Goal: Task Accomplishment & Management: Manage account settings

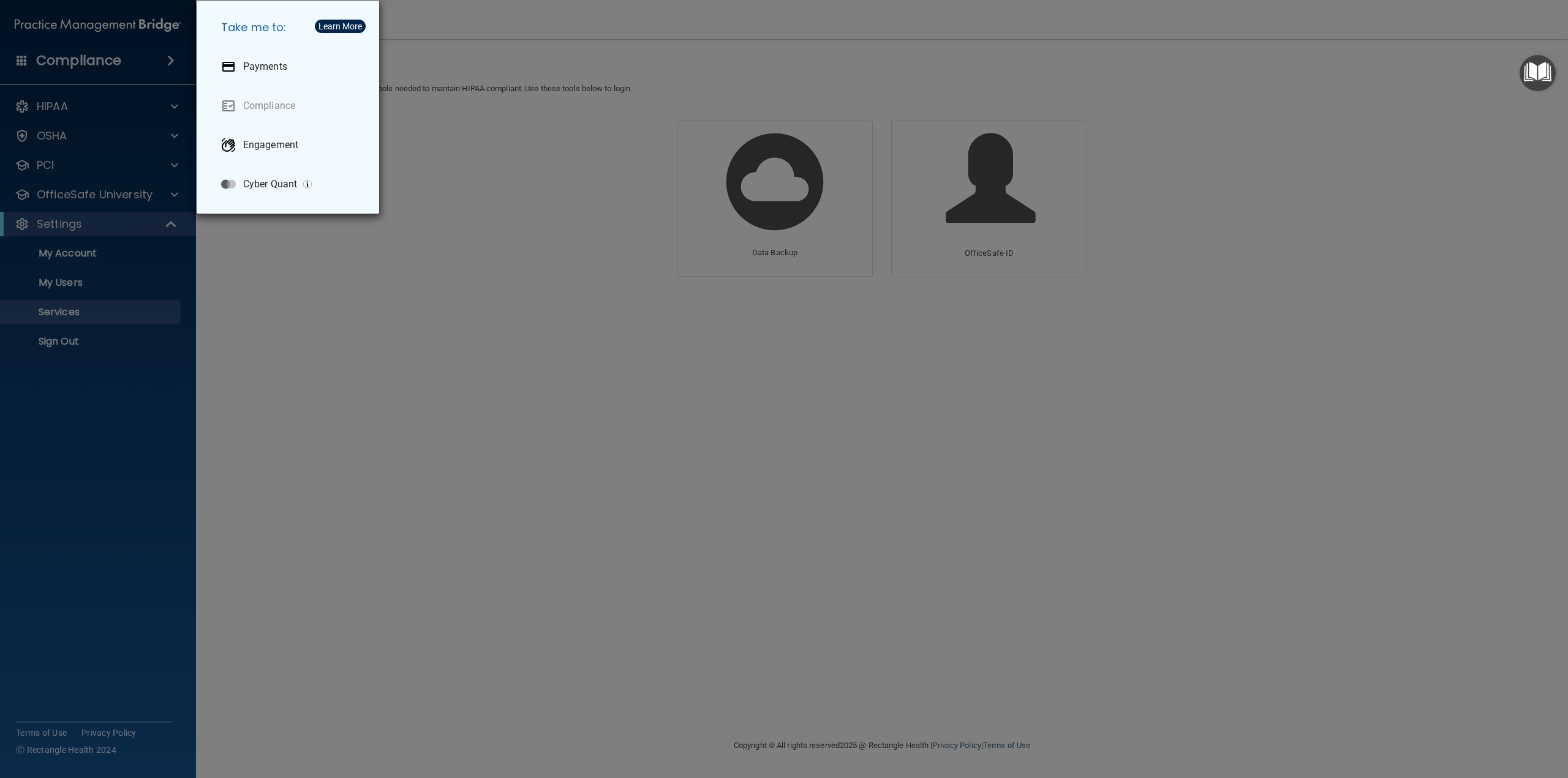
click at [332, 311] on div "Take me to: Payments Compliance Engagement Cyber Quant" at bounding box center [784, 389] width 1568 height 778
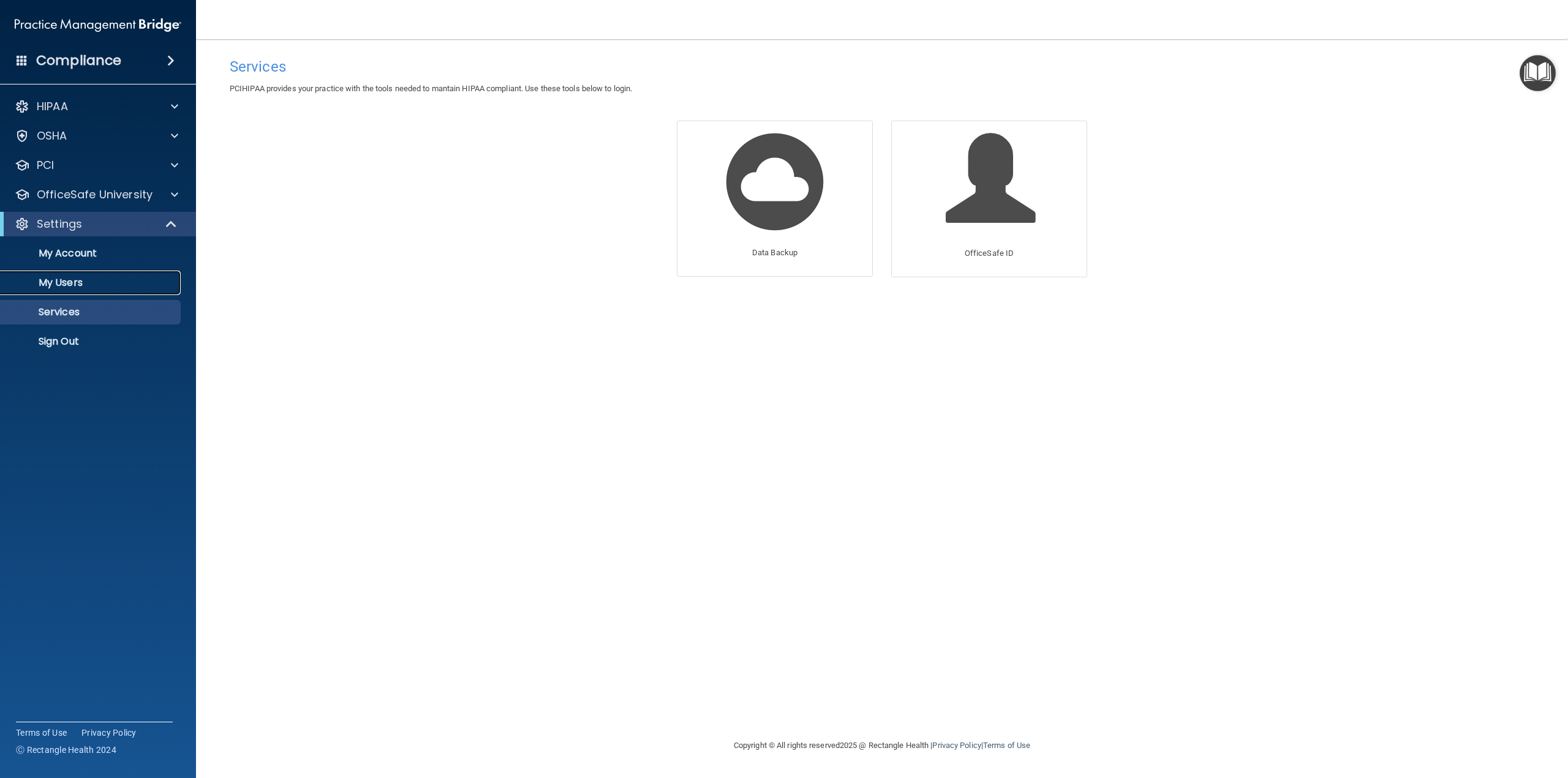
click at [133, 281] on p "My Users" at bounding box center [92, 283] width 167 height 12
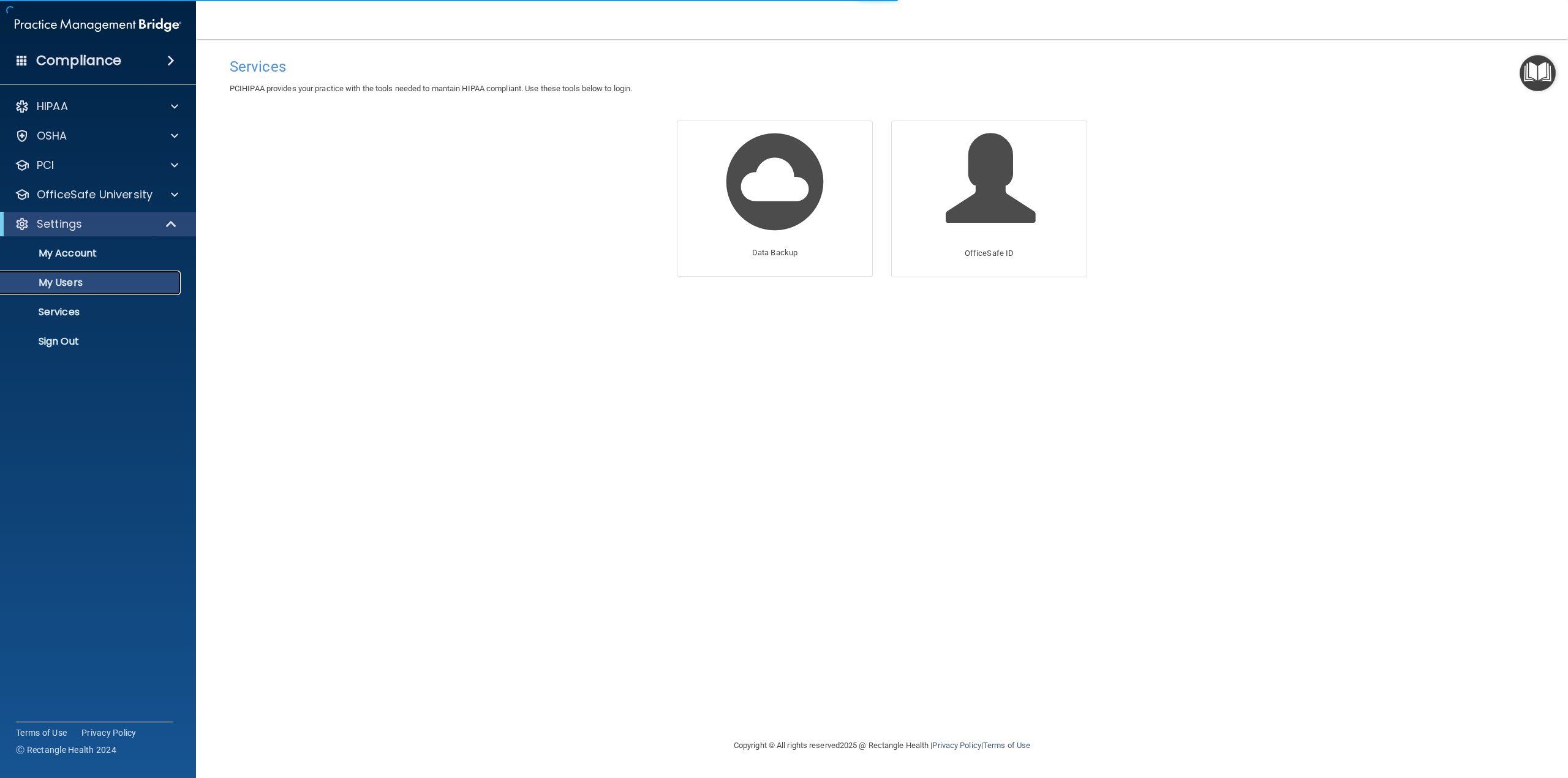
select select "20"
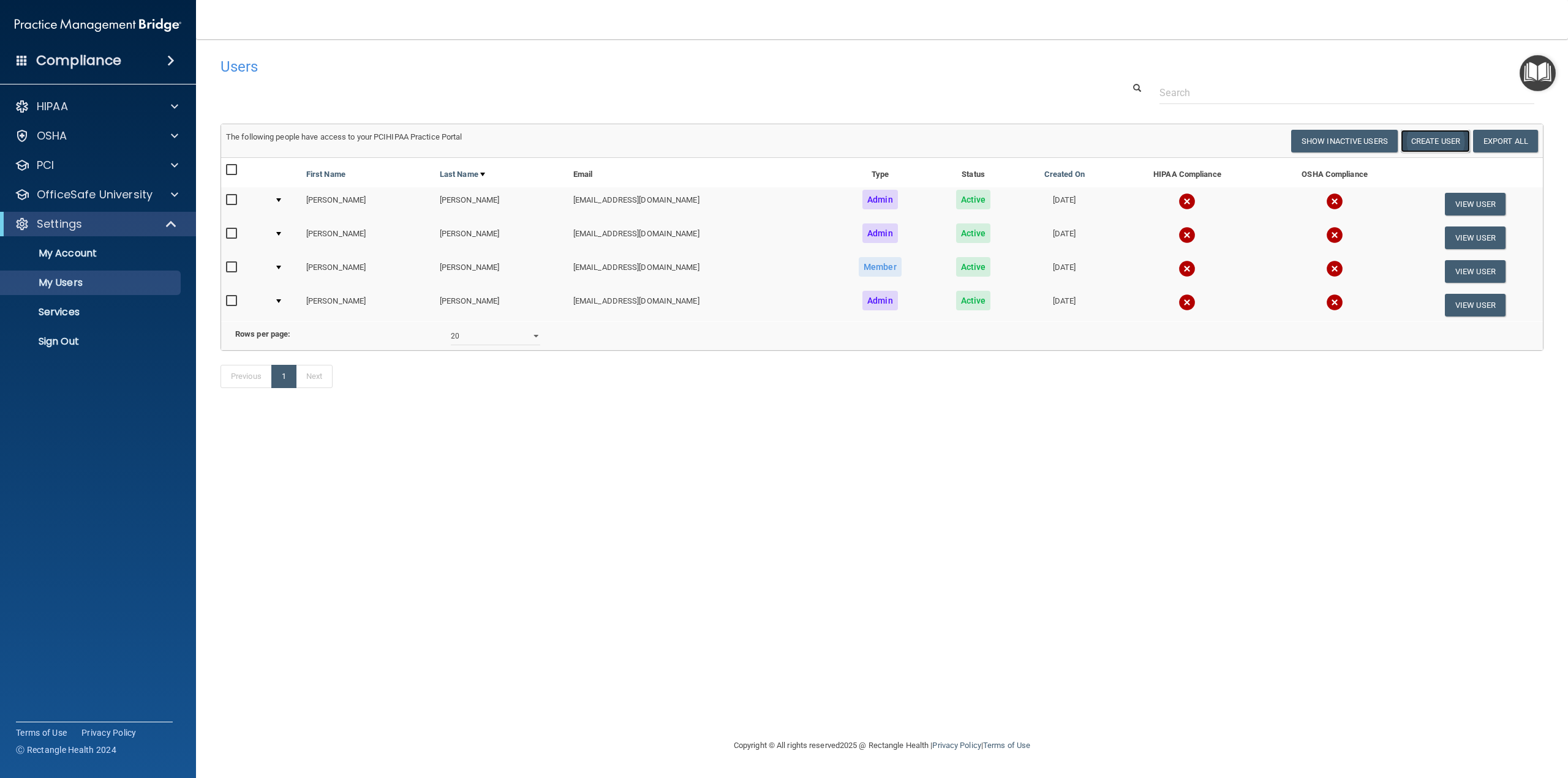
click at [1435, 145] on button "Create User" at bounding box center [1435, 141] width 69 height 23
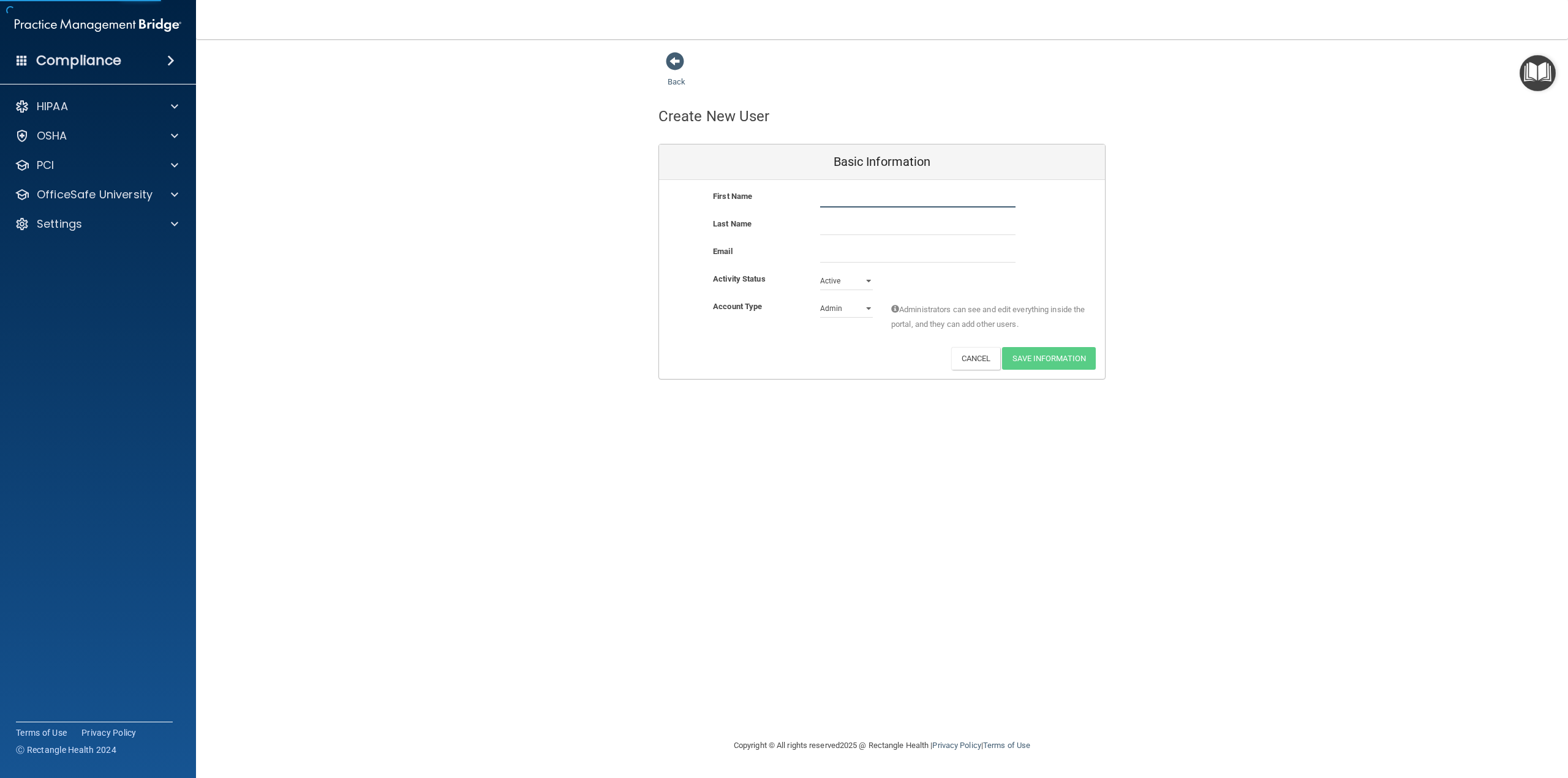
click at [845, 191] on input "text" at bounding box center [918, 198] width 195 height 18
type input "Madelyn"
type input "h"
type input "Hensley"
type input "madelyn0707@yahoo.com"
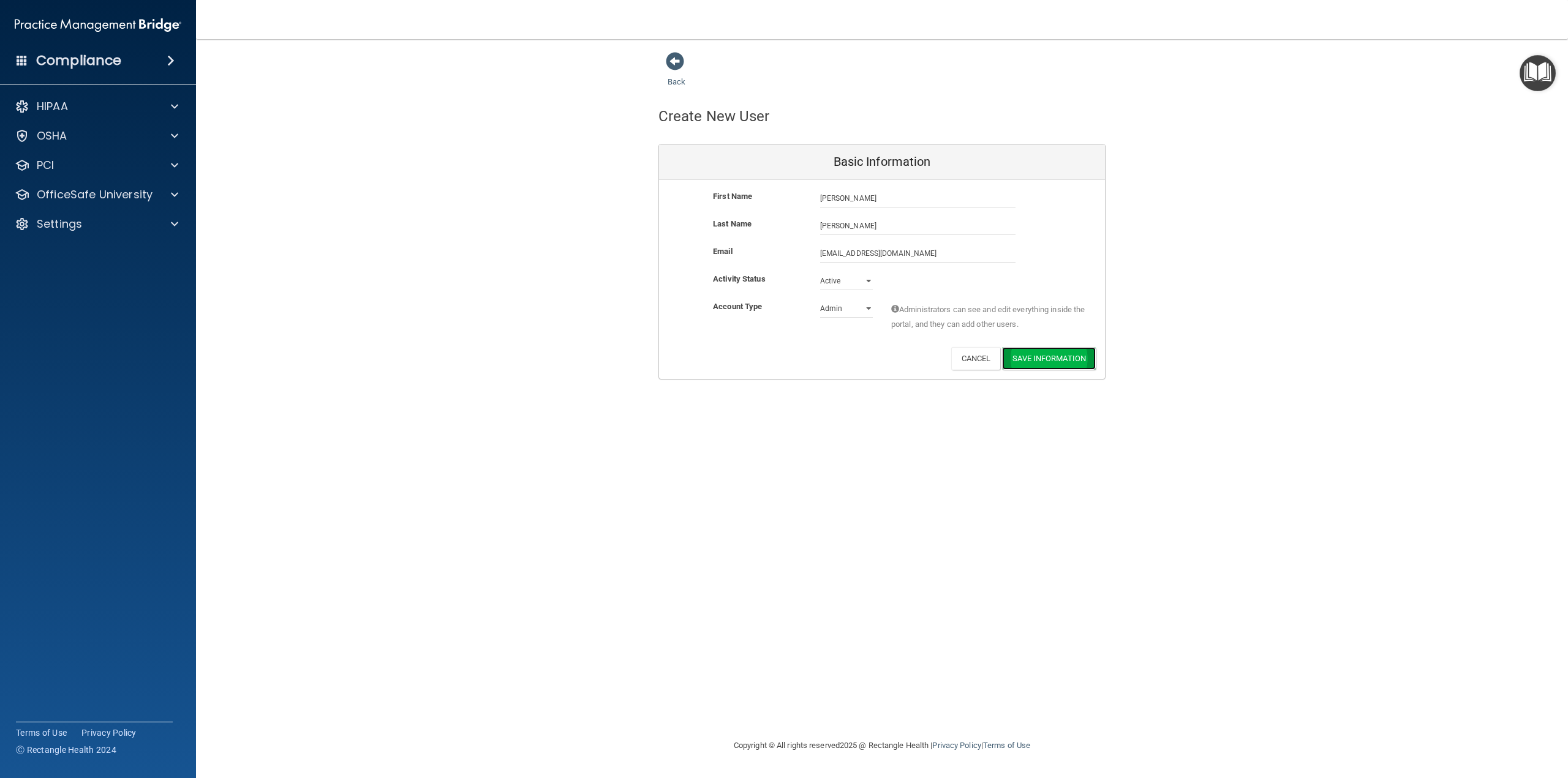
click at [1079, 356] on button "Save Information" at bounding box center [1048, 359] width 94 height 23
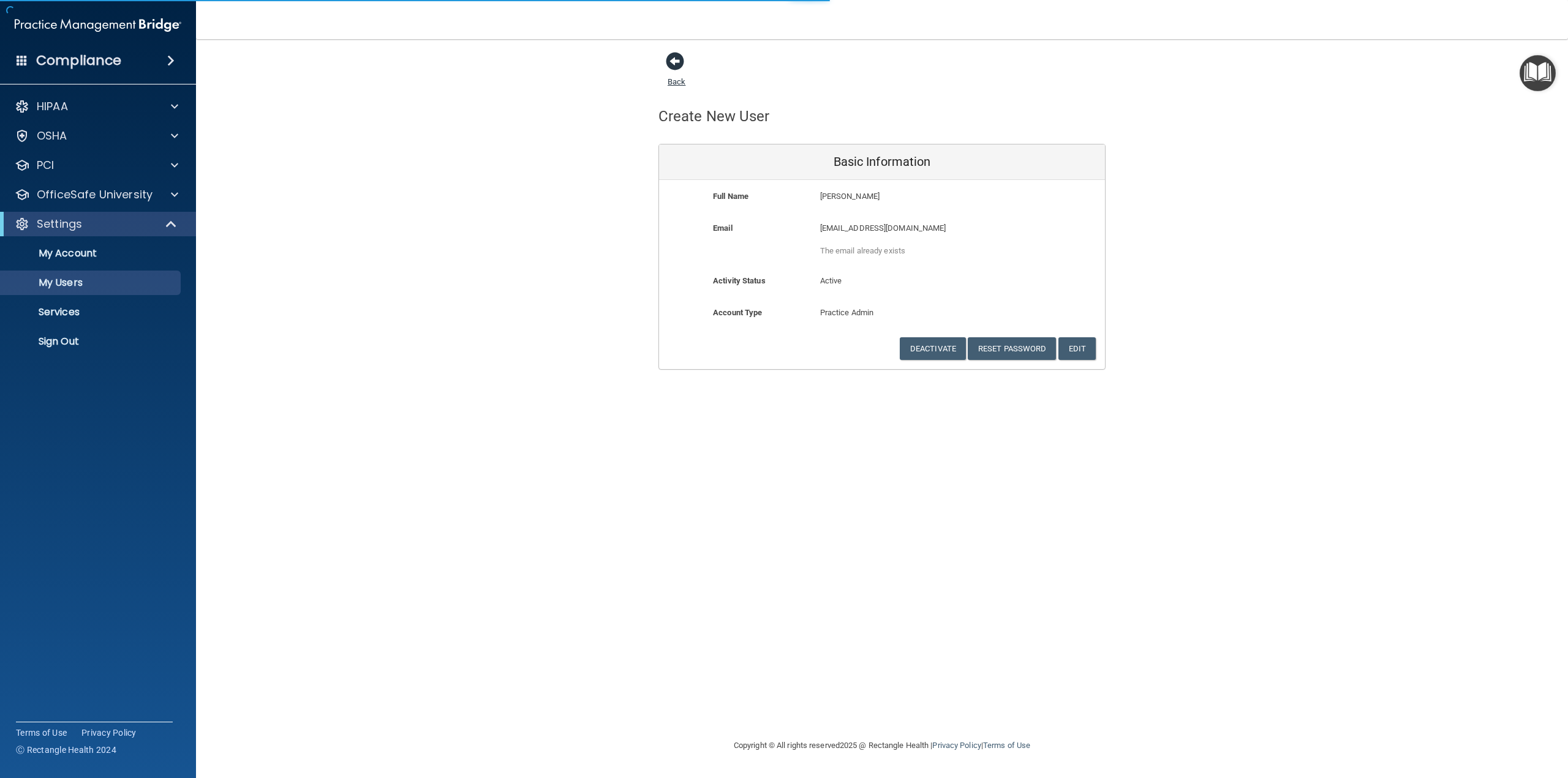
click at [672, 63] on span at bounding box center [675, 61] width 18 height 18
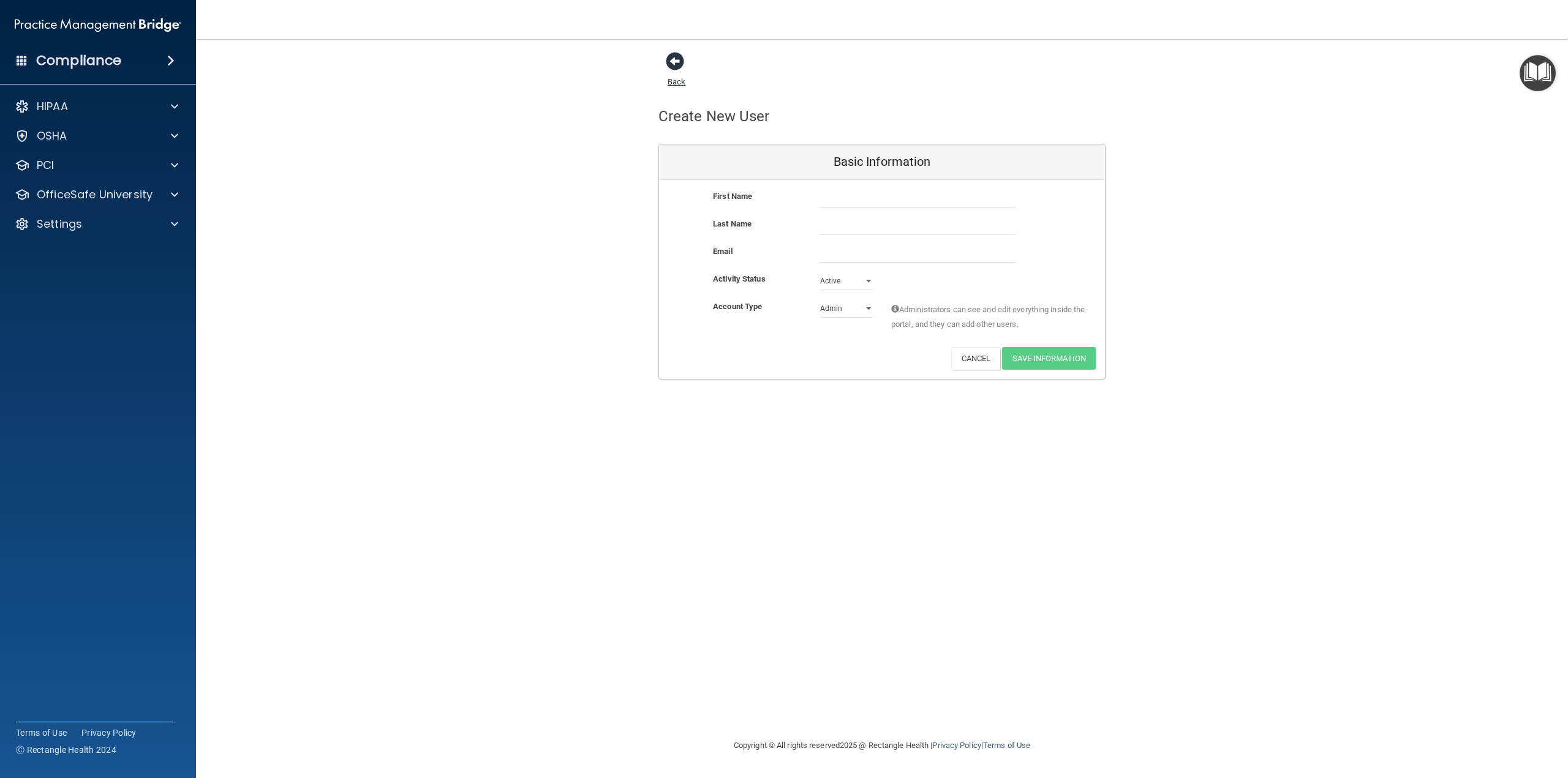
click at [683, 81] on link "Back" at bounding box center [677, 74] width 18 height 24
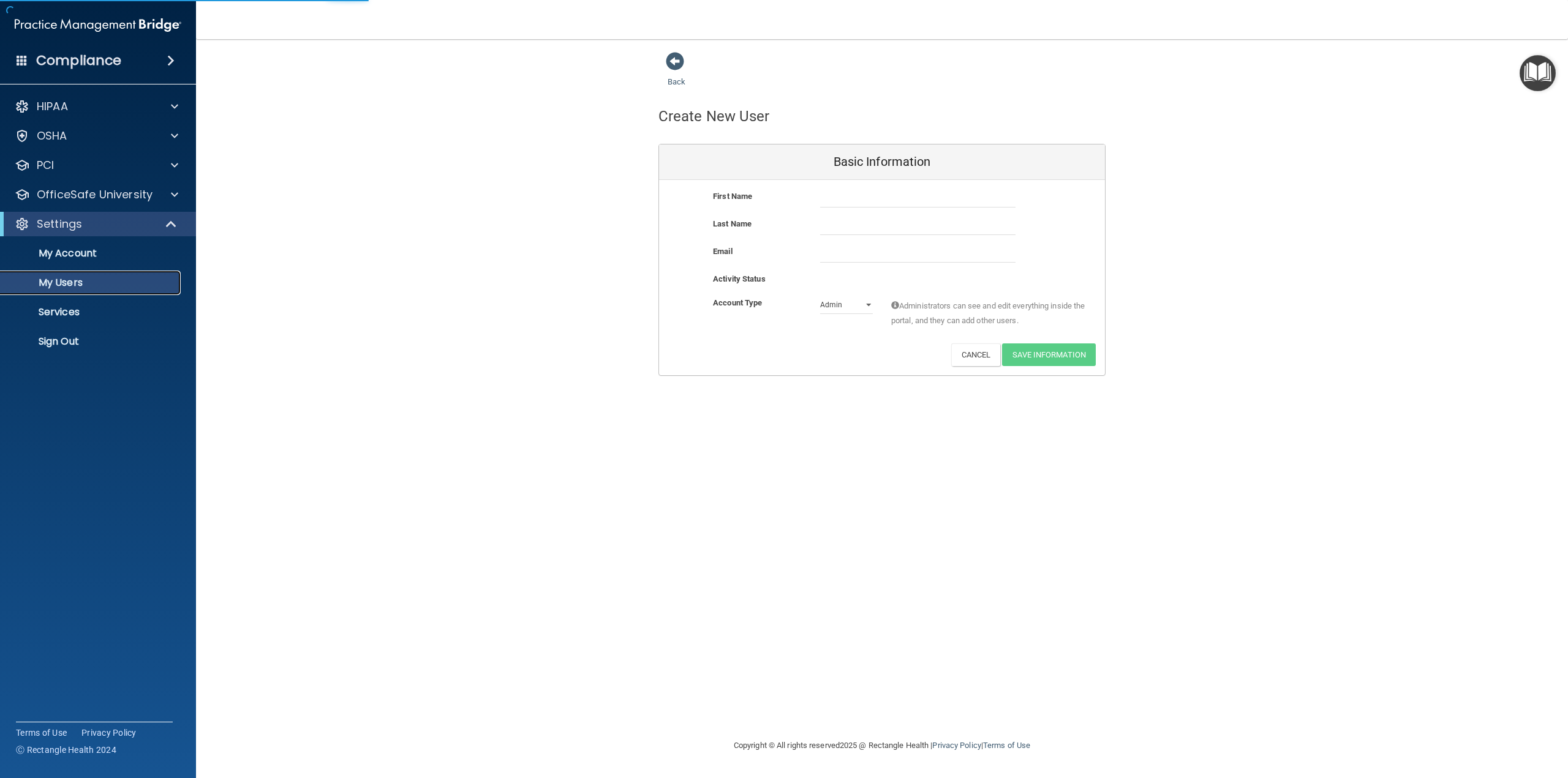
click at [63, 287] on p "My Users" at bounding box center [92, 283] width 167 height 12
select select "20"
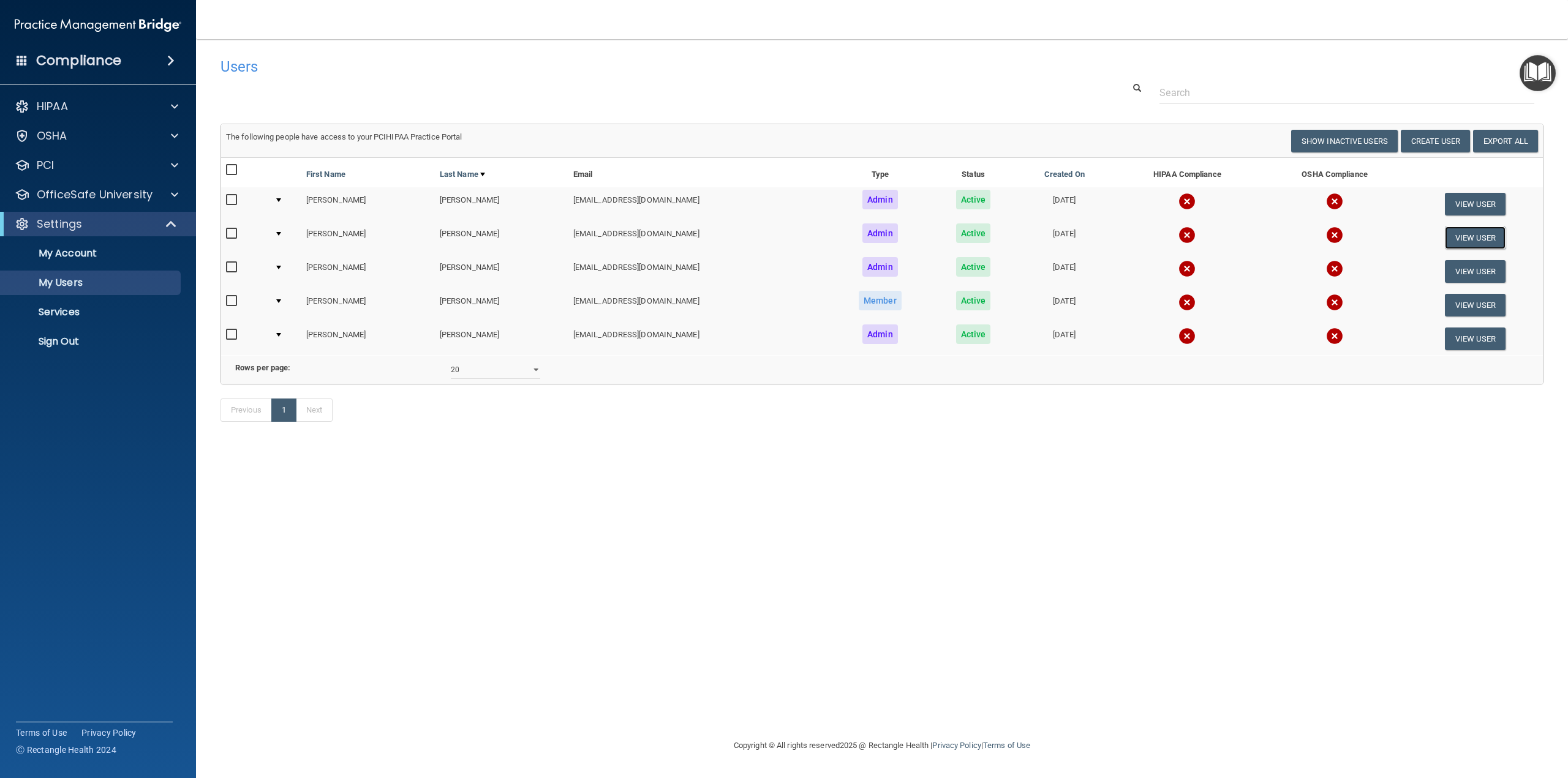
drag, startPoint x: 1472, startPoint y: 242, endPoint x: 1186, endPoint y: 325, distance: 297.8
click at [1470, 244] on button "View User" at bounding box center [1475, 238] width 61 height 23
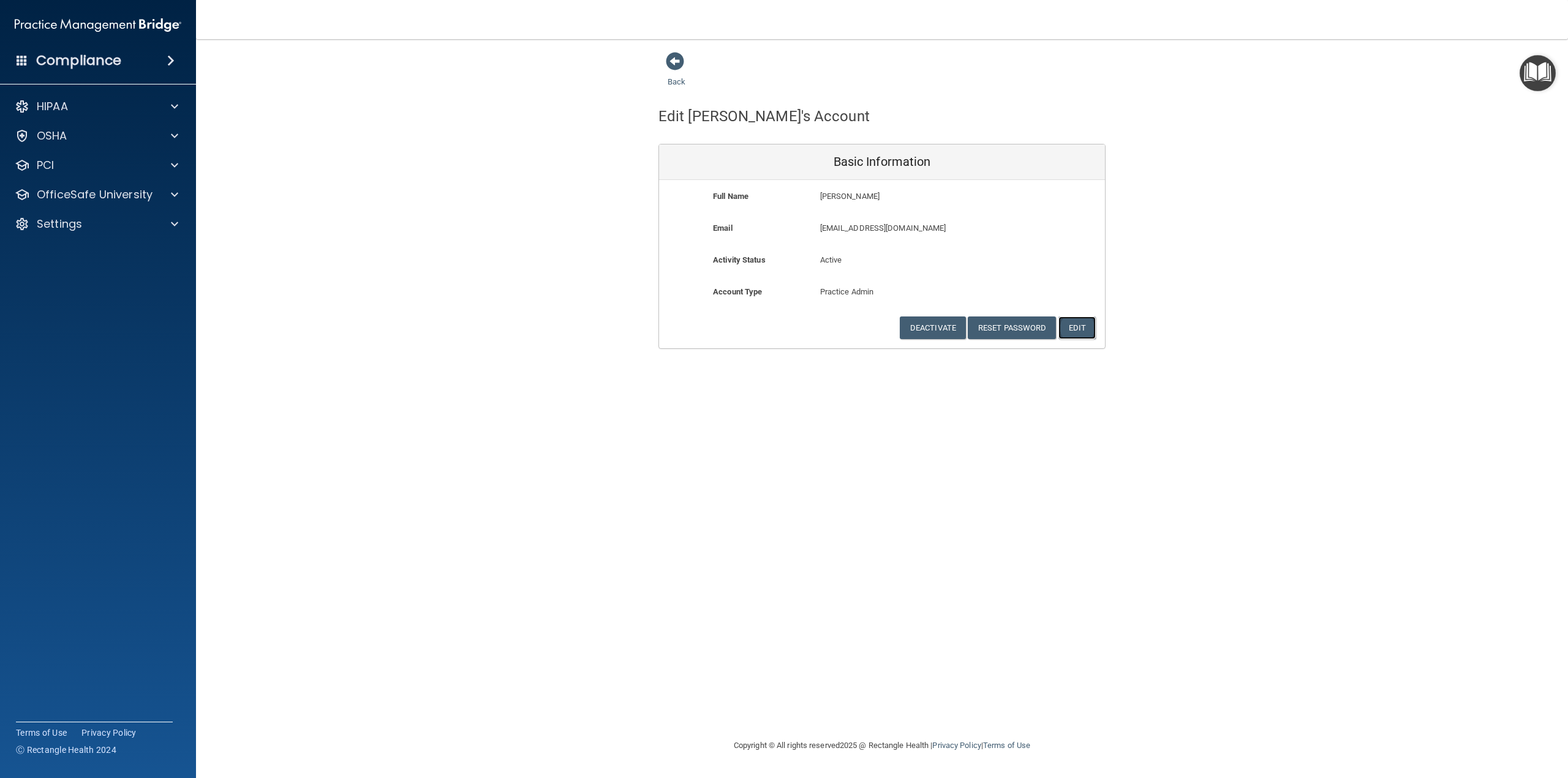
click at [1087, 331] on button "Edit" at bounding box center [1077, 328] width 37 height 23
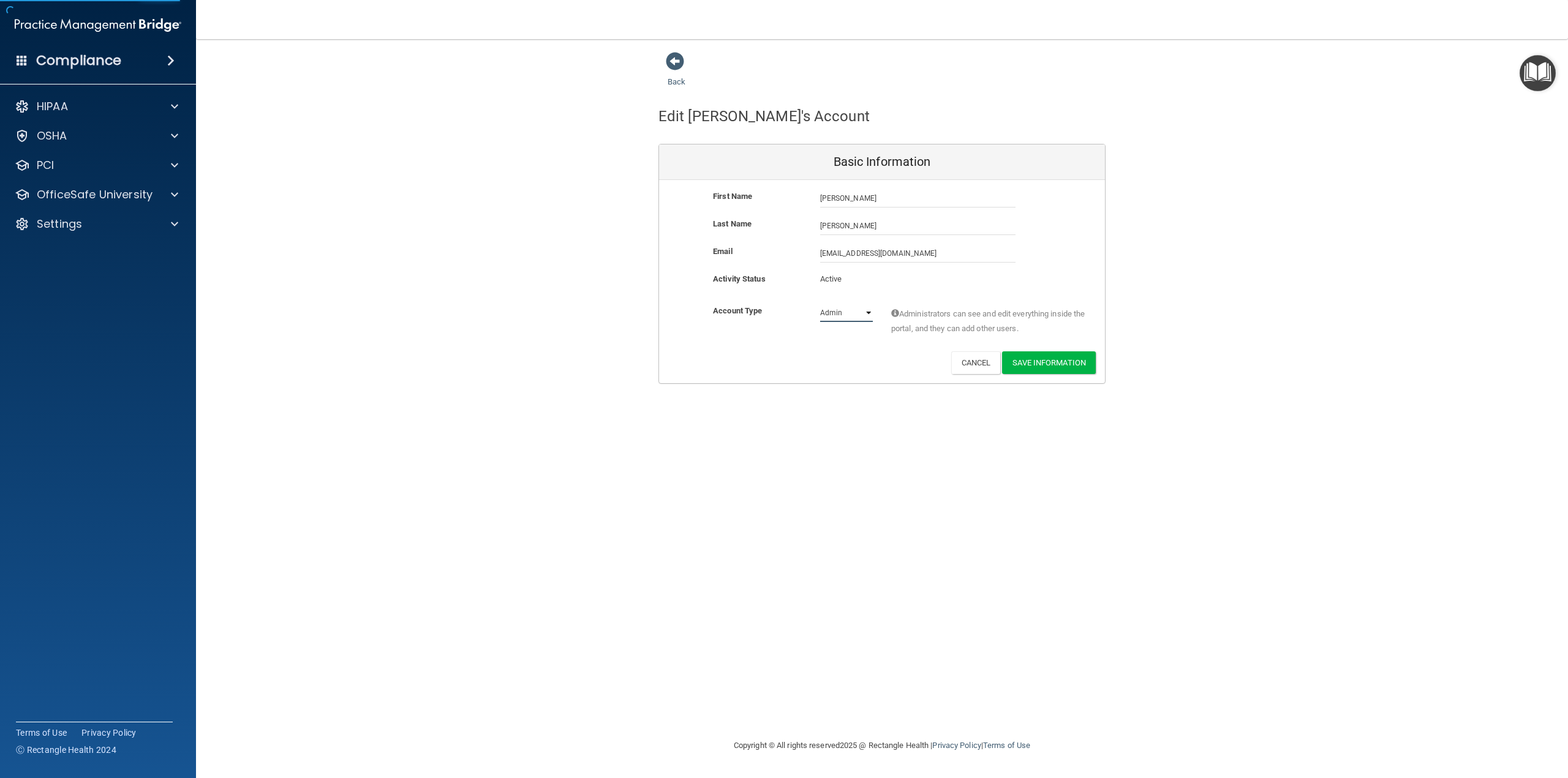
click at [833, 306] on select "Admin Member" at bounding box center [846, 312] width 53 height 18
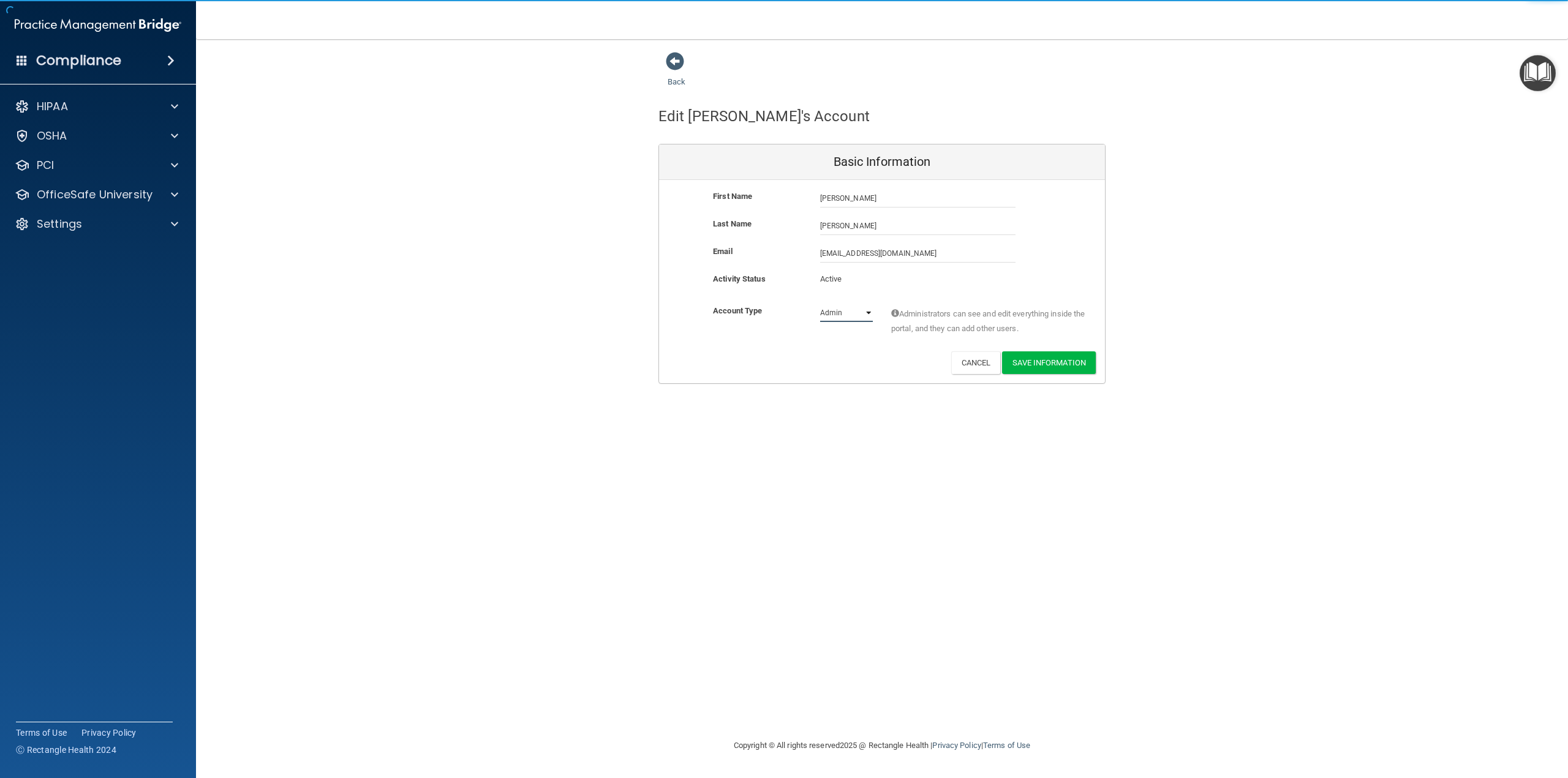
select select "practice_member"
click at [820, 304] on select "Admin Member" at bounding box center [846, 312] width 53 height 18
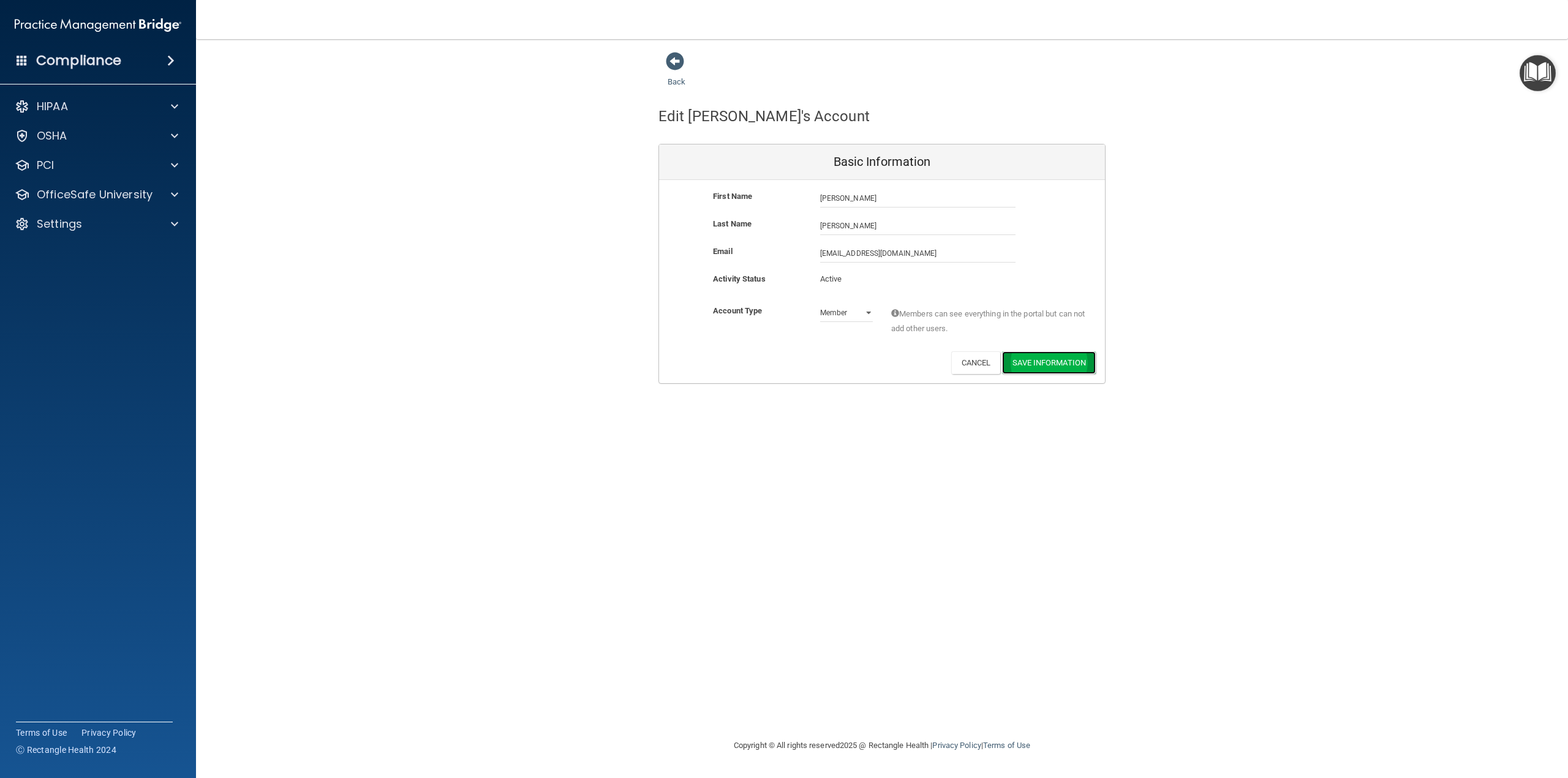
click at [1042, 372] on button "Save Information" at bounding box center [1048, 363] width 94 height 23
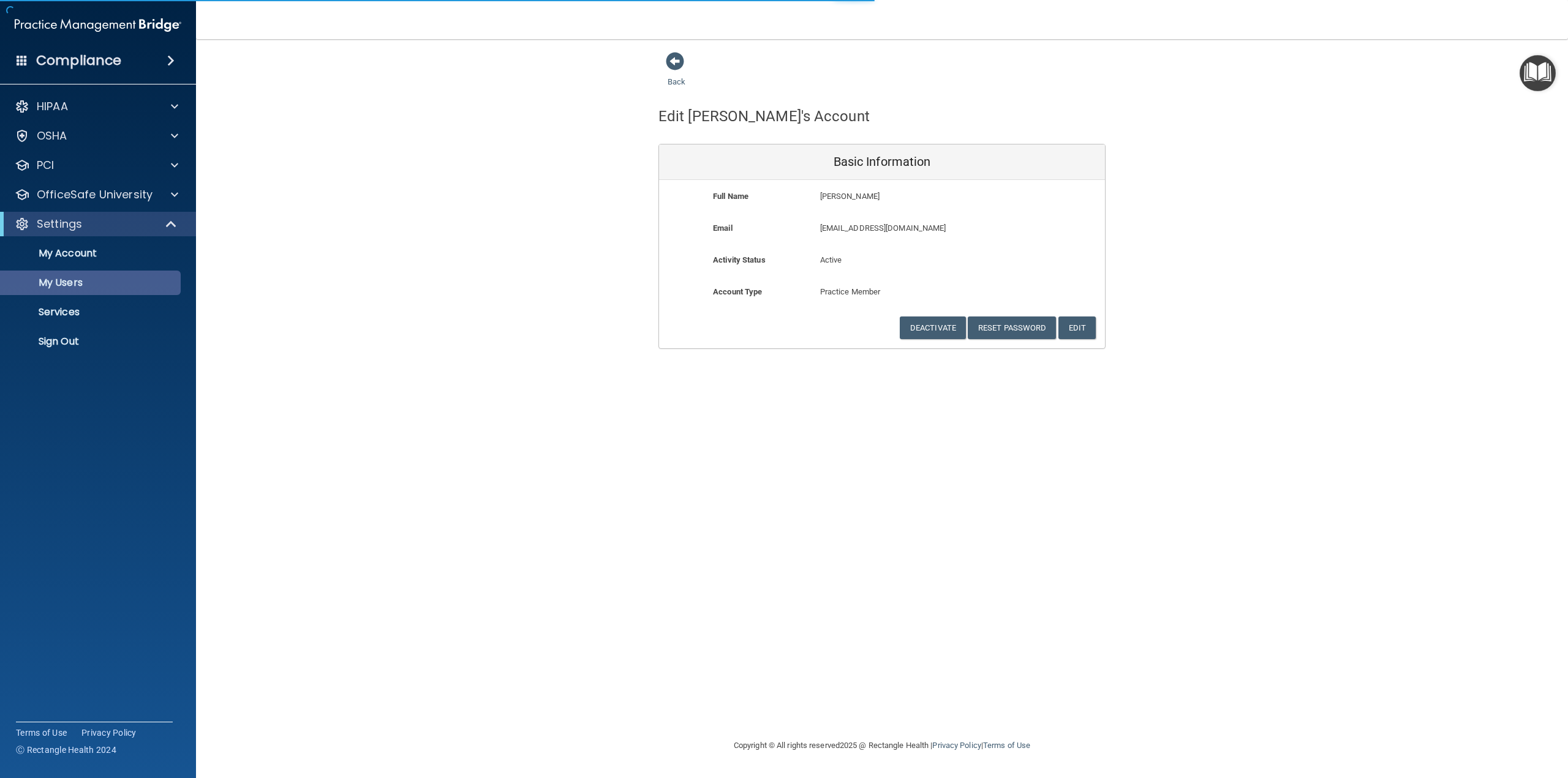
select select "20"
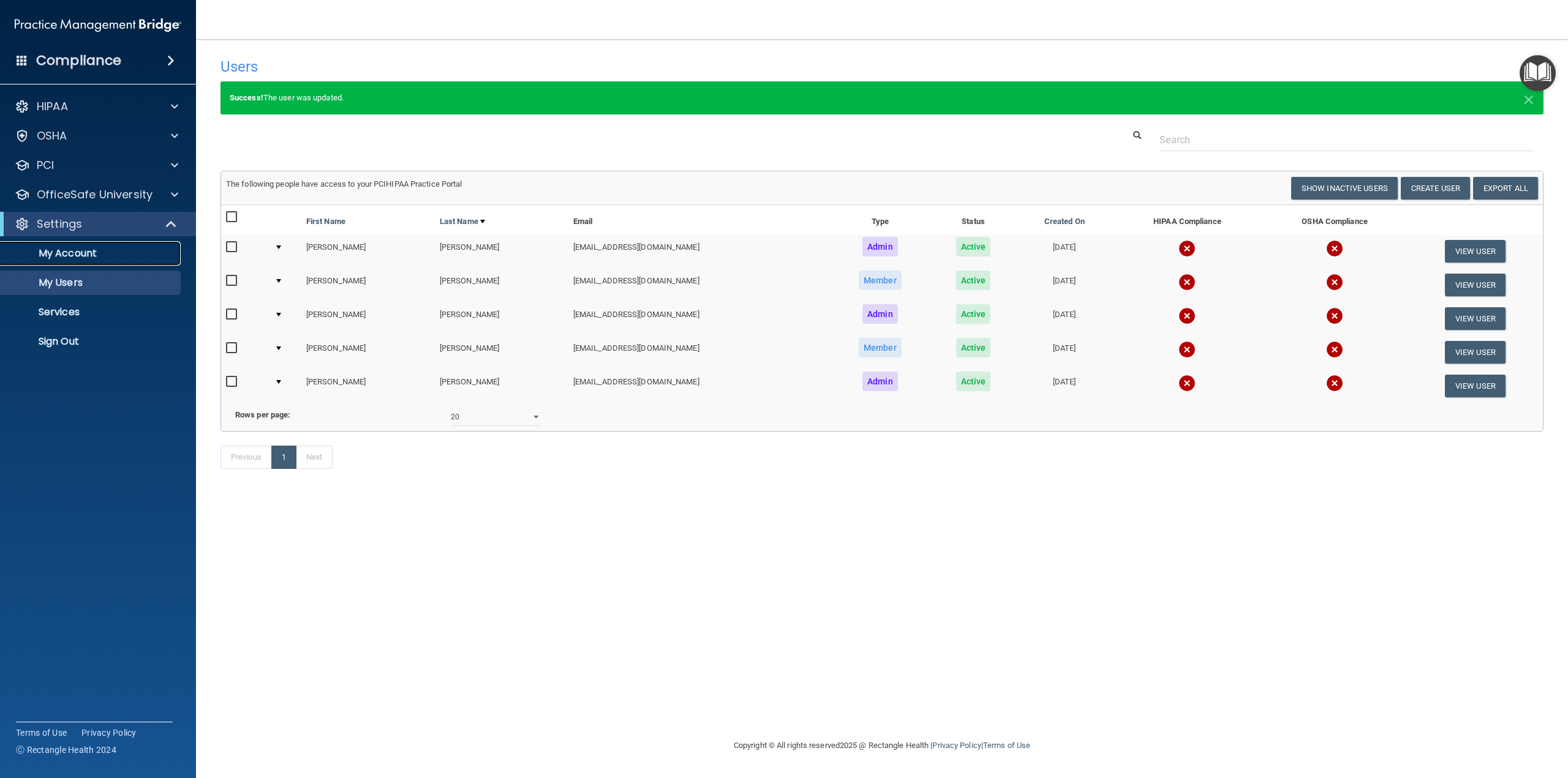
click at [70, 258] on p "My Account" at bounding box center [92, 254] width 167 height 12
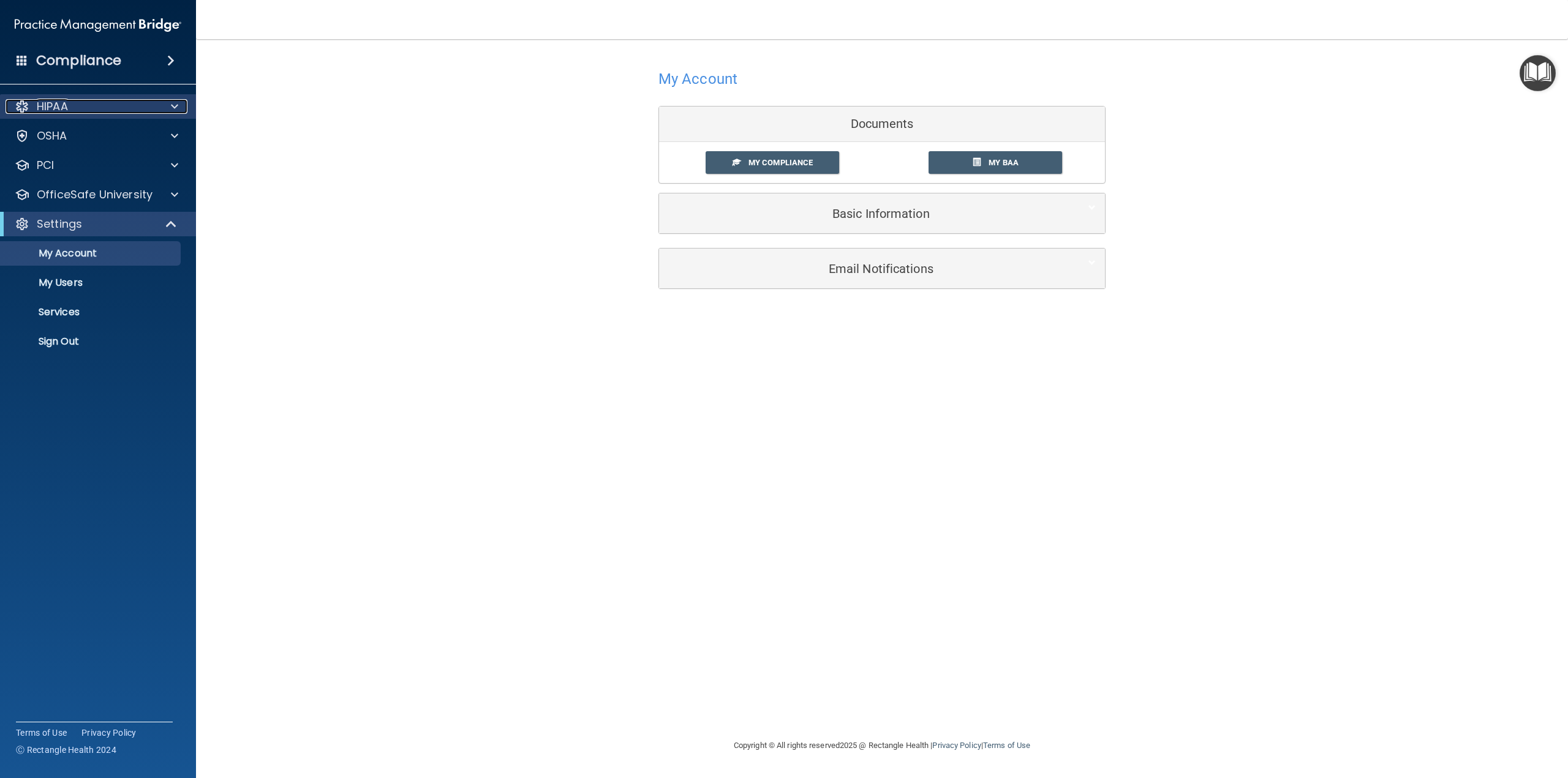
click at [101, 100] on div "HIPAA" at bounding box center [81, 106] width 152 height 15
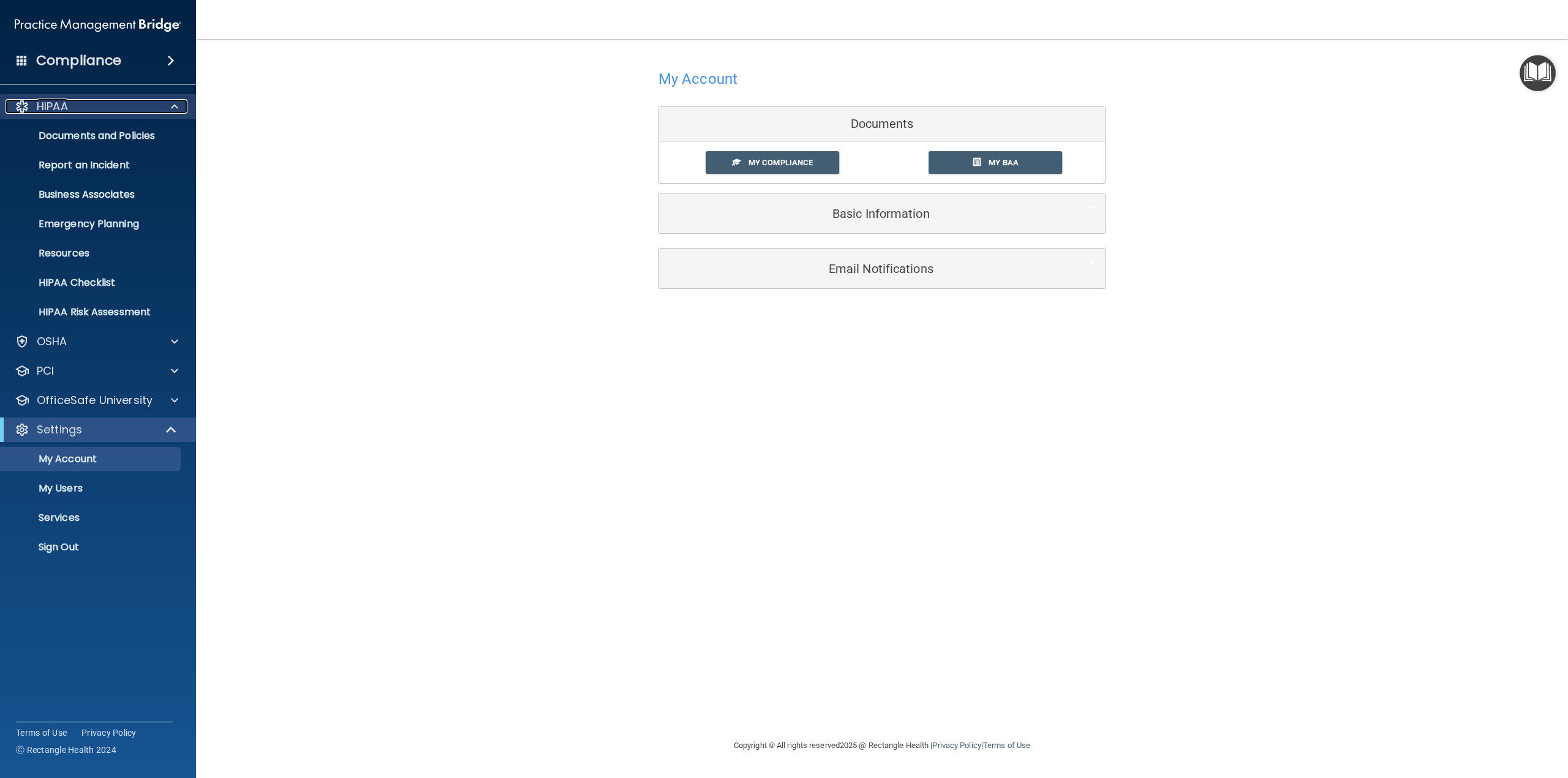
click at [92, 111] on div "HIPAA" at bounding box center [81, 106] width 152 height 15
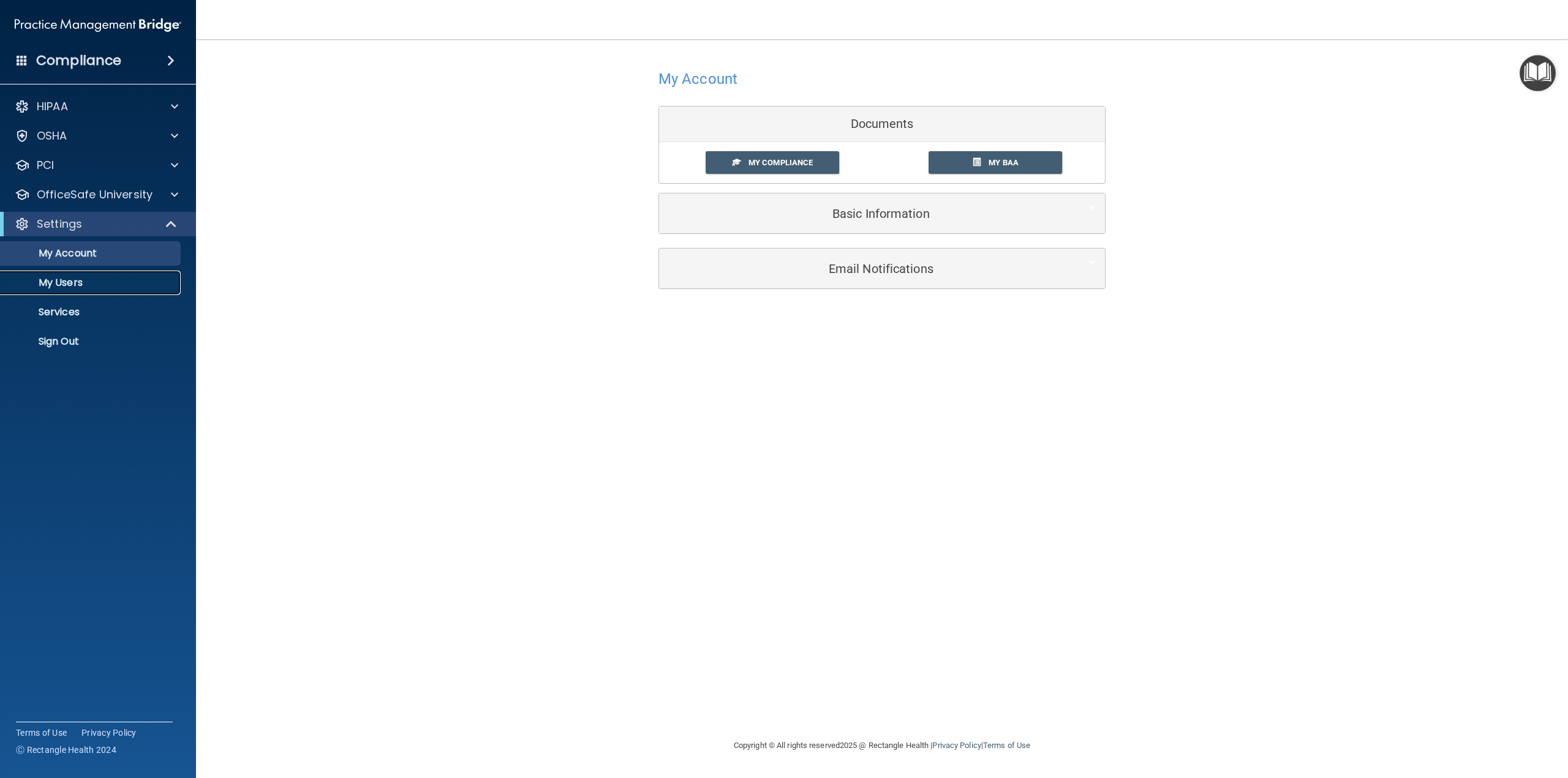
click at [132, 294] on link "My Users" at bounding box center [84, 283] width 193 height 24
select select "20"
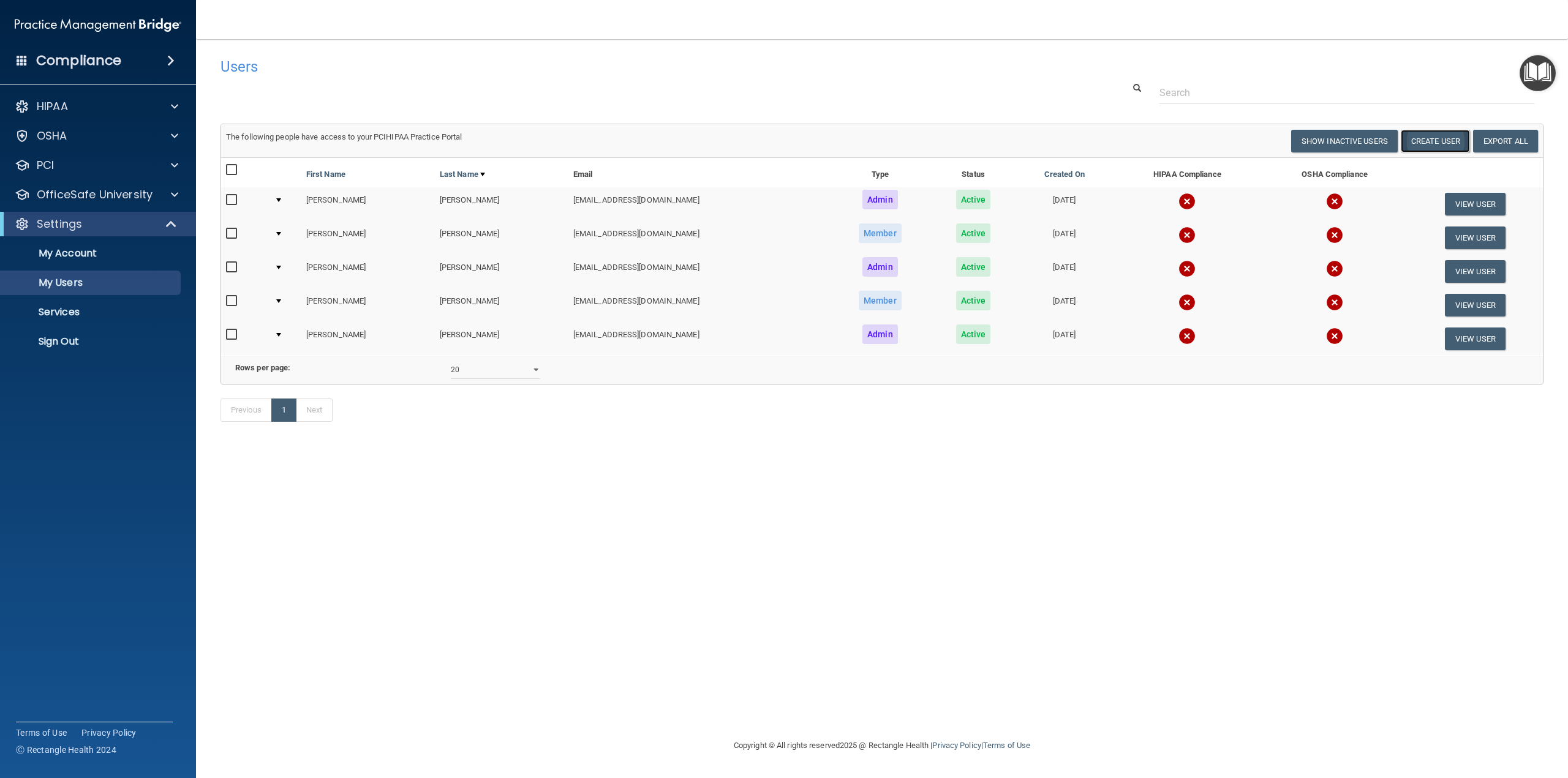
click at [1456, 139] on button "Create User" at bounding box center [1435, 141] width 69 height 23
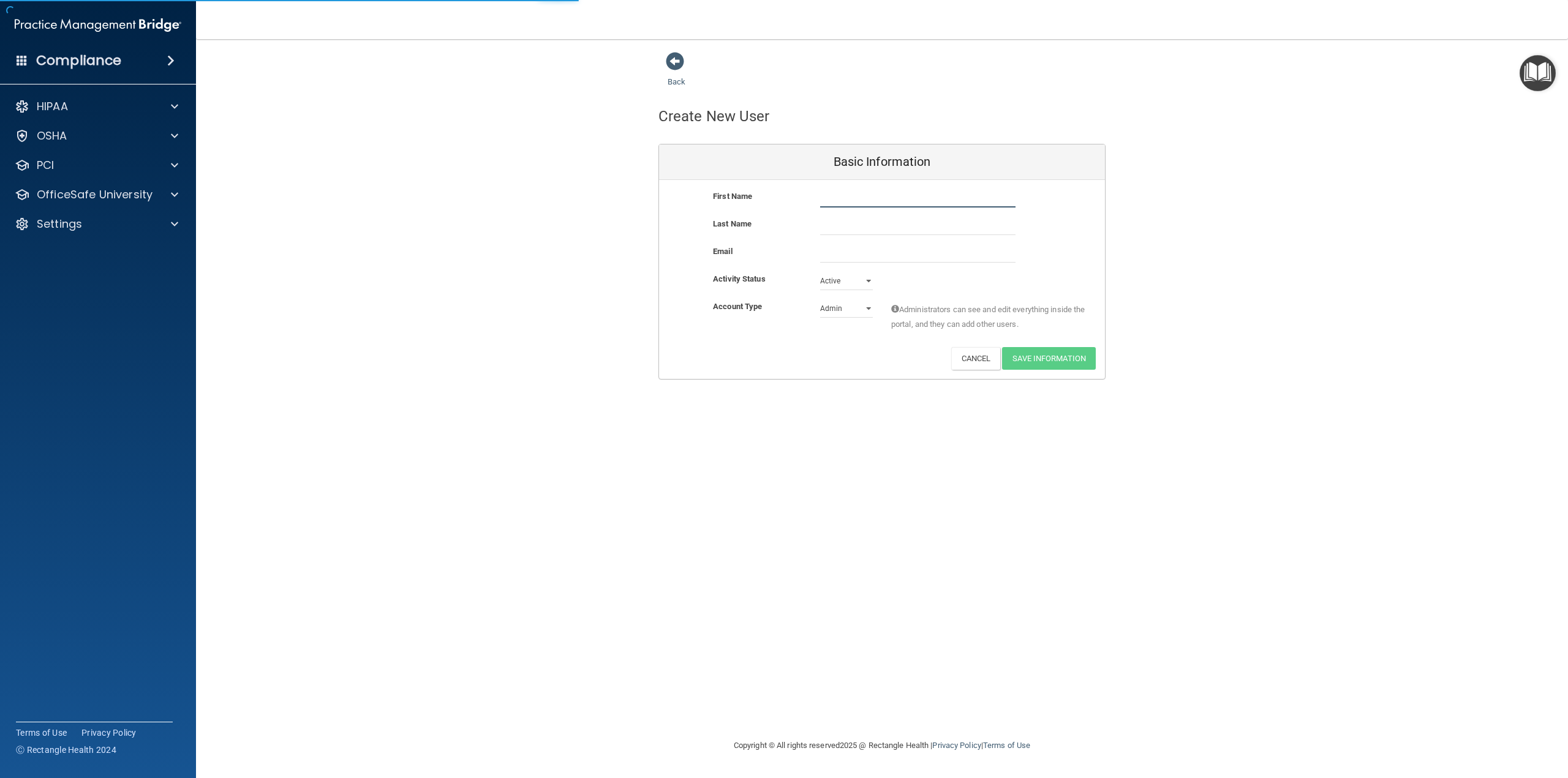
click at [852, 203] on input "text" at bounding box center [918, 198] width 195 height 18
type input "Allysia"
type input "[EMAIL_ADDRESS][DOMAIN_NAME]"
click at [865, 221] on input "text" at bounding box center [918, 225] width 195 height 18
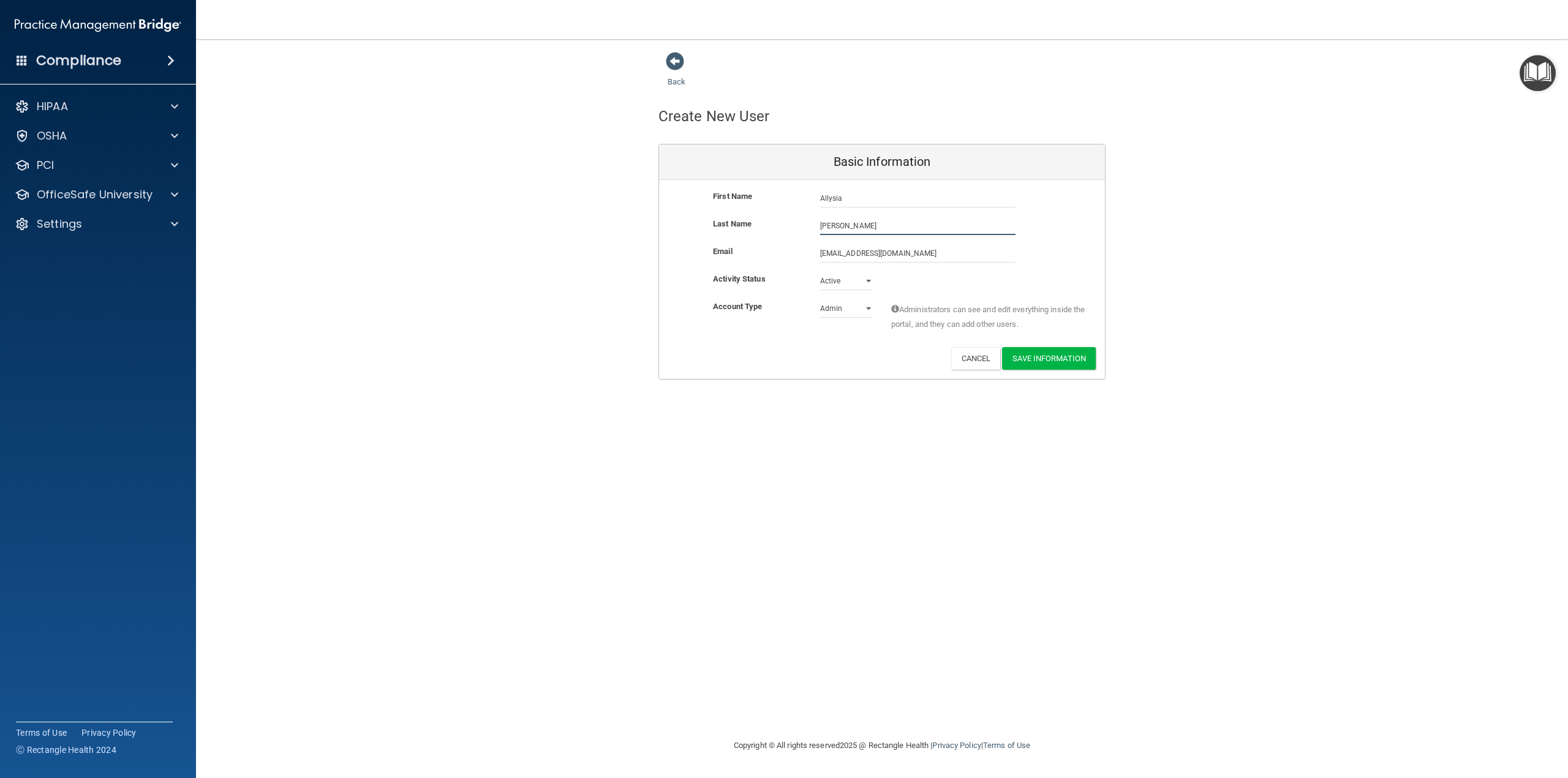
type input "[PERSON_NAME]"
click at [1050, 356] on button "Save Information" at bounding box center [1048, 359] width 94 height 23
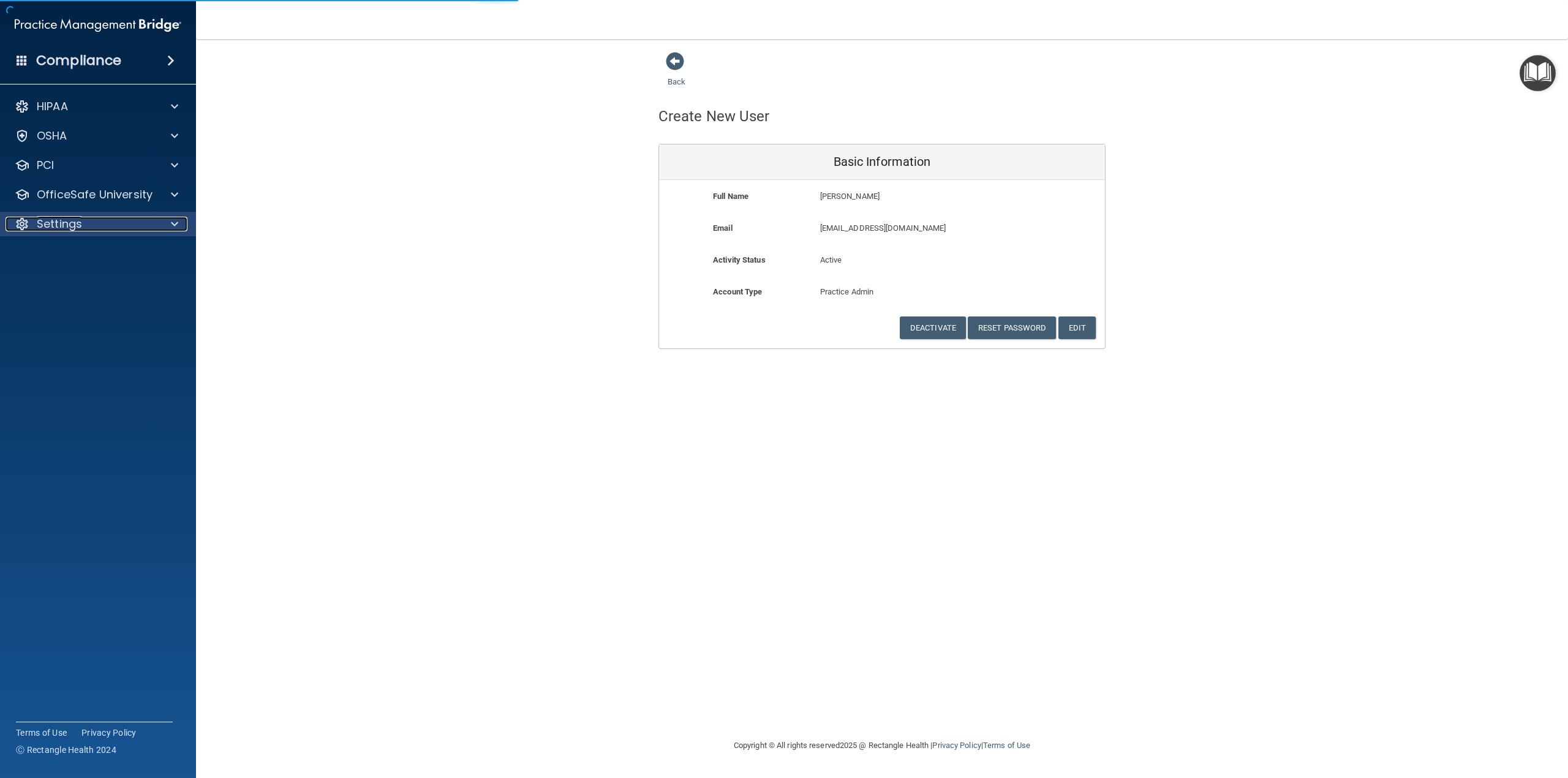
click at [78, 224] on p "Settings" at bounding box center [59, 224] width 45 height 15
select select "20"
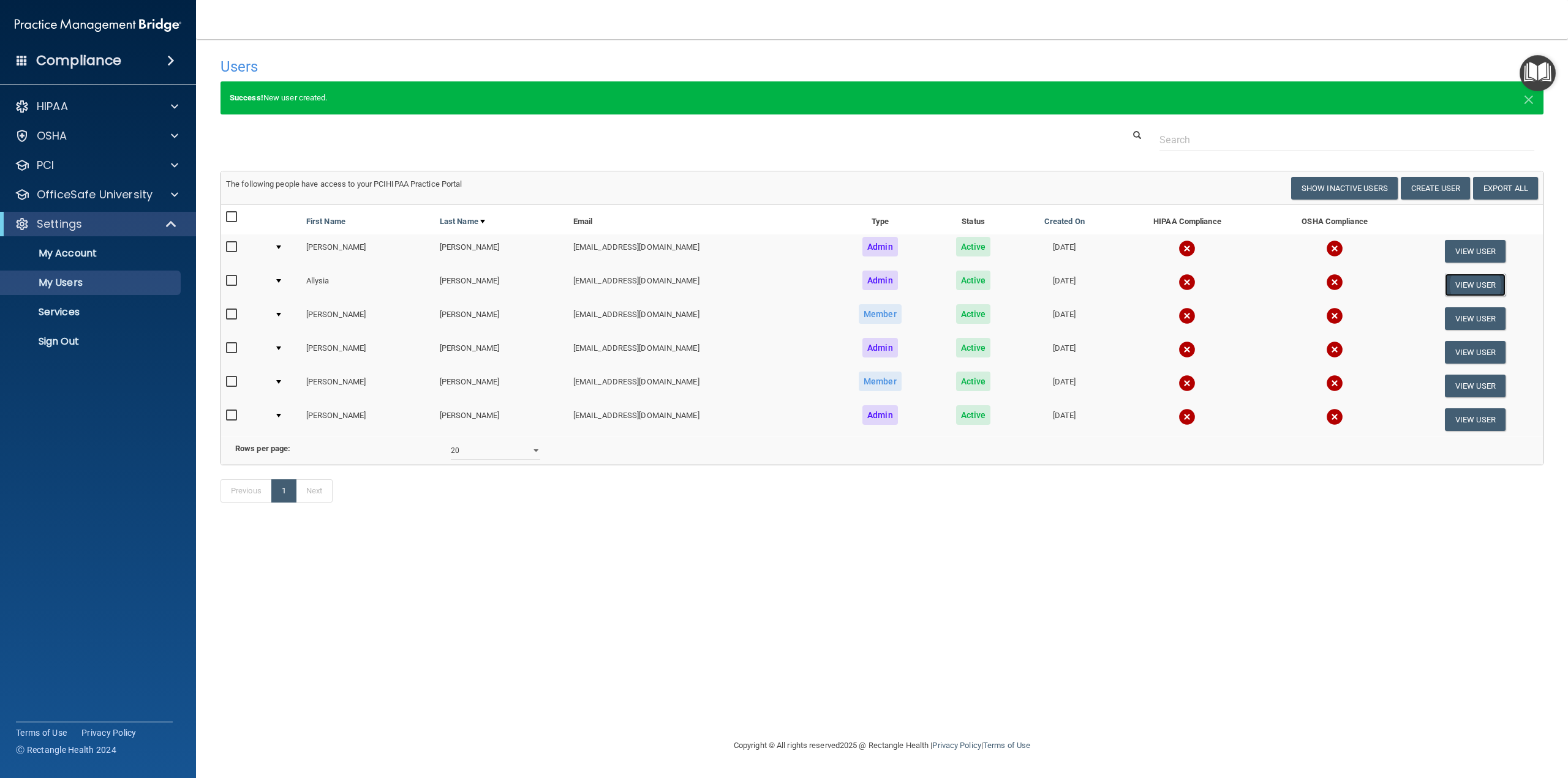
click at [1487, 290] on button "View User" at bounding box center [1475, 285] width 61 height 23
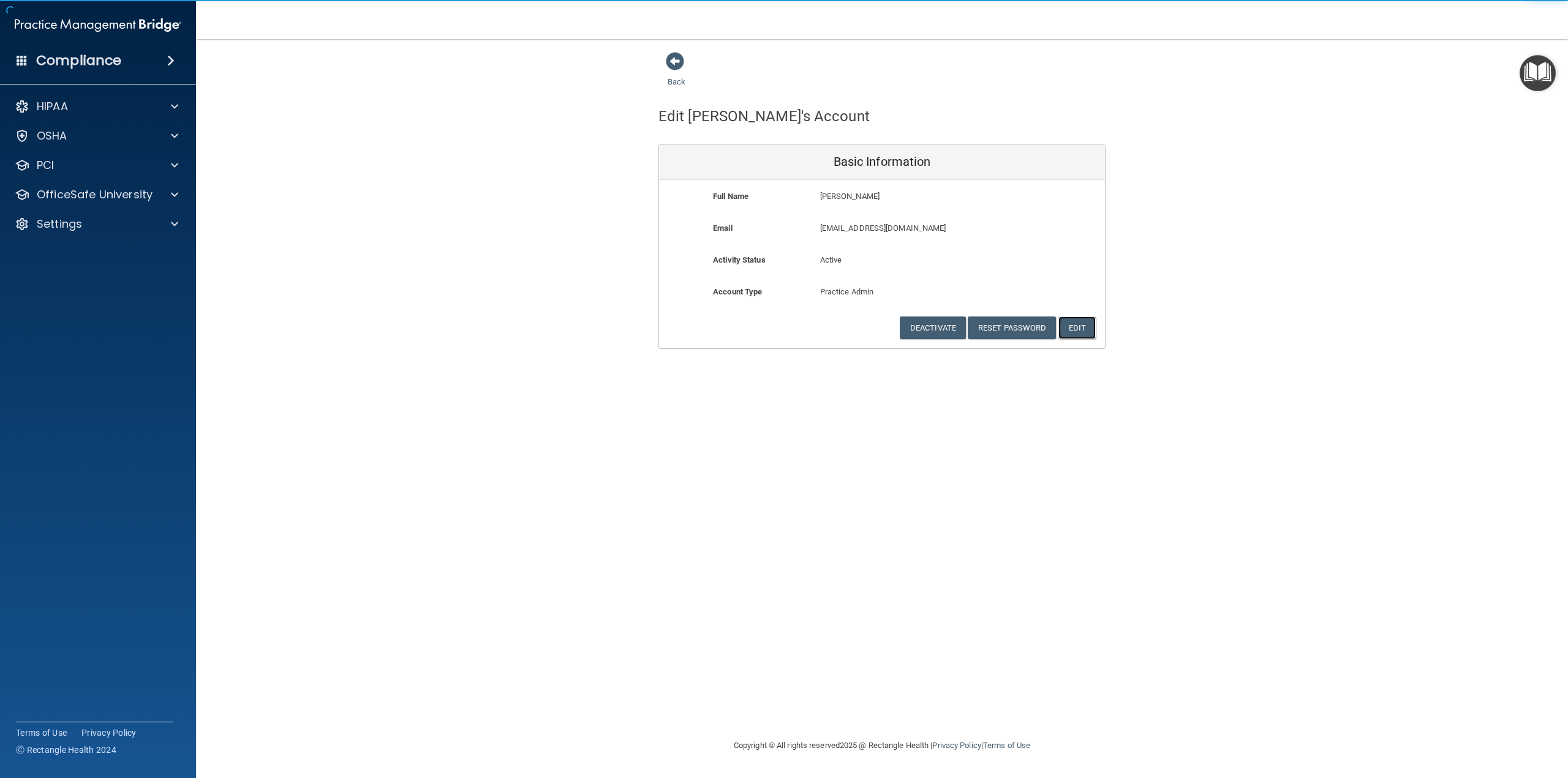
click at [1083, 328] on button "Edit" at bounding box center [1077, 328] width 37 height 23
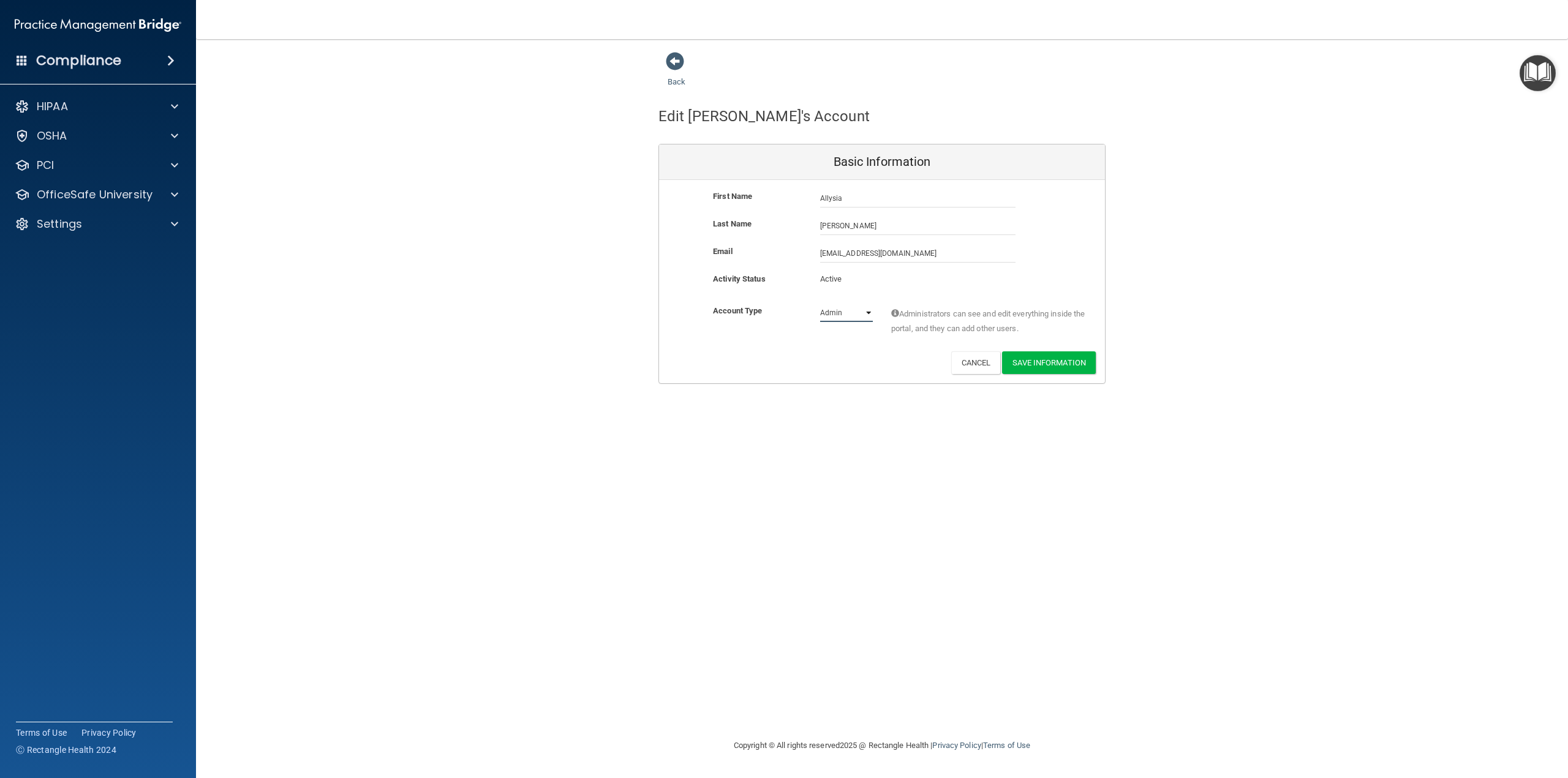
drag, startPoint x: 862, startPoint y: 309, endPoint x: 861, endPoint y: 316, distance: 7.1
click at [862, 309] on select "Admin Member" at bounding box center [846, 312] width 53 height 18
select select "practice_member"
click at [820, 304] on select "Admin Member" at bounding box center [846, 312] width 53 height 18
drag, startPoint x: 1073, startPoint y: 368, endPoint x: 901, endPoint y: 318, distance: 179.1
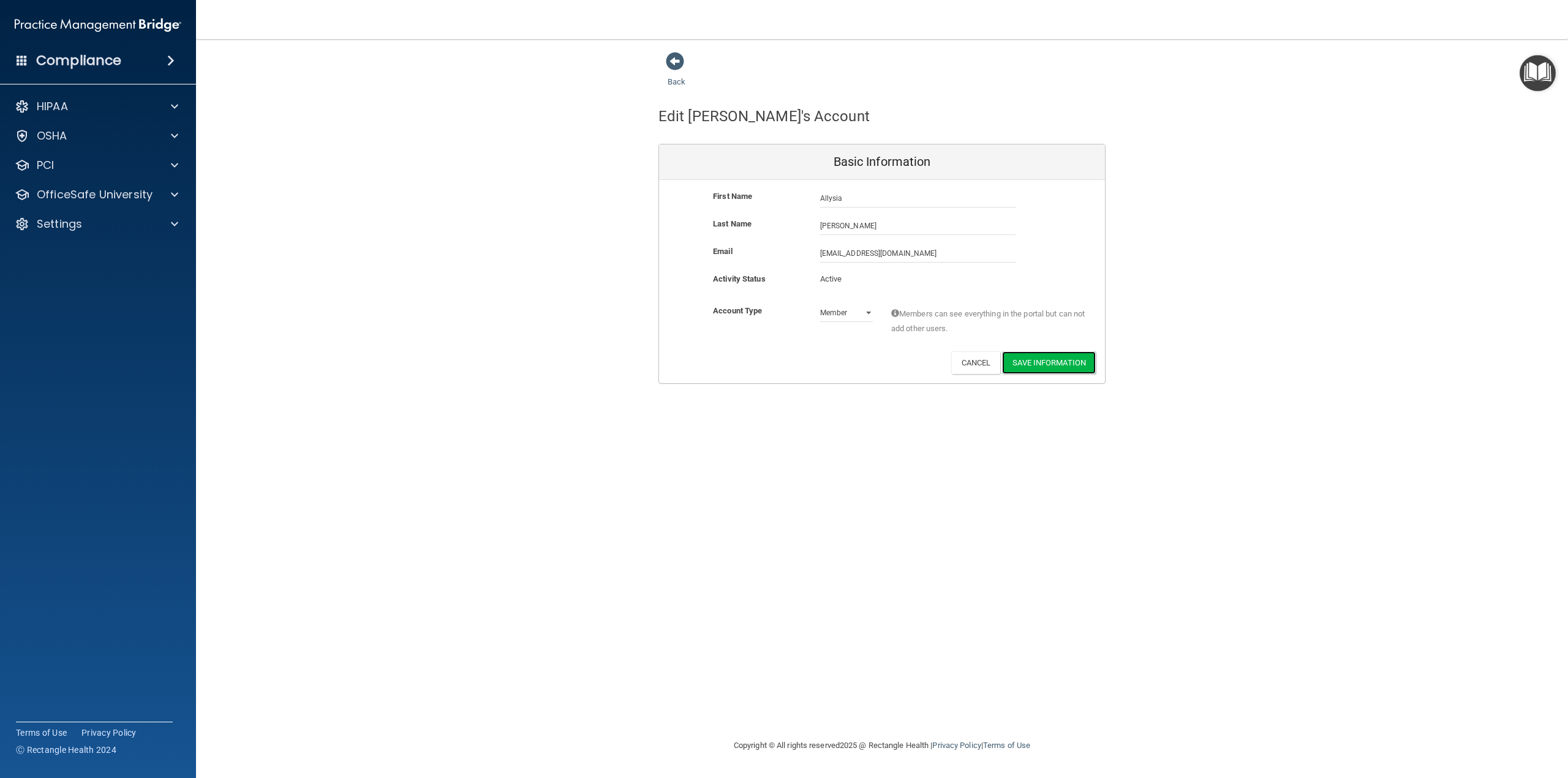
click at [1072, 367] on button "Save Information" at bounding box center [1048, 363] width 94 height 23
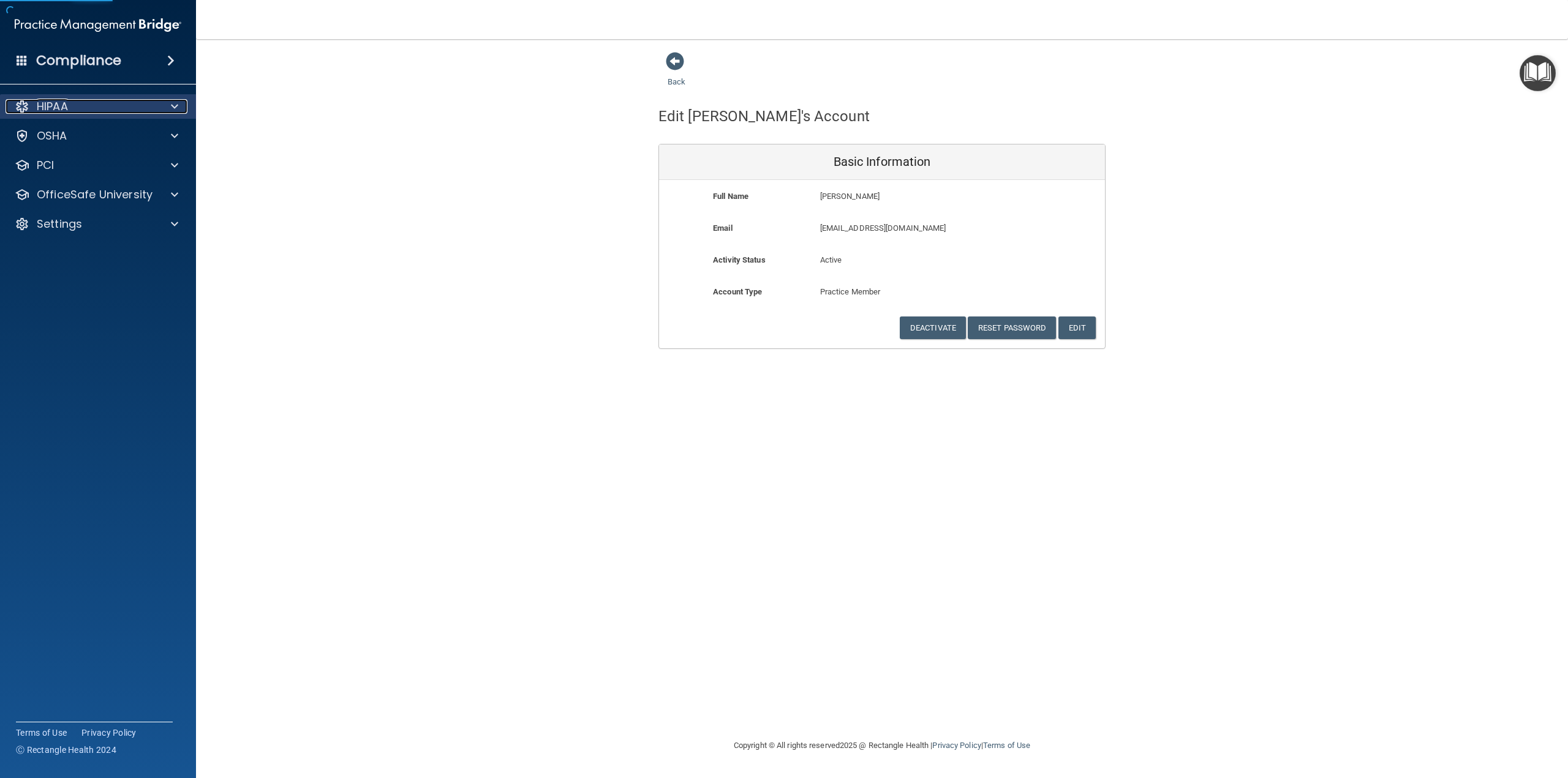
drag, startPoint x: 140, startPoint y: 104, endPoint x: 136, endPoint y: 114, distance: 10.8
click at [140, 104] on div "HIPAA" at bounding box center [81, 106] width 152 height 15
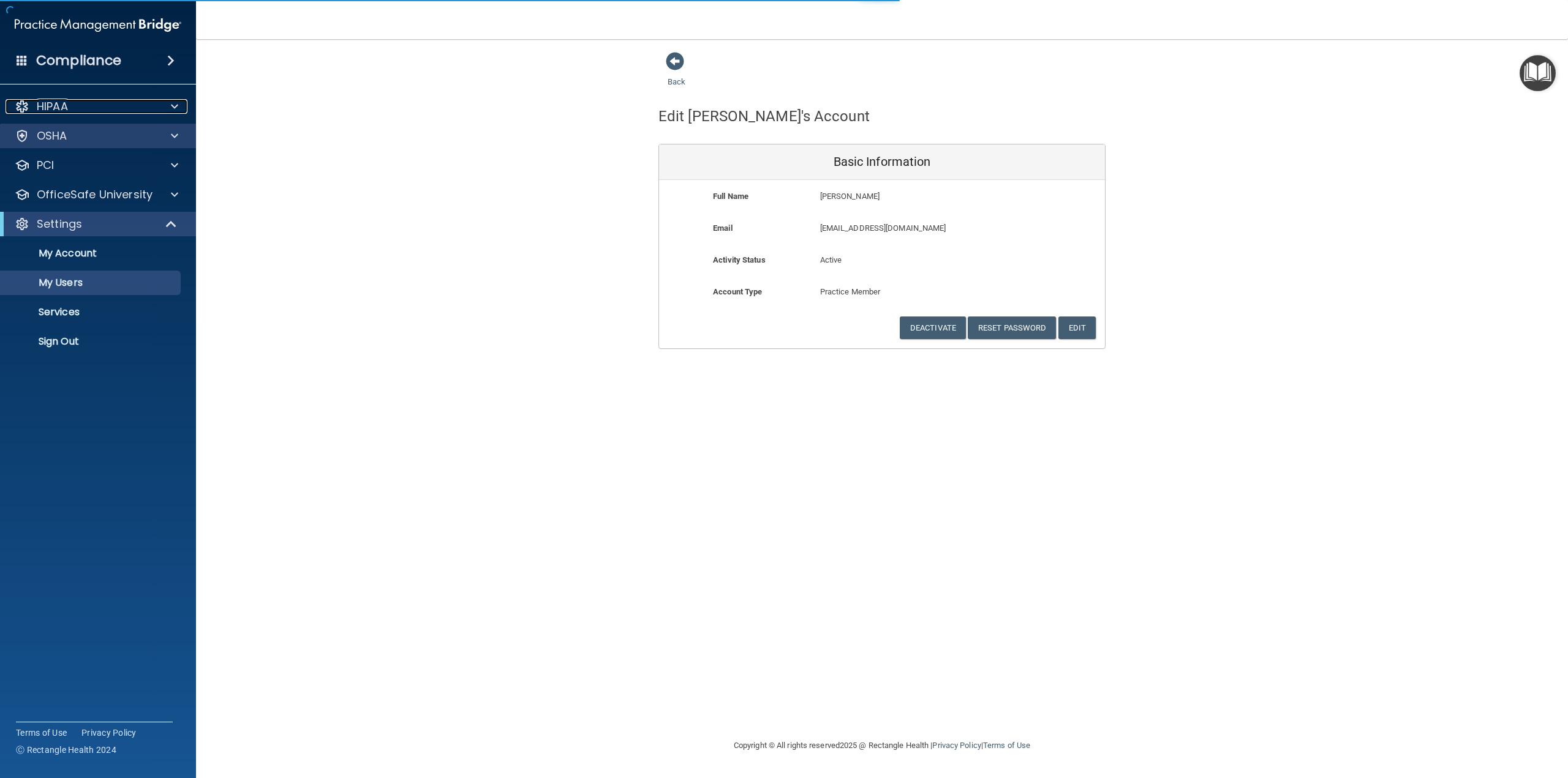
select select "20"
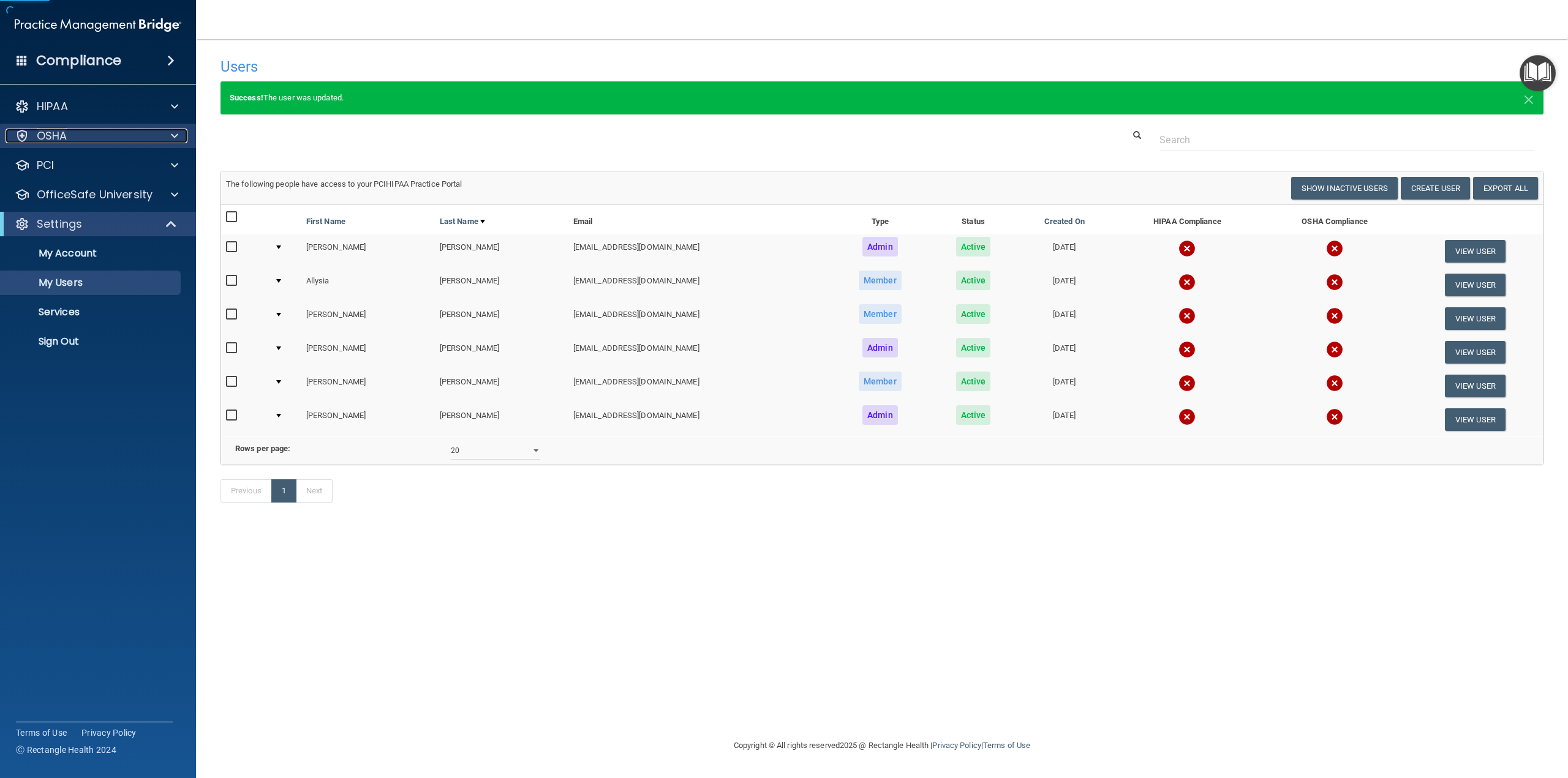
click at [65, 134] on p "OSHA" at bounding box center [52, 136] width 30 height 15
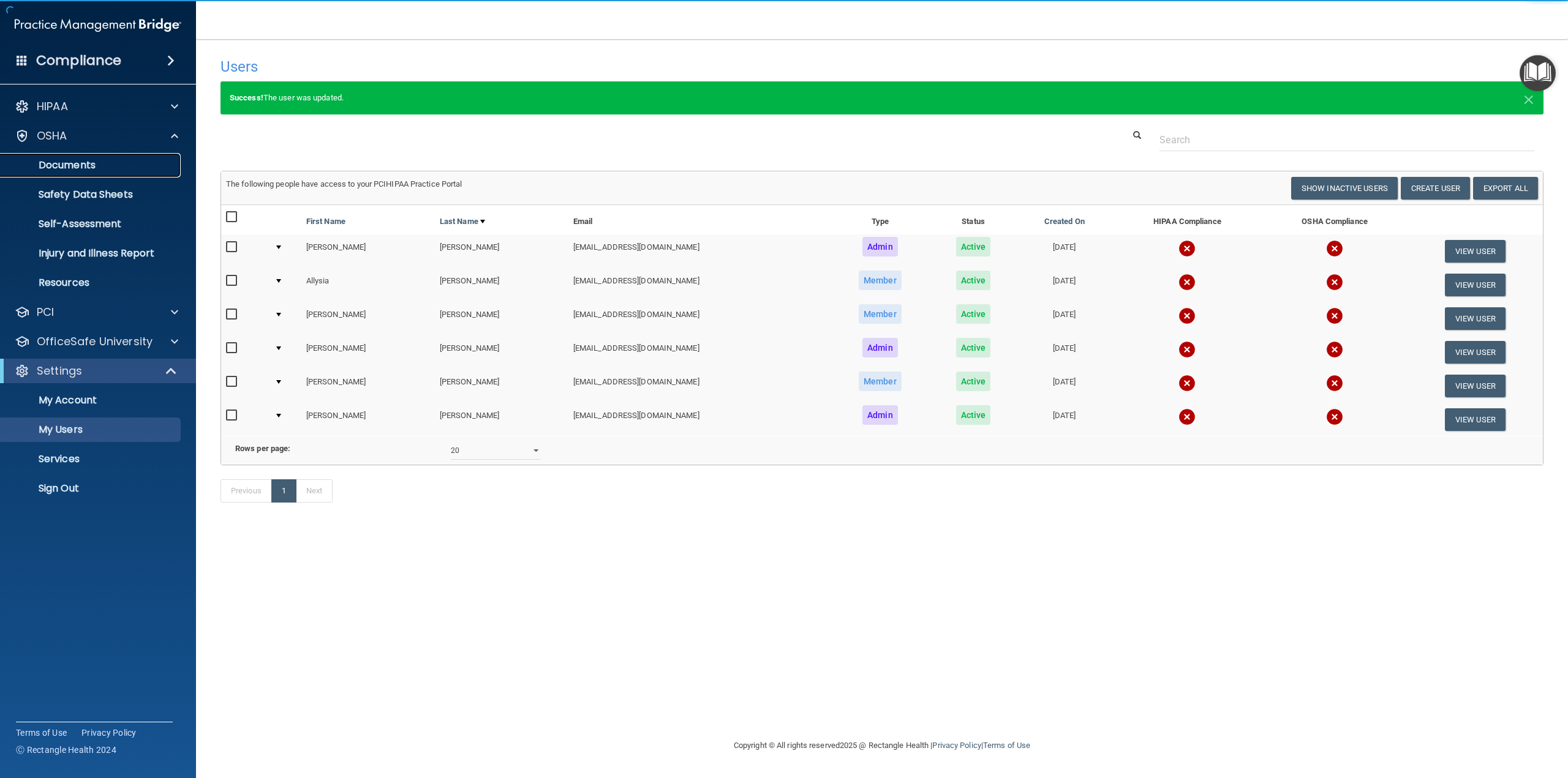
click at [65, 161] on p "Documents" at bounding box center [92, 166] width 167 height 12
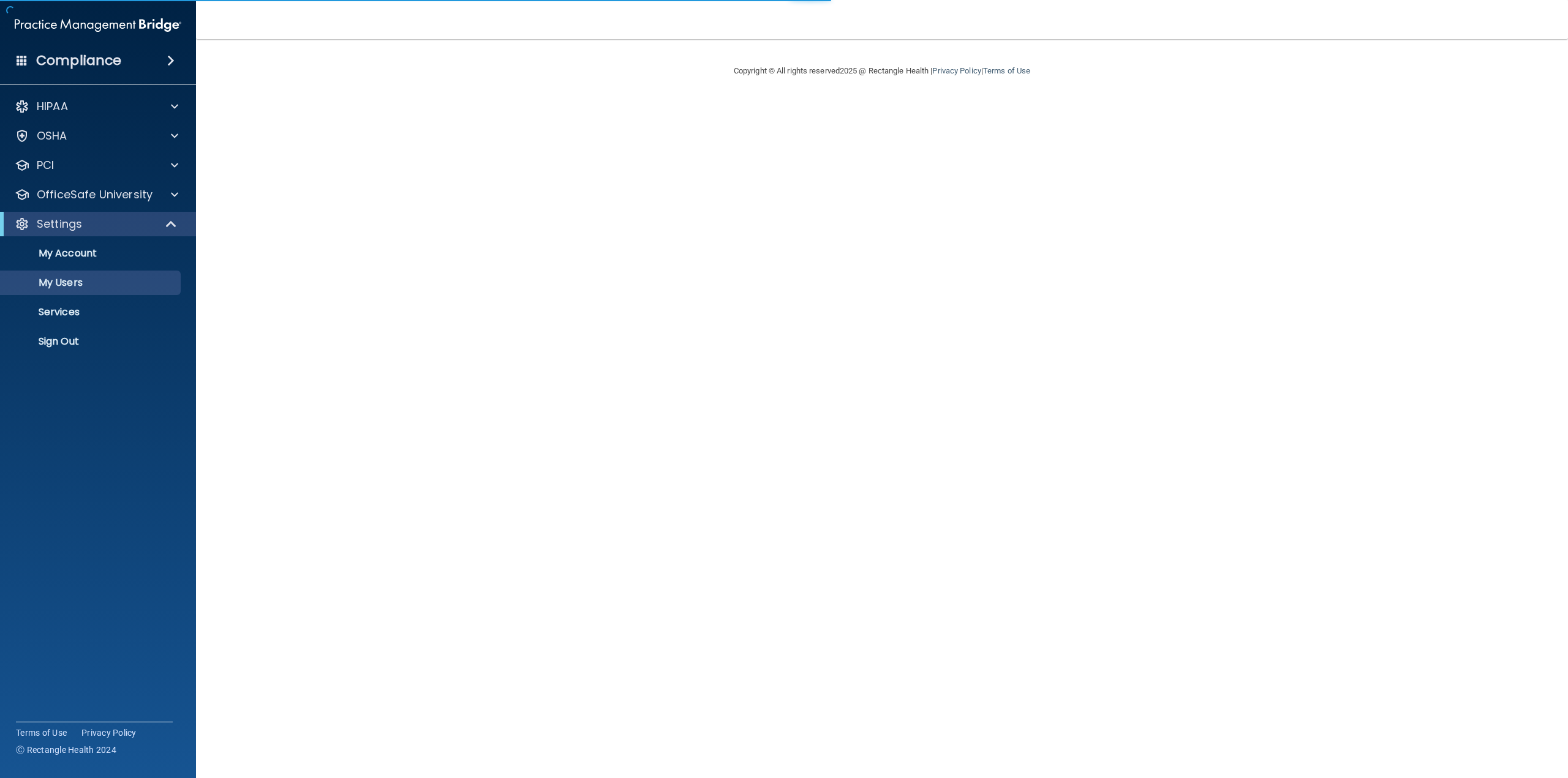
select select "20"
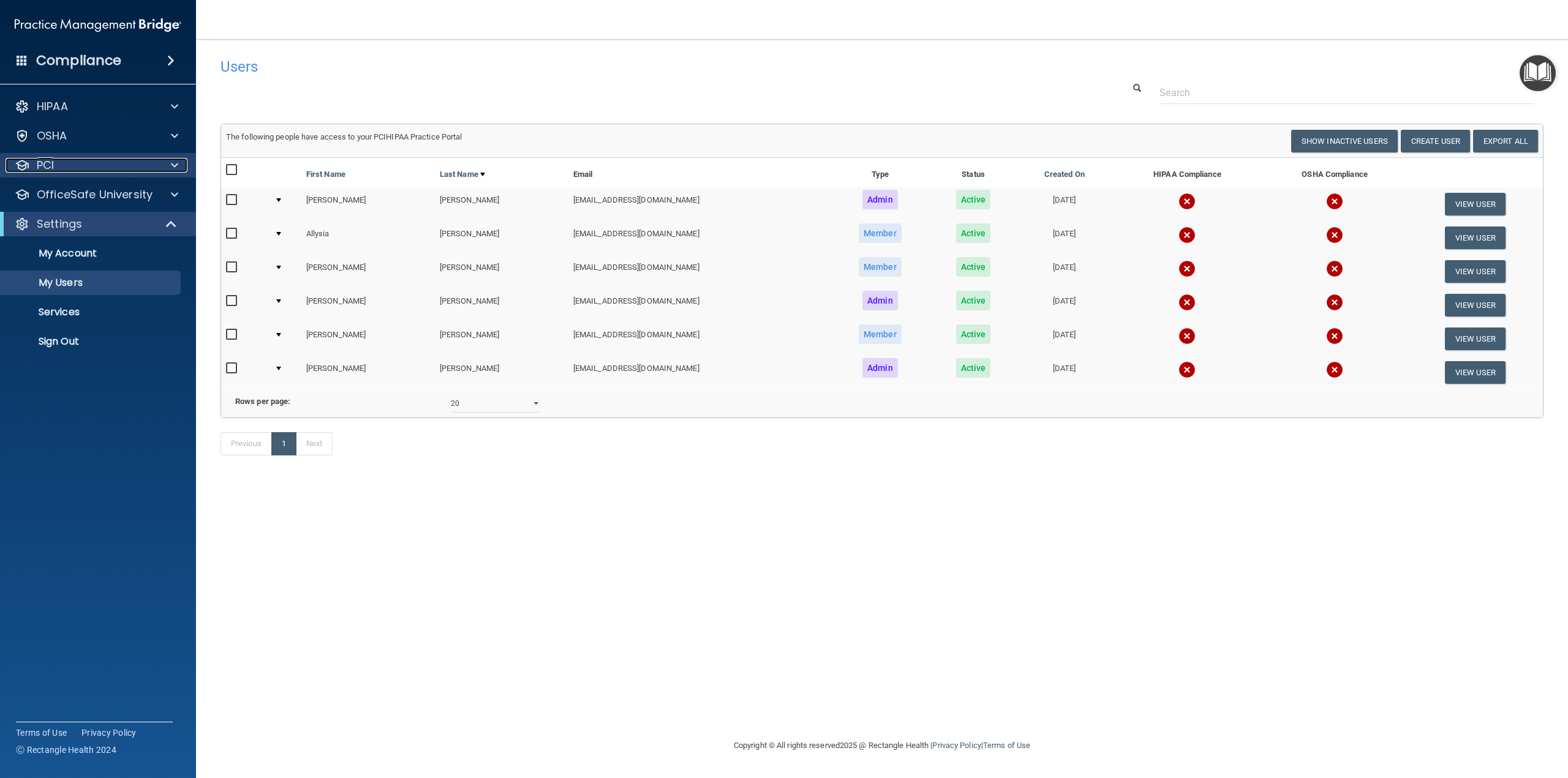
click at [74, 168] on div "PCI" at bounding box center [81, 166] width 152 height 15
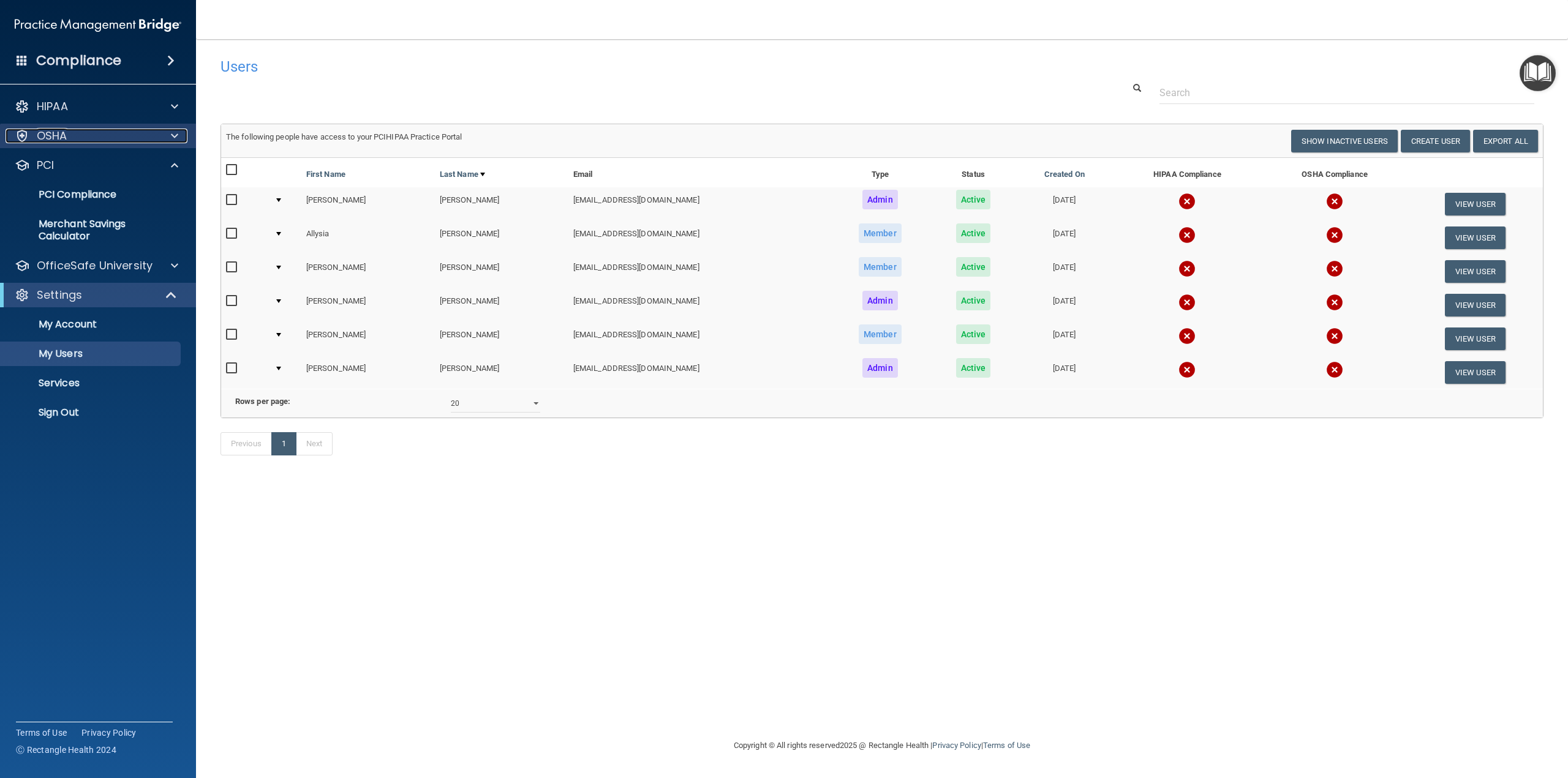
click at [65, 133] on p "OSHA" at bounding box center [52, 136] width 30 height 15
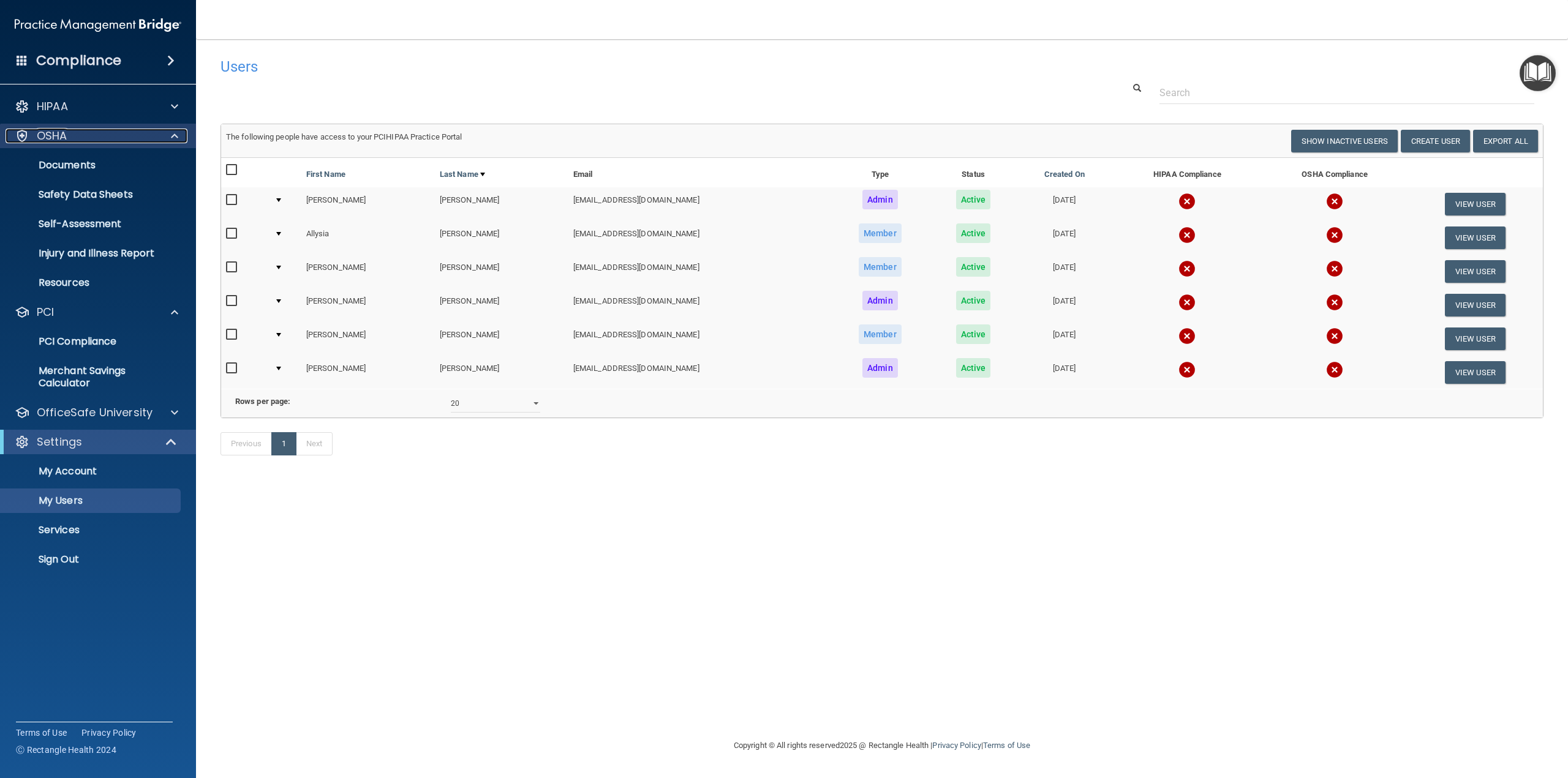
click at [65, 133] on p "OSHA" at bounding box center [52, 136] width 30 height 15
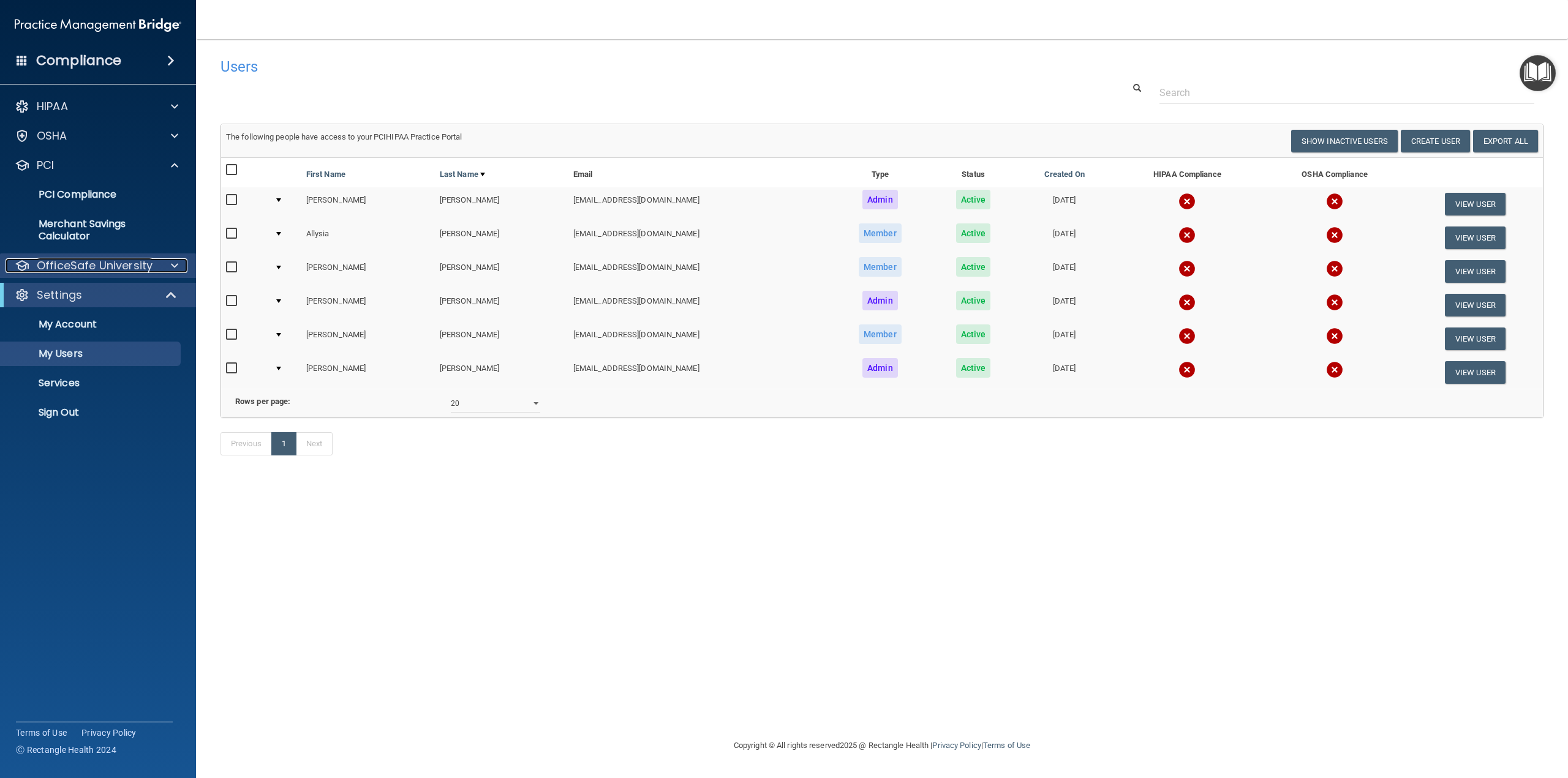
click at [121, 264] on p "OfficeSafe University" at bounding box center [95, 266] width 116 height 15
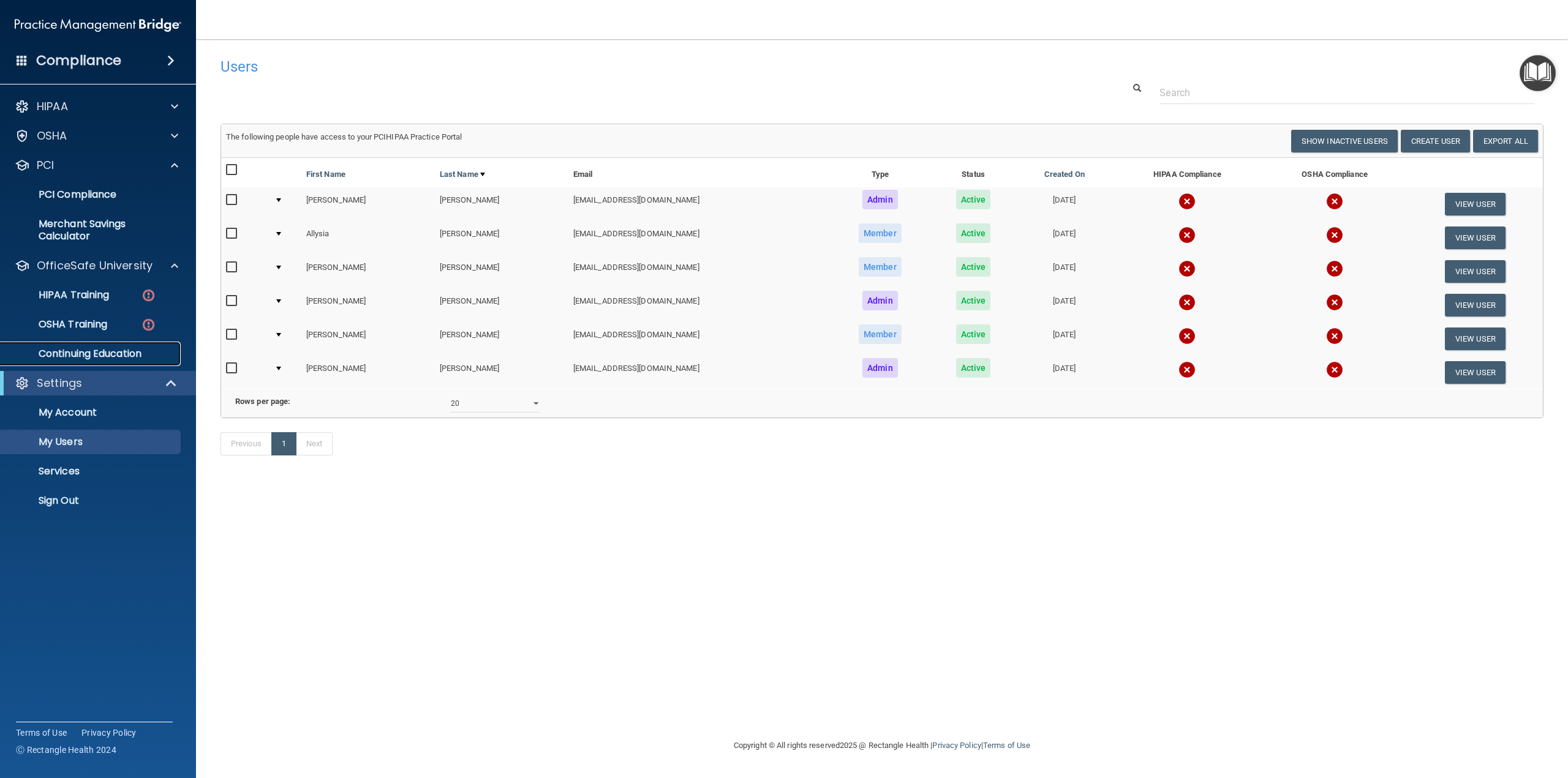
click at [100, 349] on p "Continuing Education" at bounding box center [92, 354] width 167 height 12
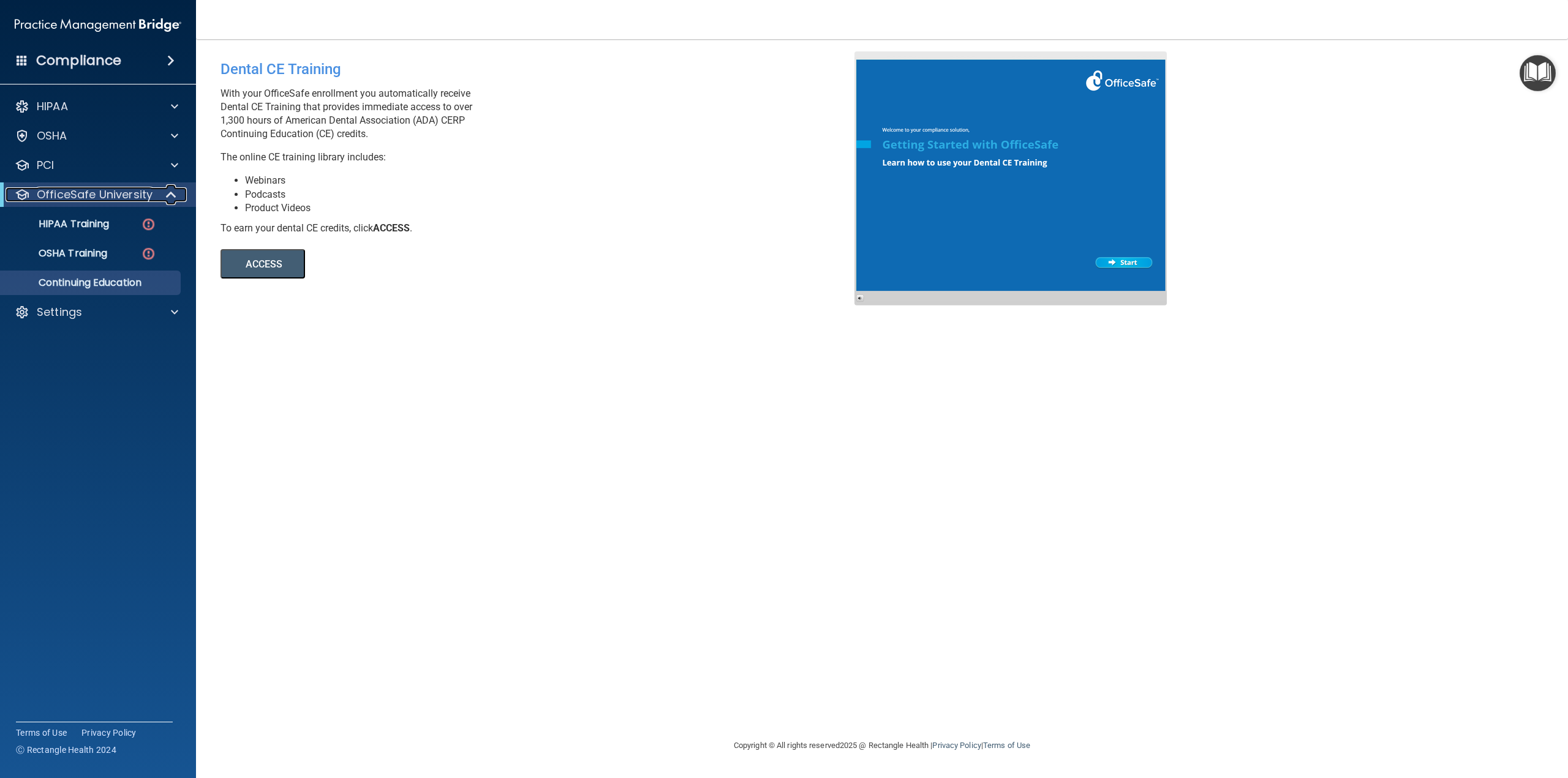
drag, startPoint x: 172, startPoint y: 200, endPoint x: 277, endPoint y: 191, distance: 105.4
click at [172, 200] on span at bounding box center [172, 194] width 10 height 15
click at [437, 393] on div "Dental CE Training With your OfficeSafe enrollment you automatically receive De…" at bounding box center [882, 388] width 1323 height 675
click at [76, 235] on div "Settings" at bounding box center [98, 224] width 197 height 24
click at [77, 234] on div "Settings" at bounding box center [98, 224] width 197 height 24
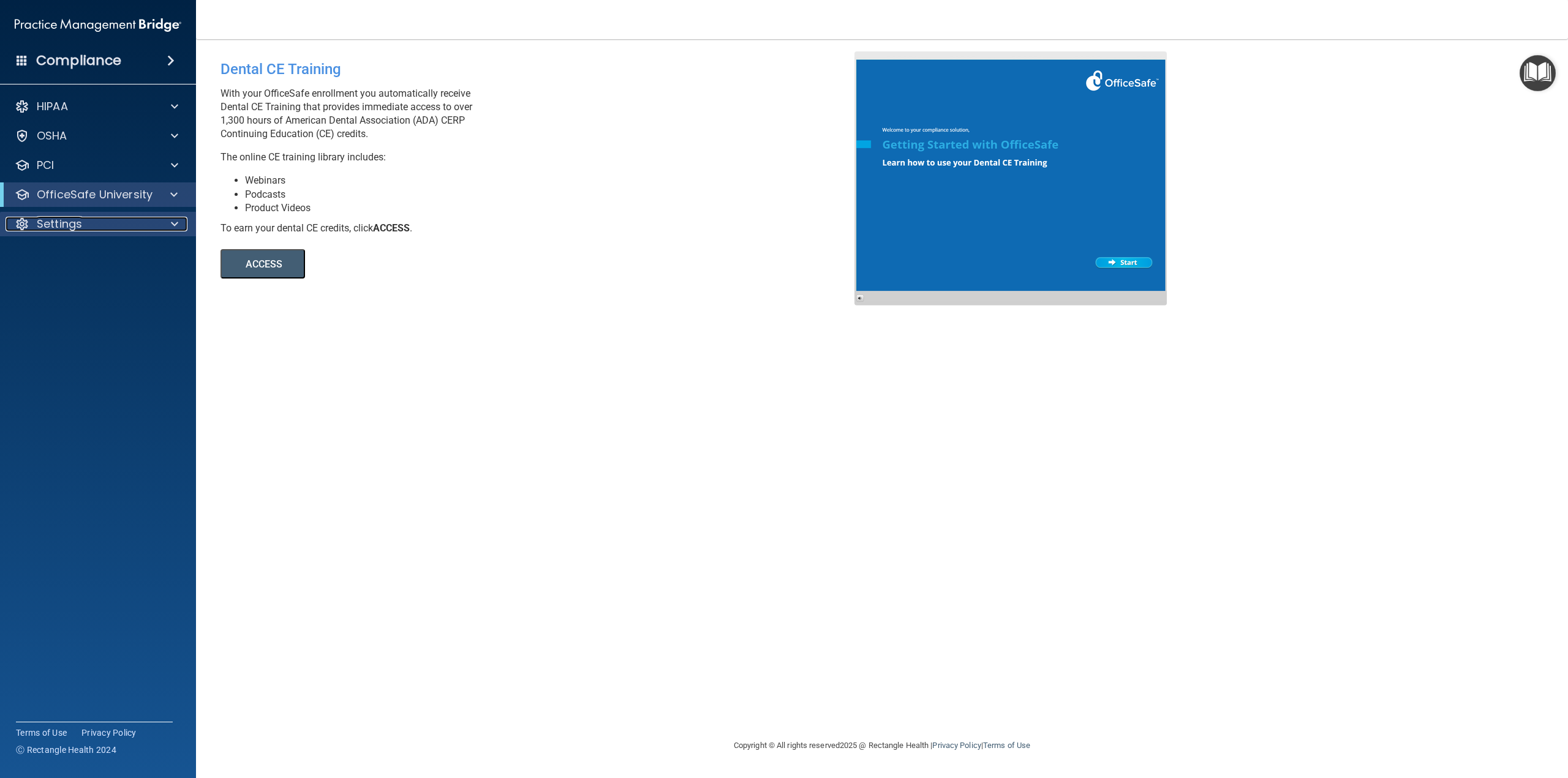
click at [173, 222] on span at bounding box center [174, 224] width 7 height 15
drag, startPoint x: 65, startPoint y: 281, endPoint x: 82, endPoint y: 267, distance: 22.0
click at [67, 281] on p "My Users" at bounding box center [92, 283] width 167 height 12
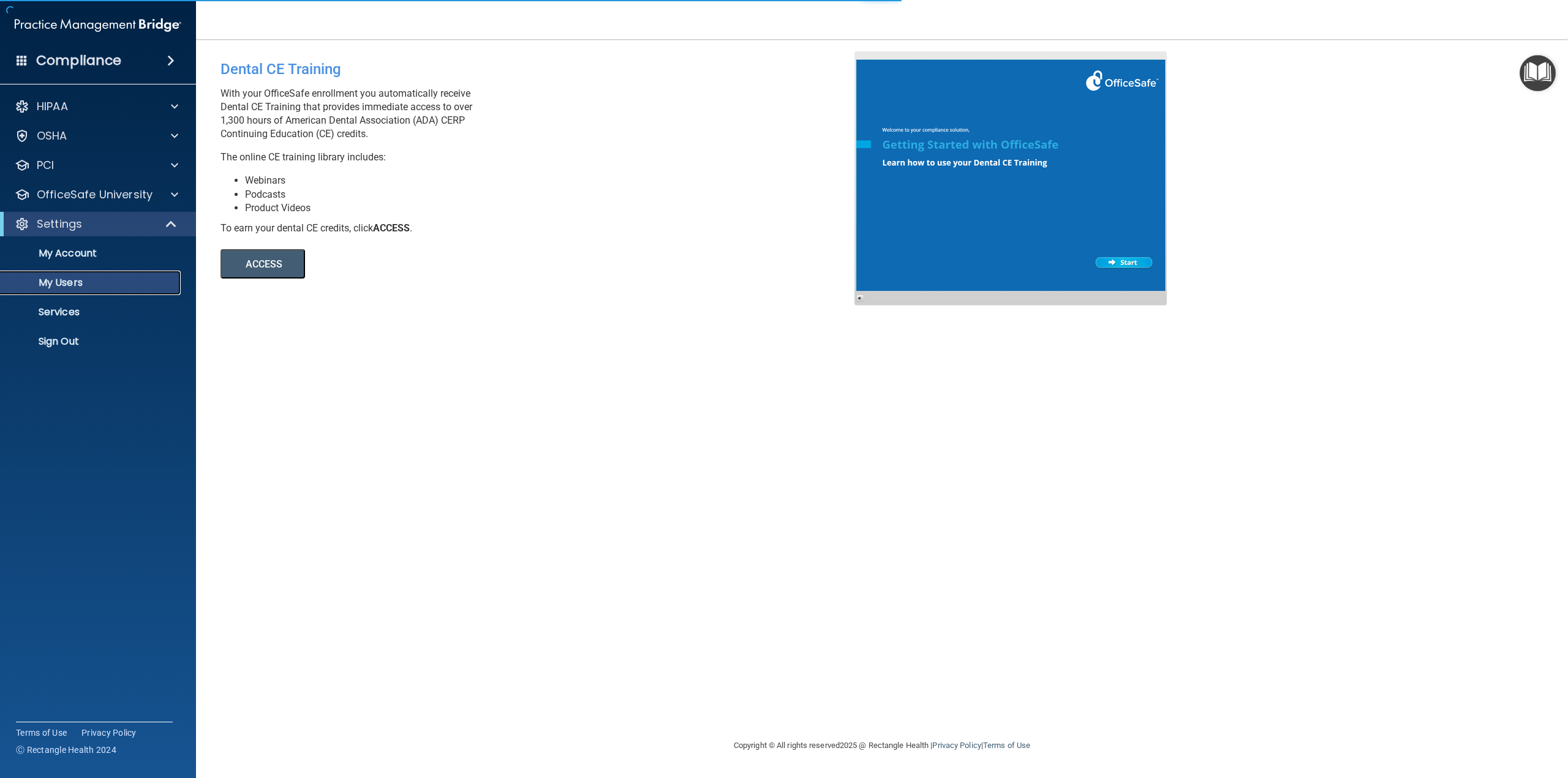
select select "20"
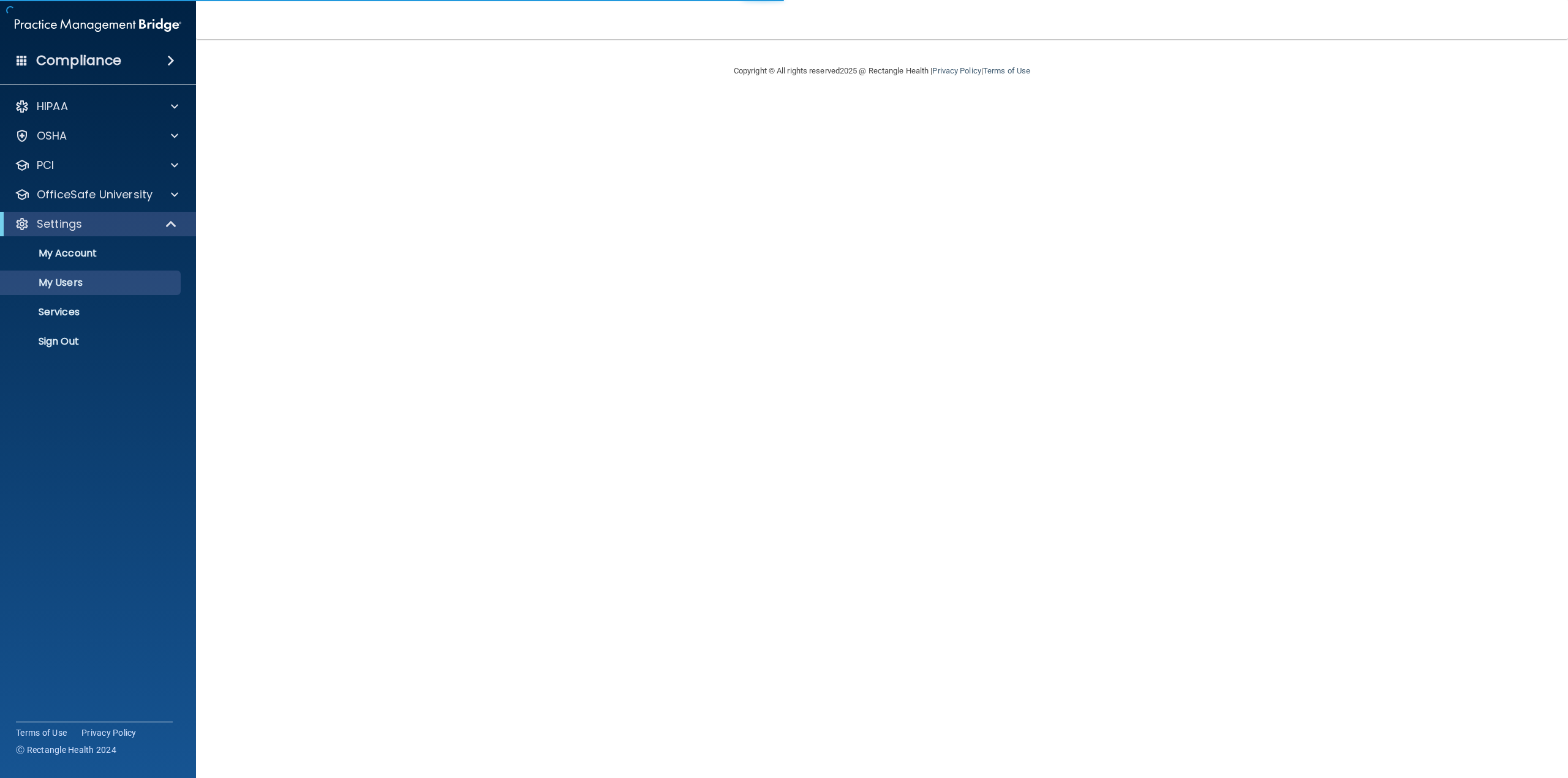
select select "20"
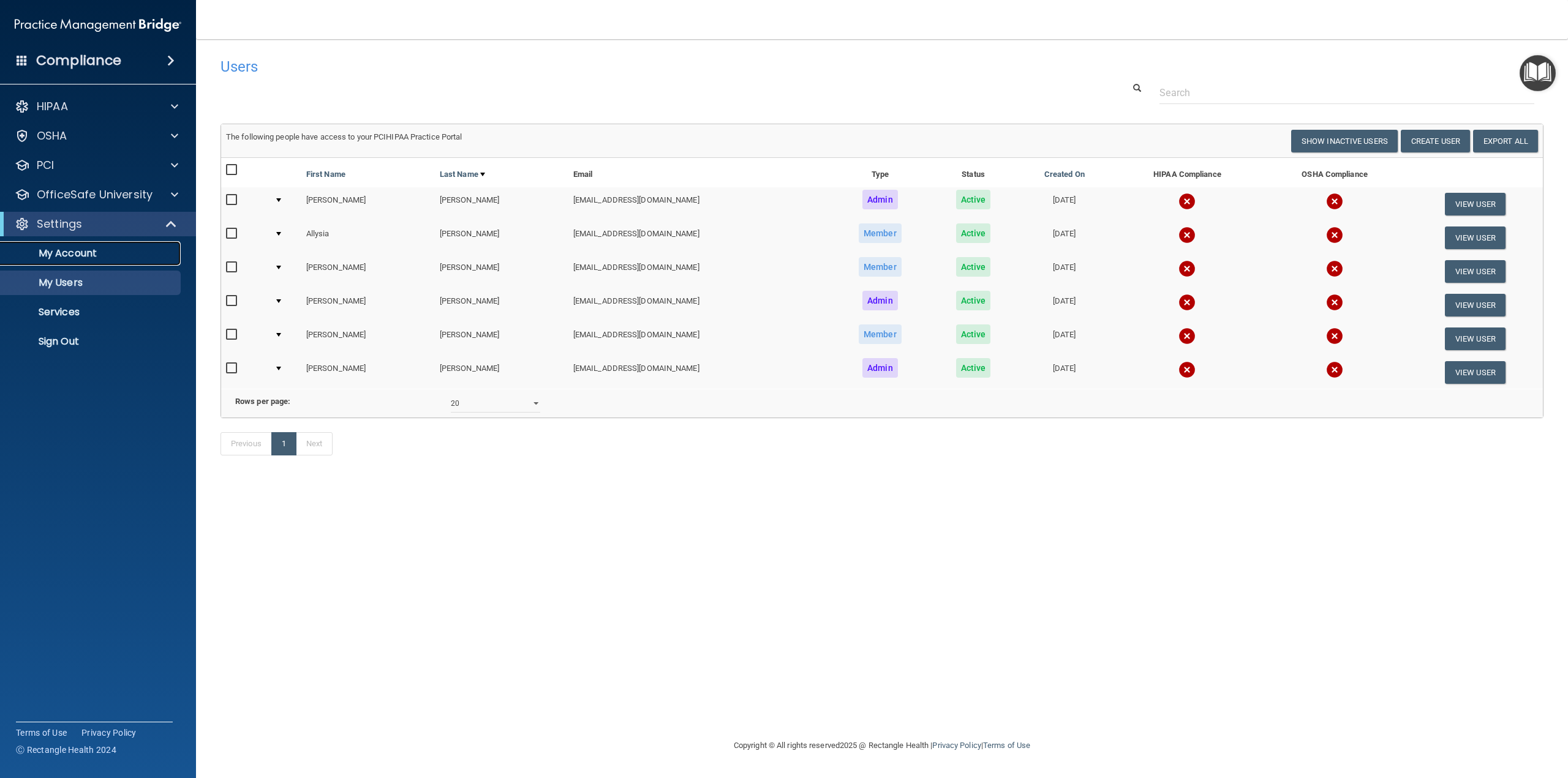
click at [91, 252] on p "My Account" at bounding box center [92, 254] width 167 height 12
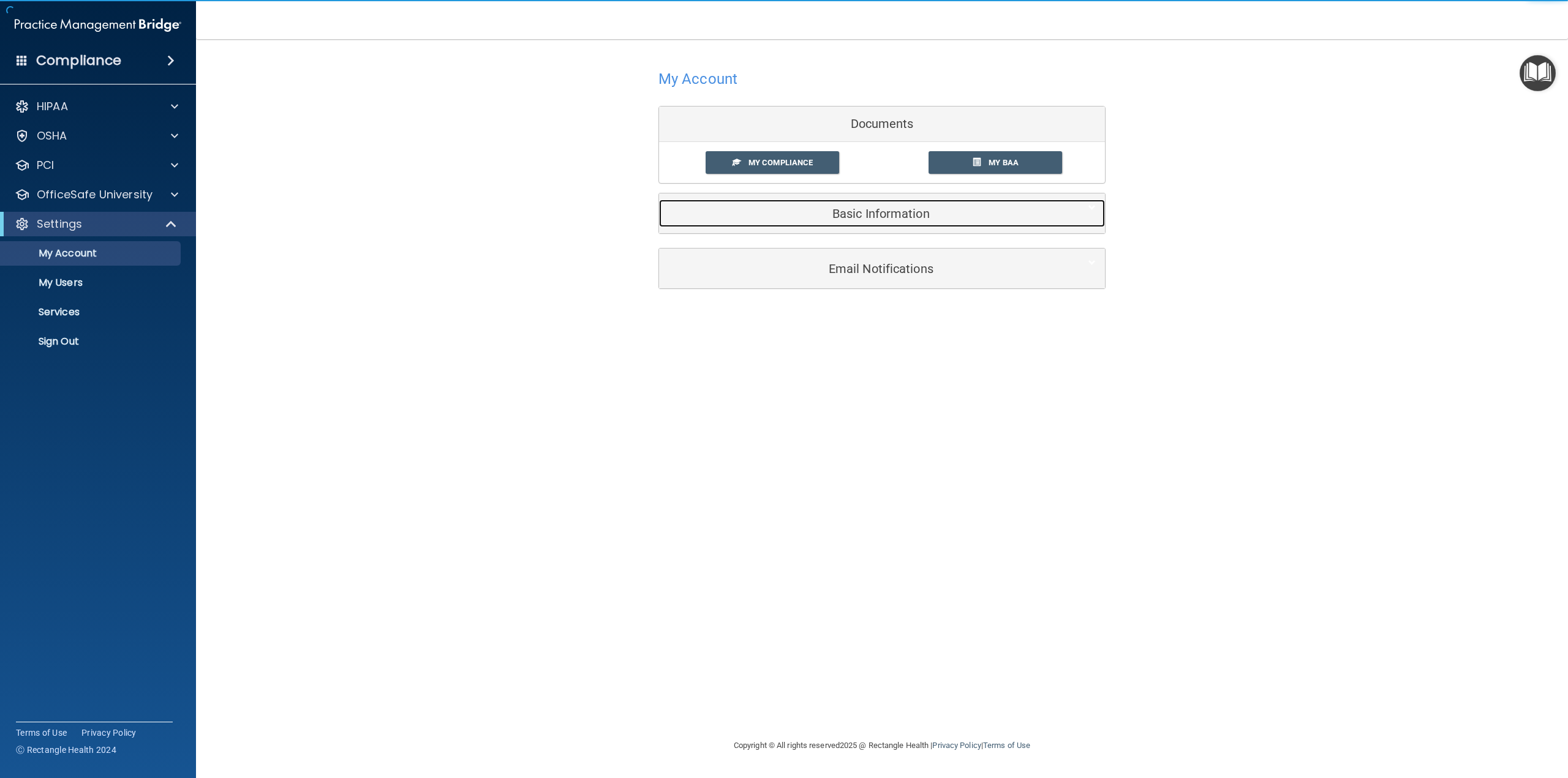
click at [881, 212] on h5 "Basic Information" at bounding box center [864, 213] width 390 height 13
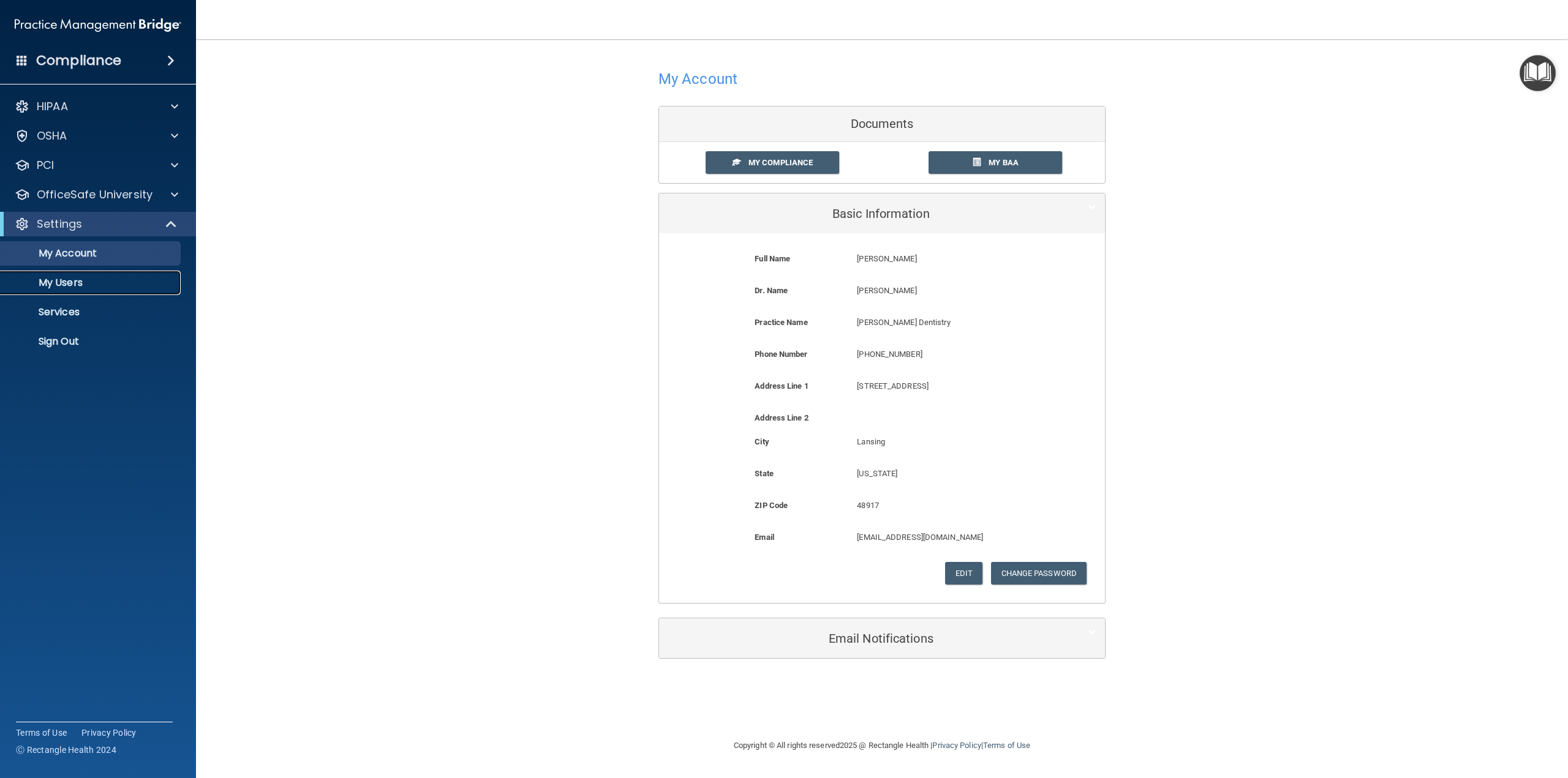
click at [71, 285] on p "My Users" at bounding box center [92, 283] width 167 height 12
select select "20"
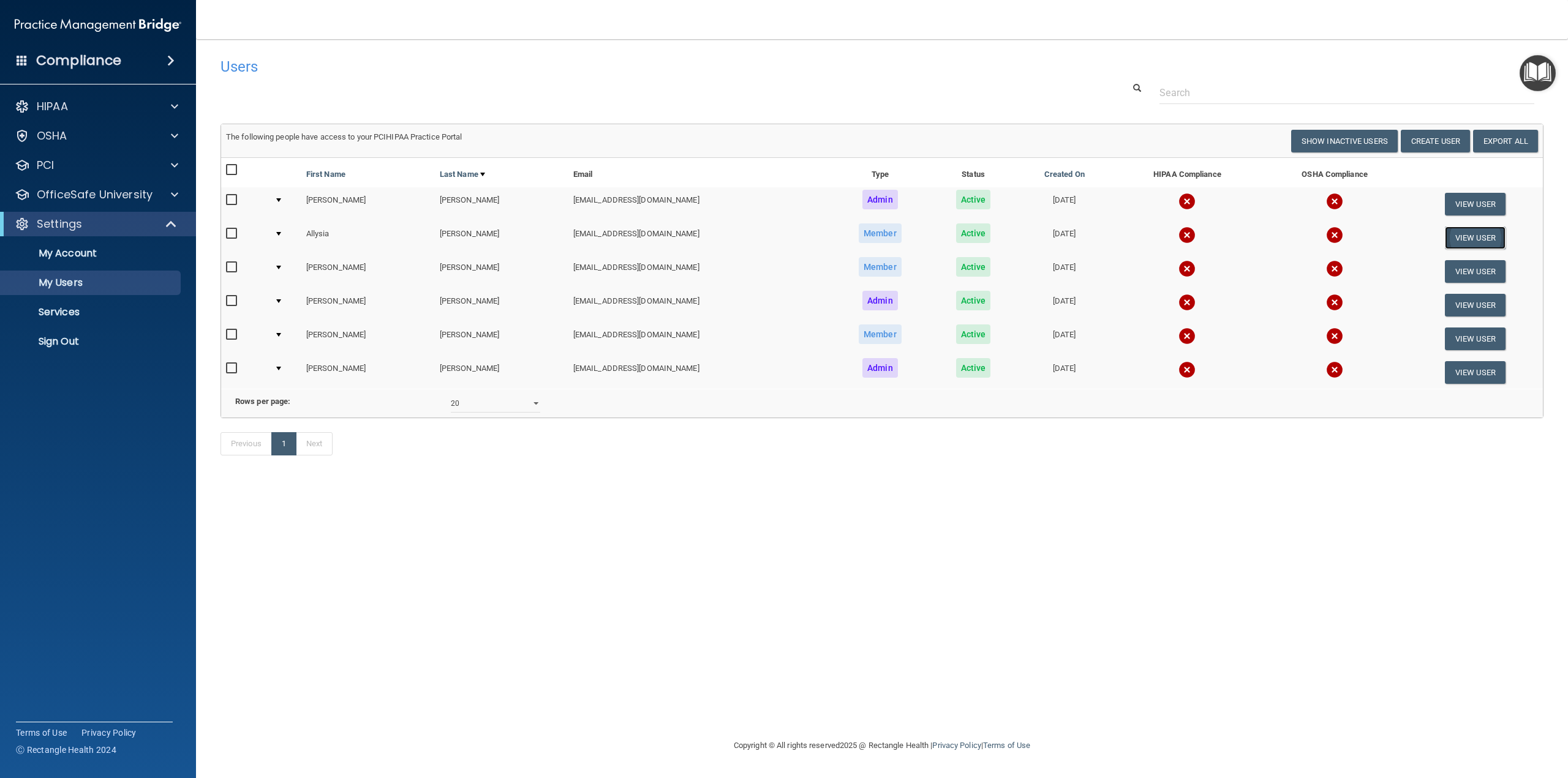
click at [1480, 242] on button "View User" at bounding box center [1475, 238] width 61 height 23
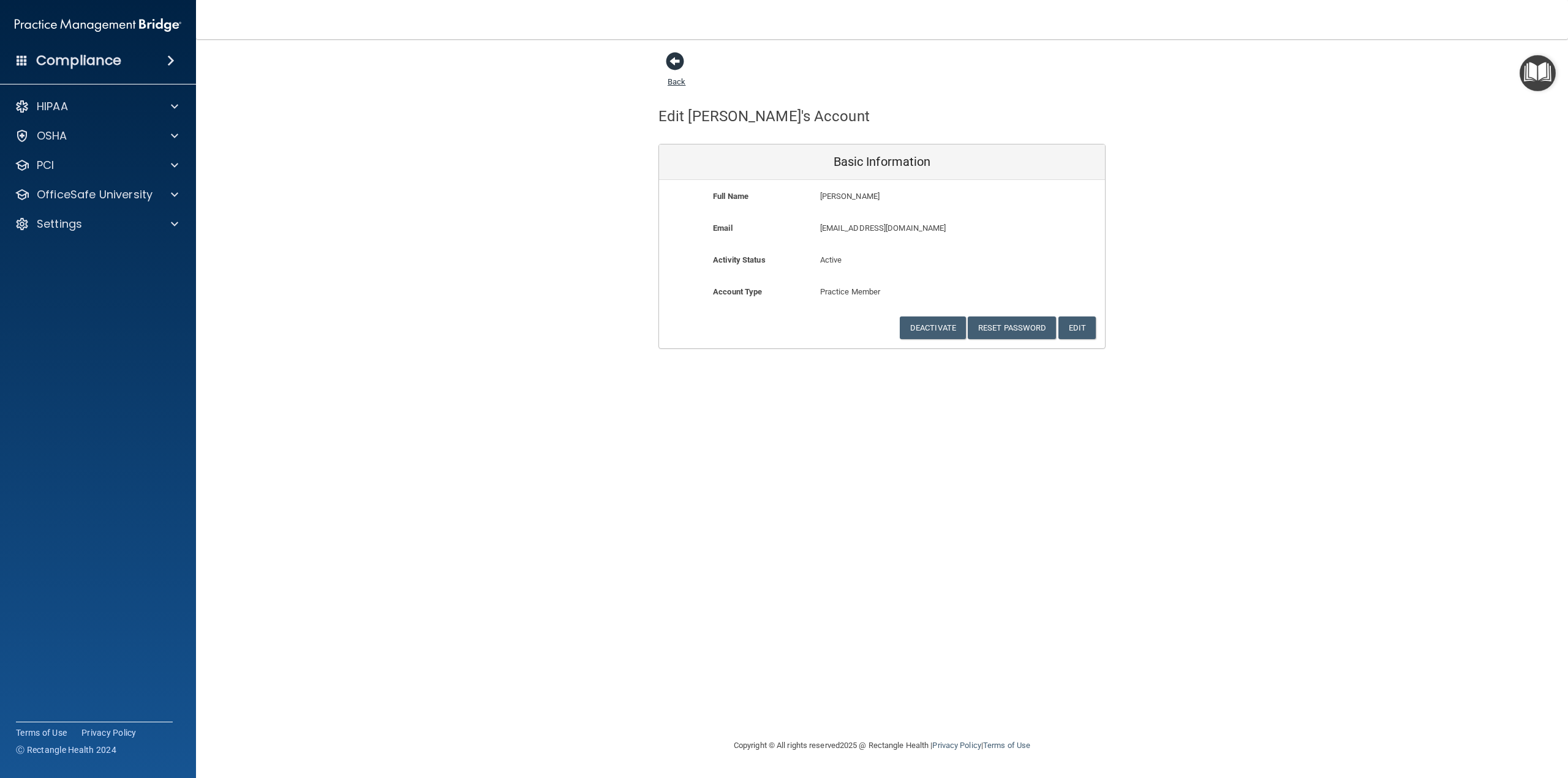
click at [673, 65] on span at bounding box center [675, 61] width 18 height 18
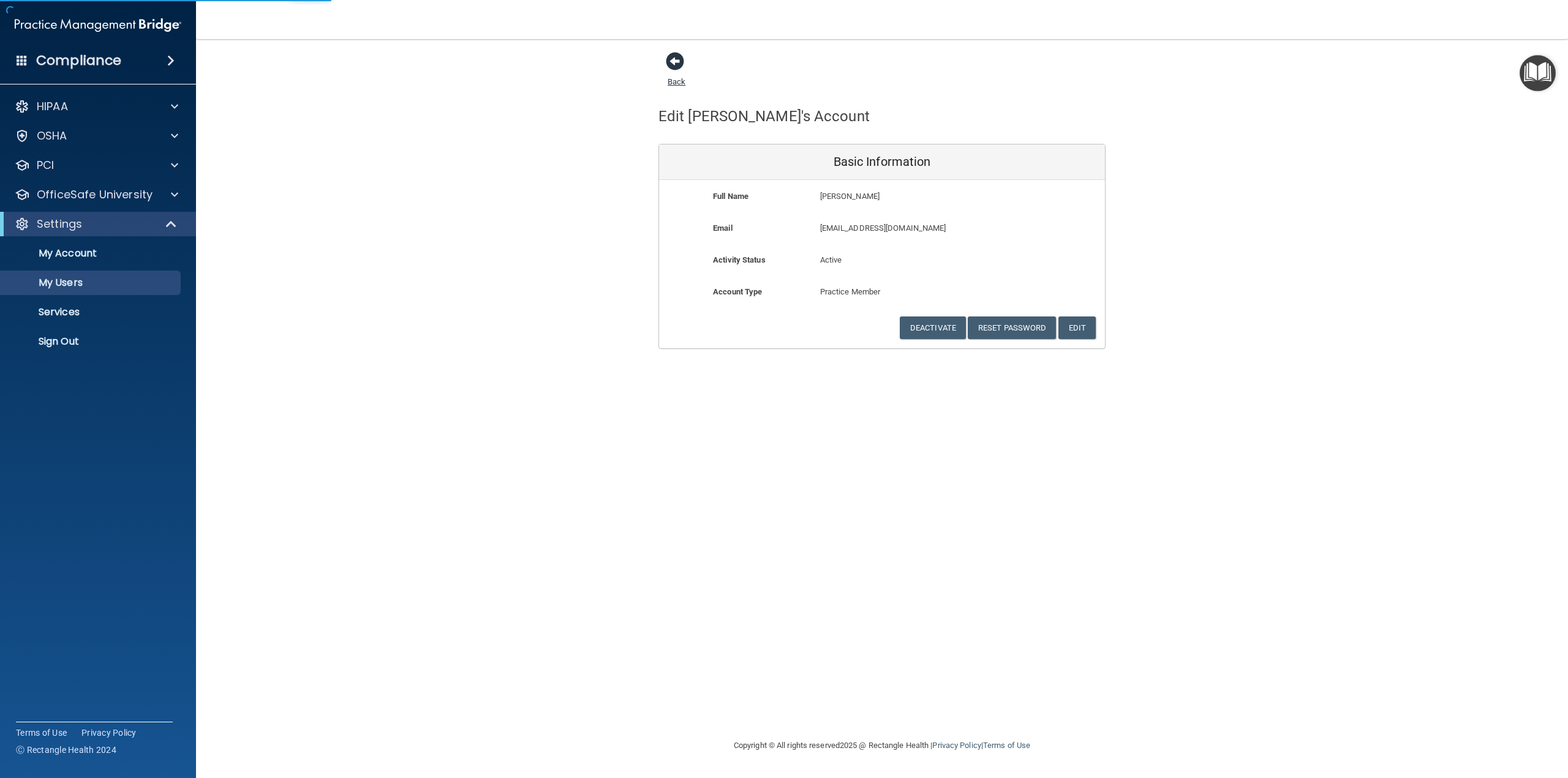
select select "20"
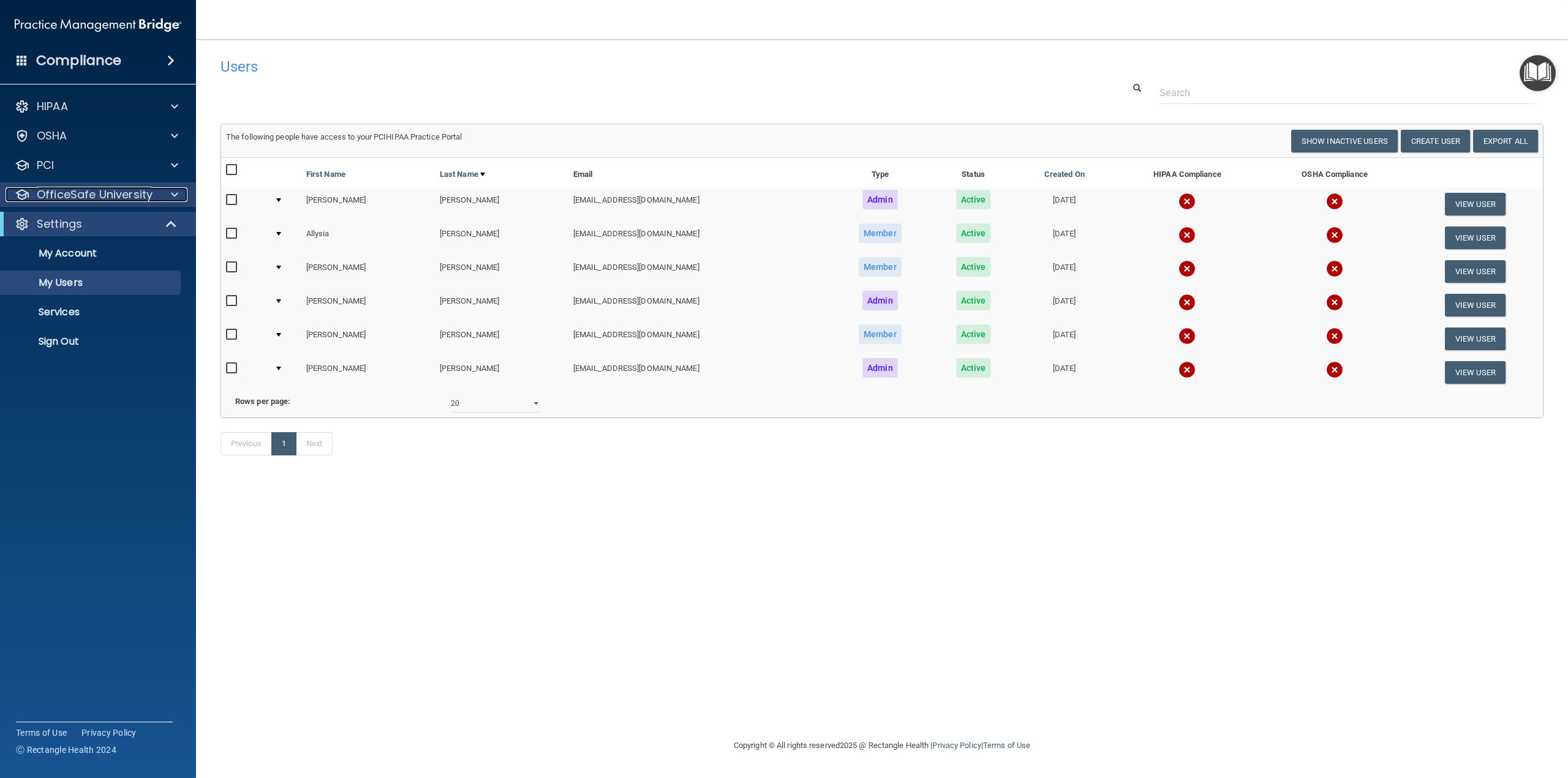
click at [105, 195] on p "OfficeSafe University" at bounding box center [95, 194] width 116 height 15
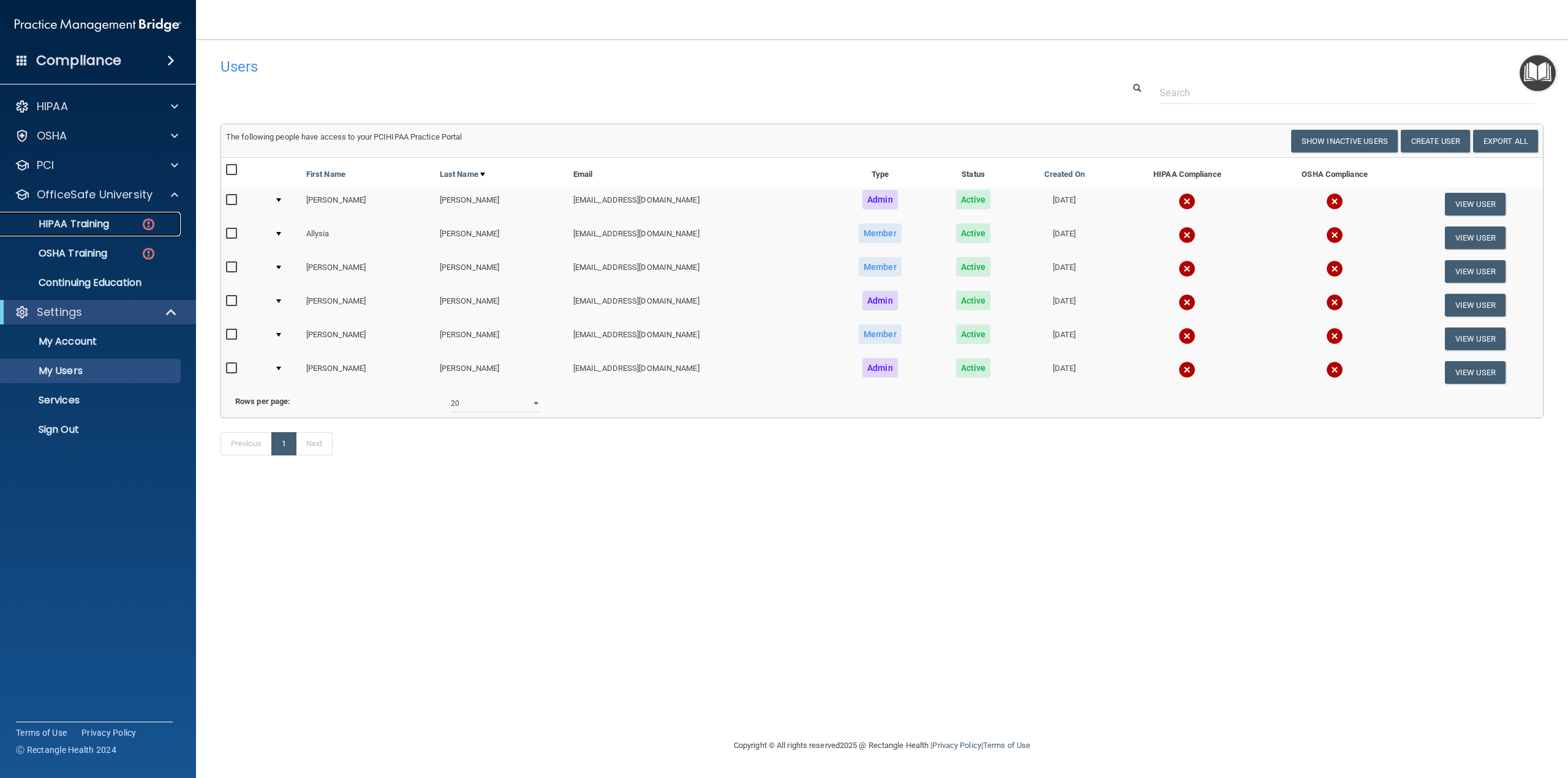
click at [88, 223] on p "HIPAA Training" at bounding box center [59, 224] width 101 height 12
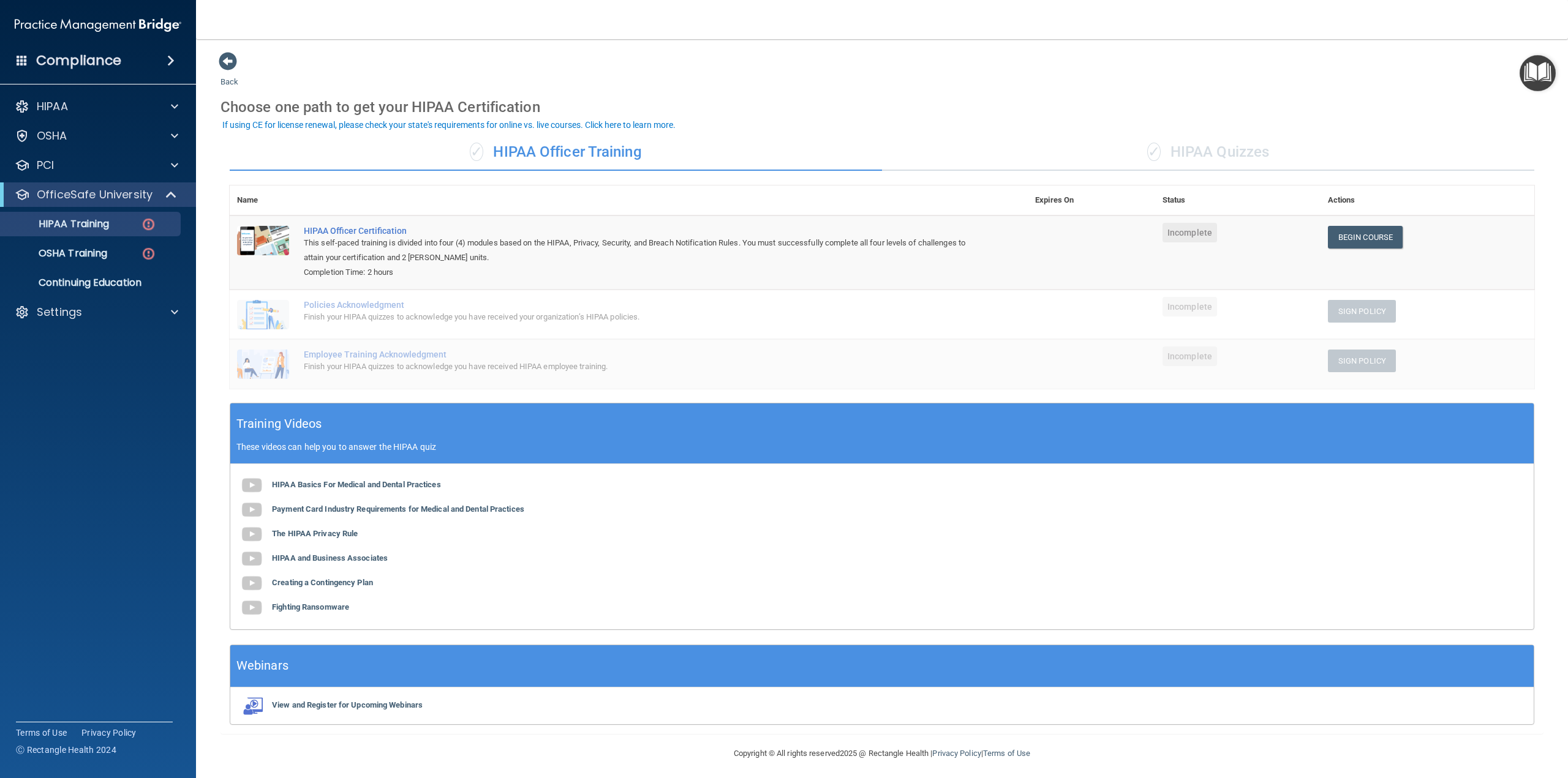
click at [1229, 154] on div "✓ HIPAA Quizzes" at bounding box center [1208, 152] width 652 height 37
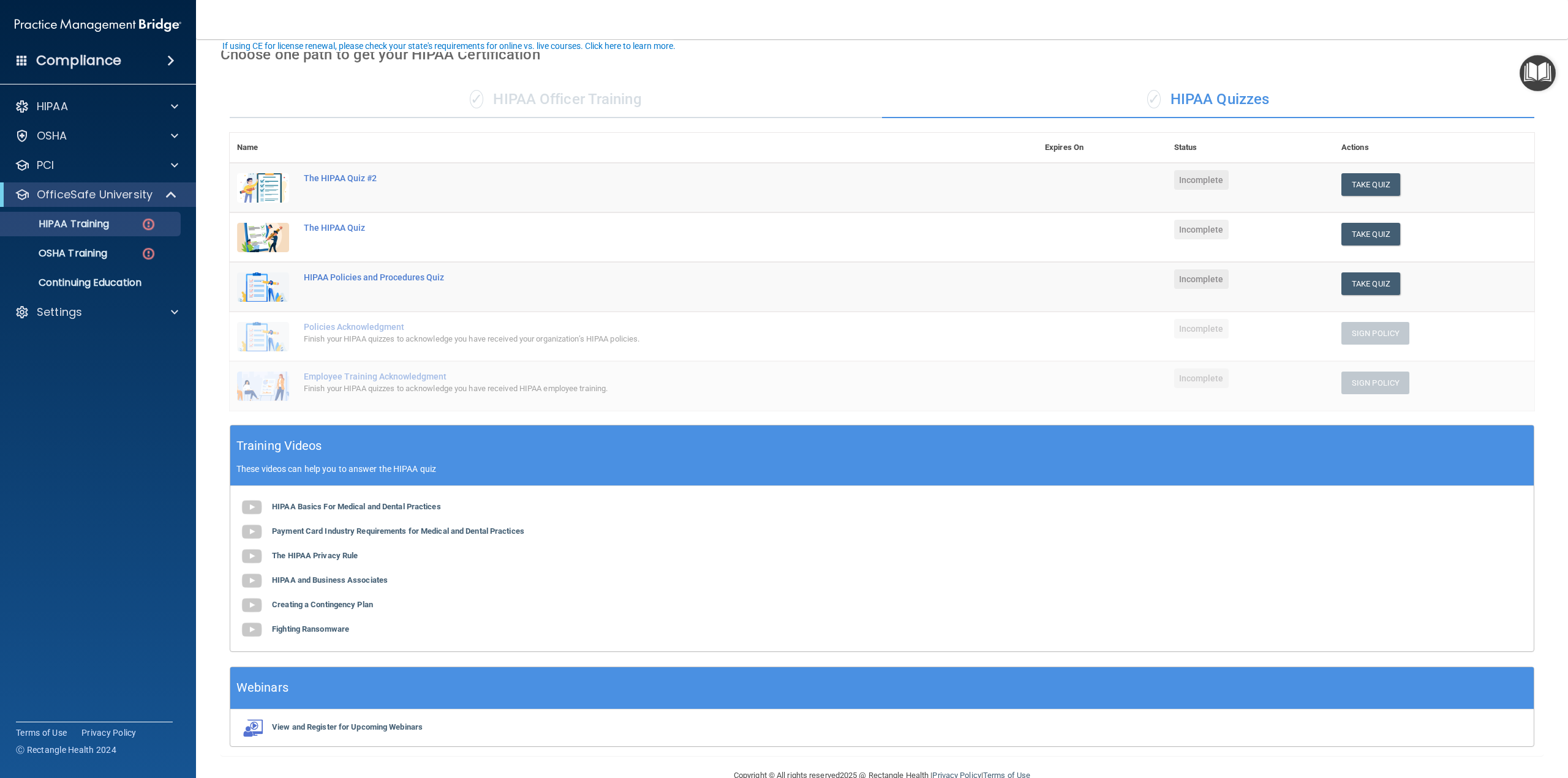
scroll to position [79, 0]
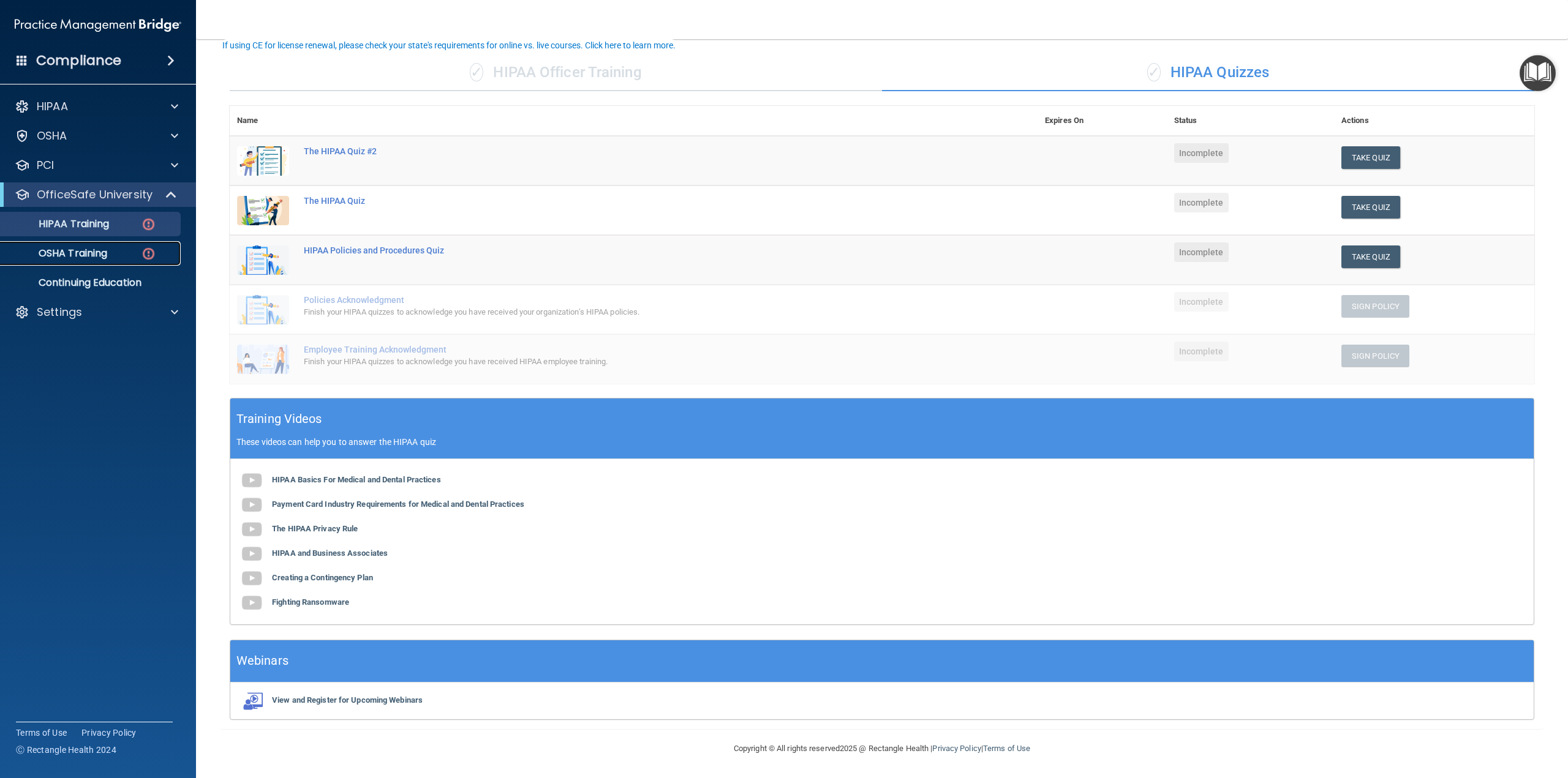
click at [104, 258] on p "OSHA Training" at bounding box center [57, 254] width 99 height 12
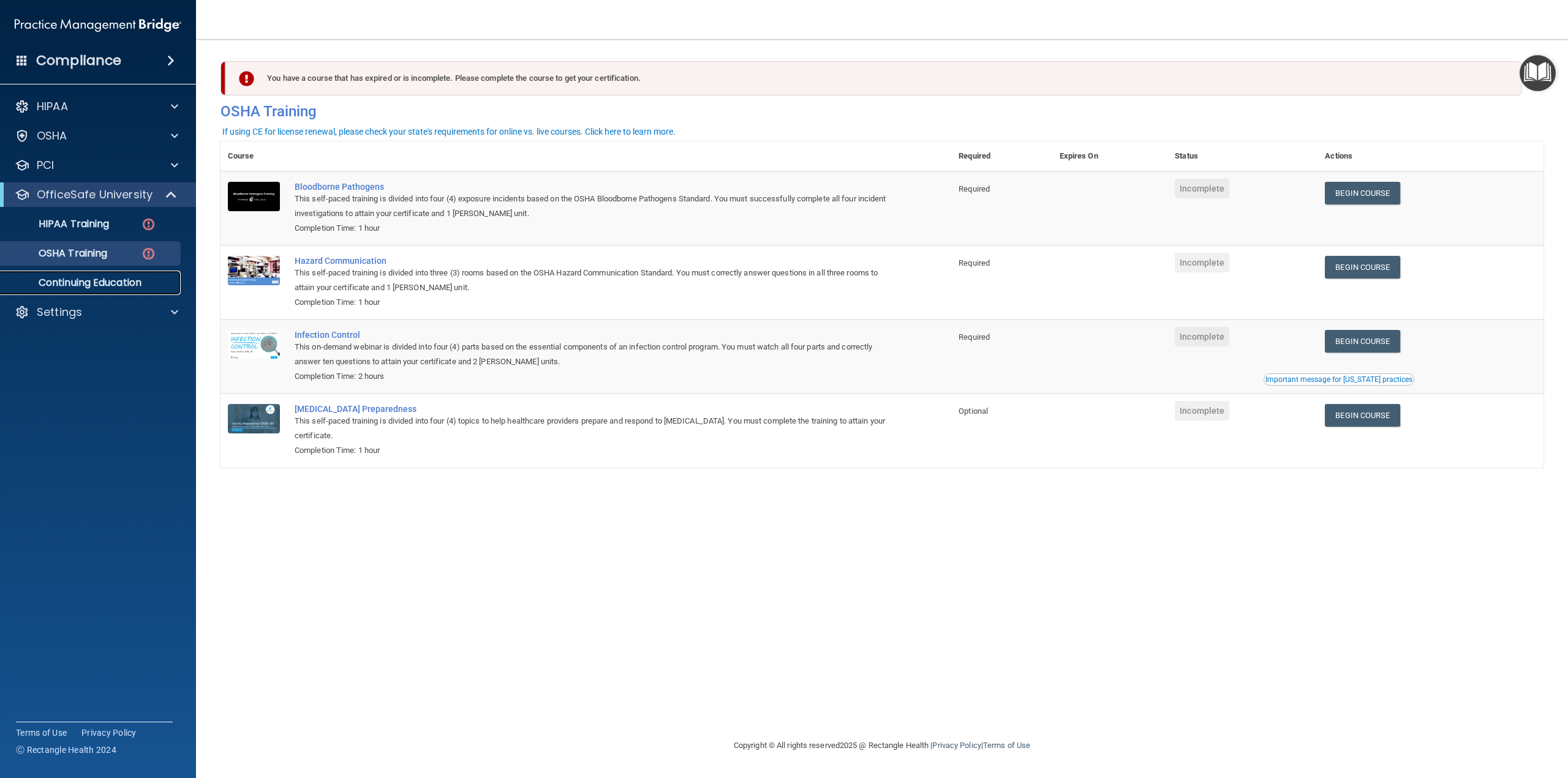
click at [93, 284] on p "Continuing Education" at bounding box center [92, 283] width 167 height 12
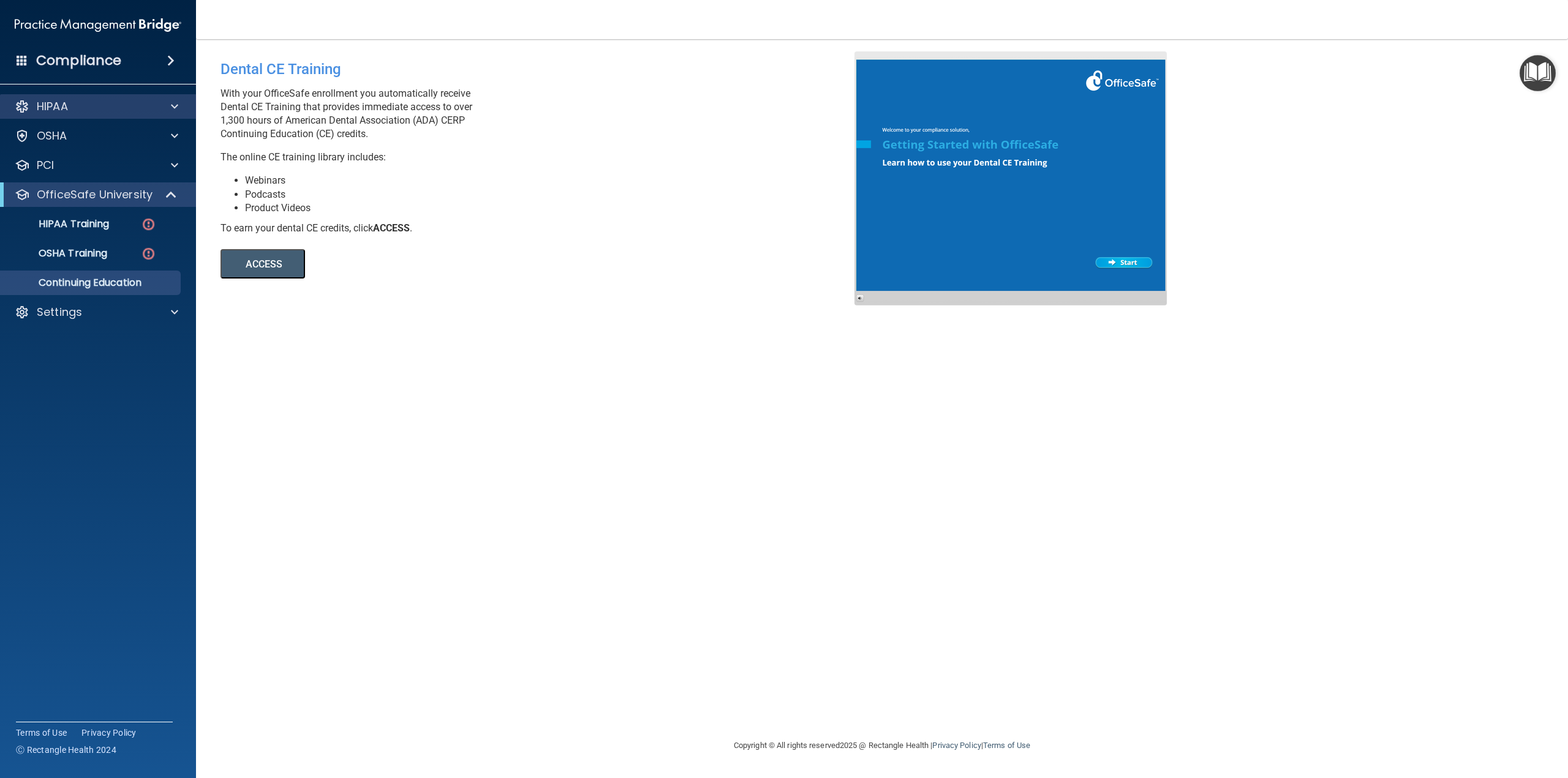
click at [91, 114] on div "HIPAA" at bounding box center [98, 106] width 197 height 24
click at [92, 101] on div "HIPAA" at bounding box center [81, 106] width 152 height 15
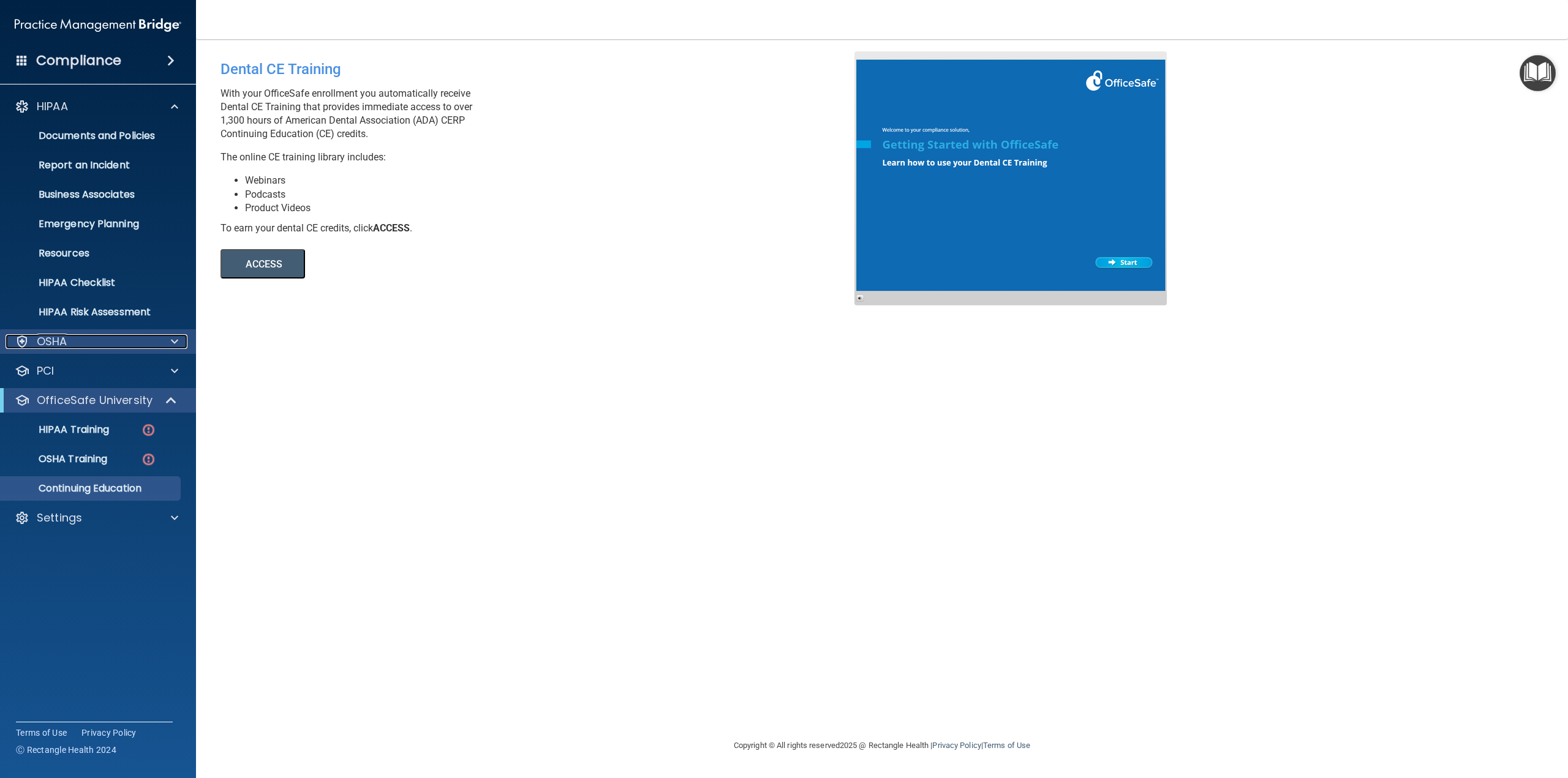
click at [55, 344] on p "OSHA" at bounding box center [52, 342] width 30 height 15
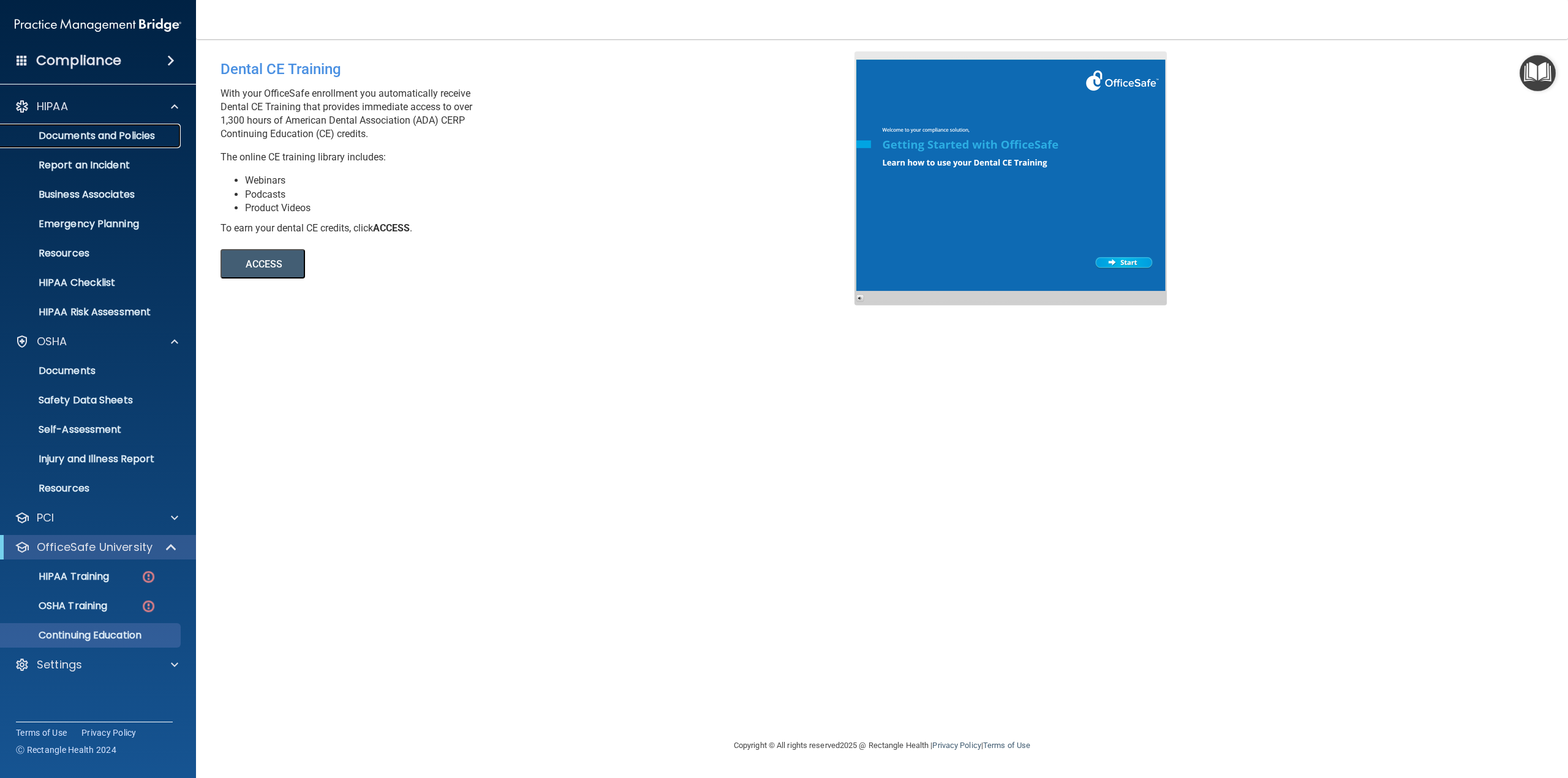
click at [96, 137] on p "Documents and Policies" at bounding box center [92, 136] width 167 height 12
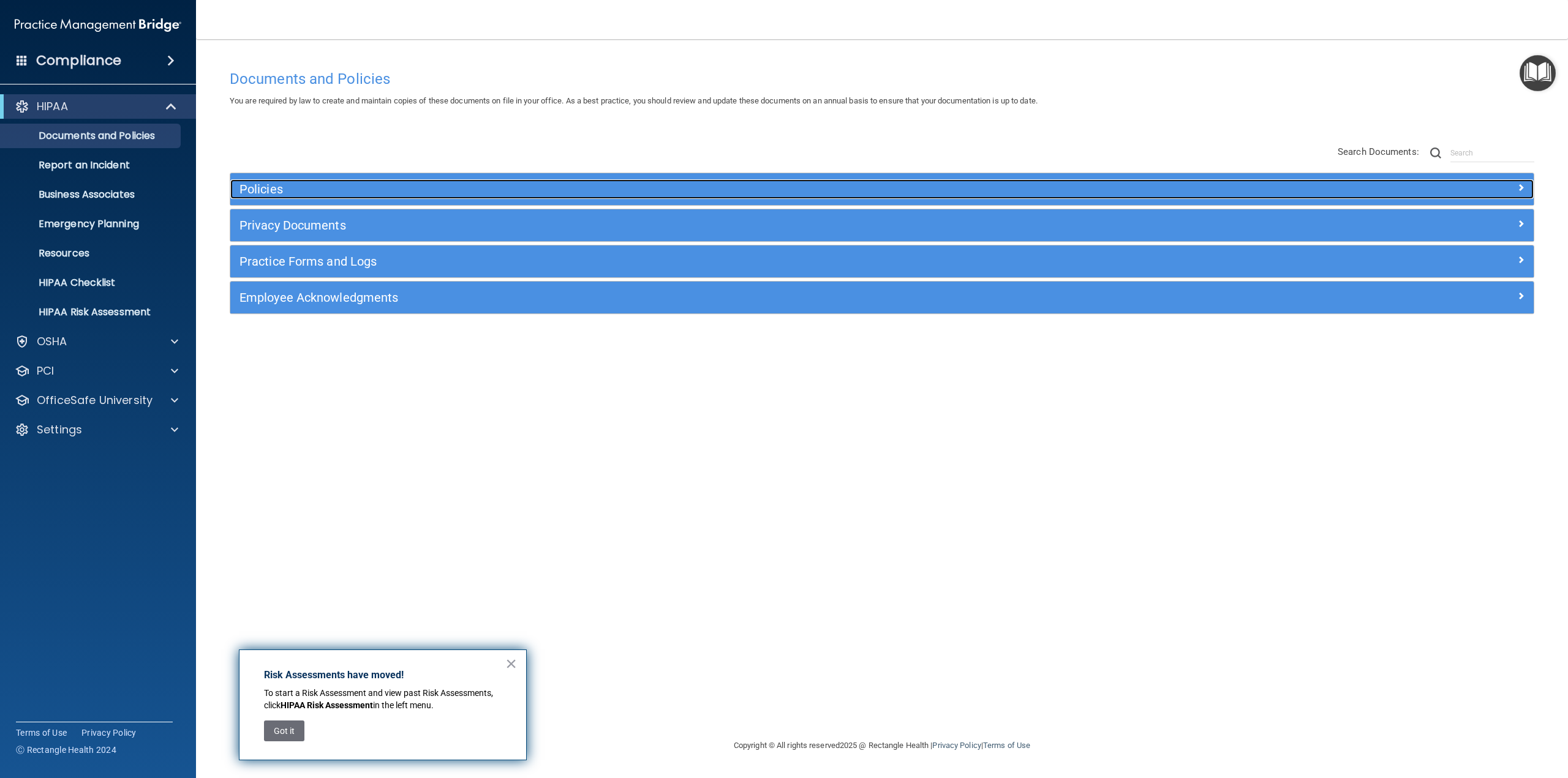
click at [275, 189] on h5 "Policies" at bounding box center [719, 189] width 959 height 13
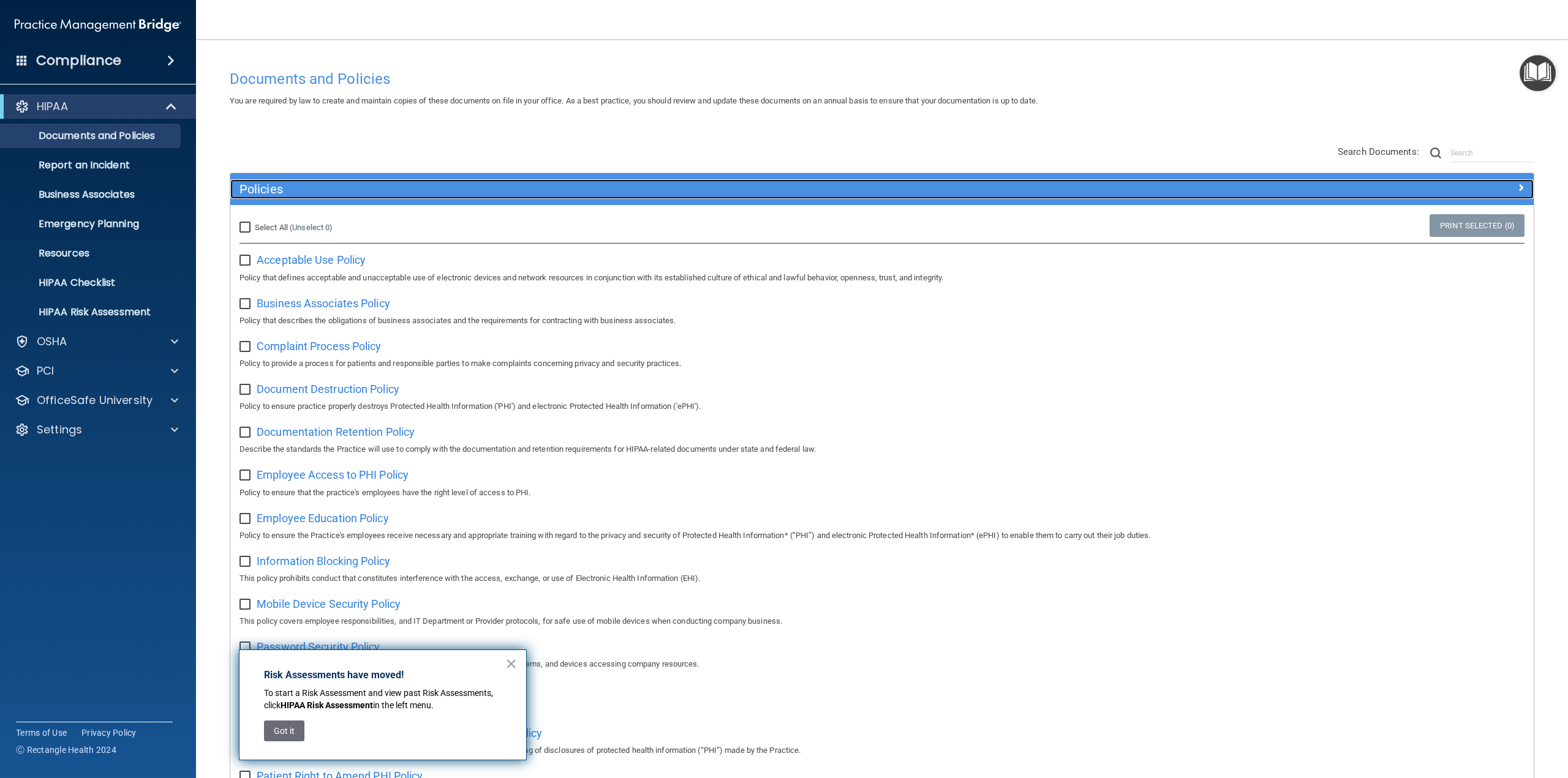
scroll to position [61, 0]
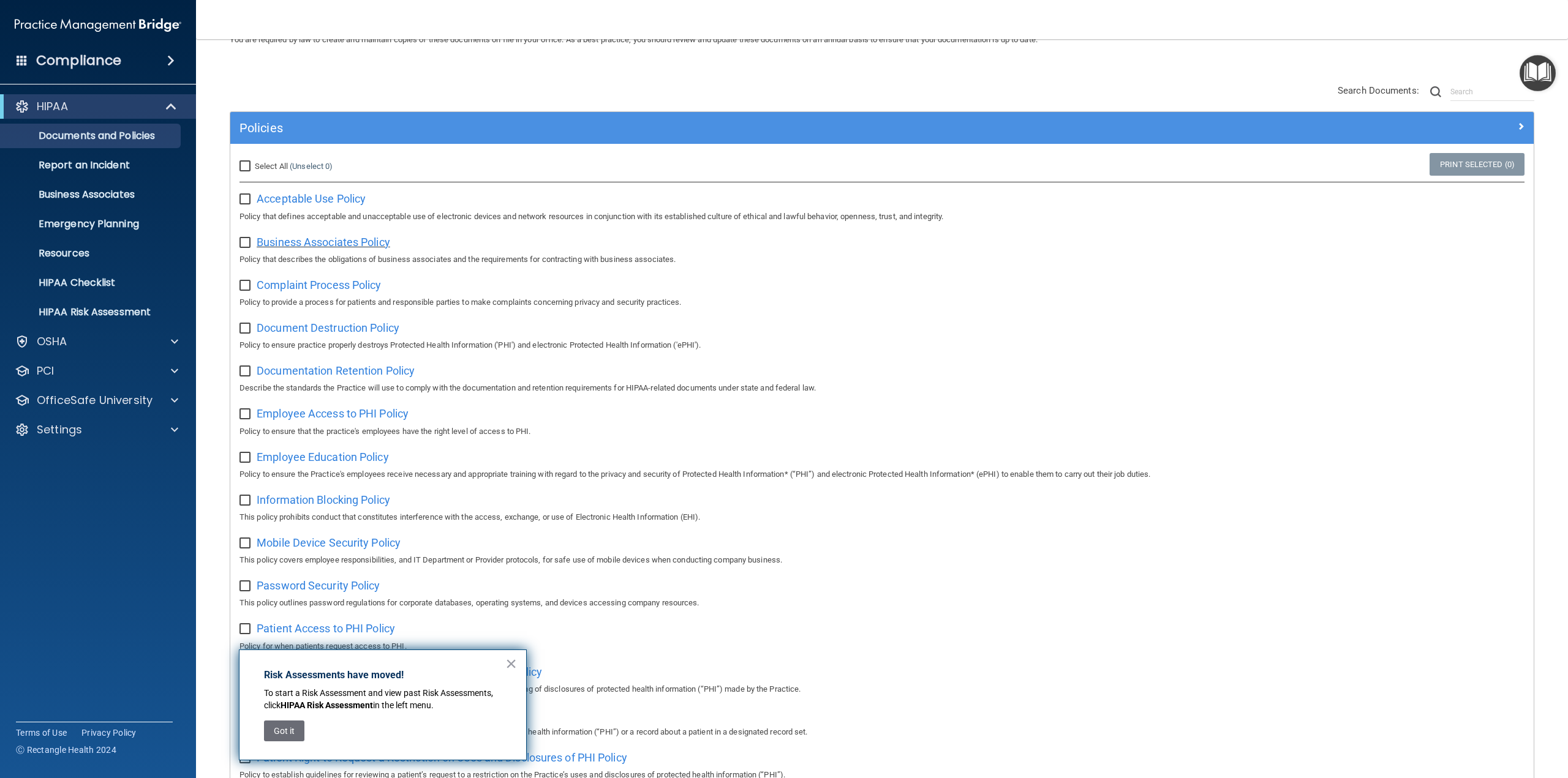
click at [349, 242] on span "Business Associates Policy" at bounding box center [323, 242] width 133 height 13
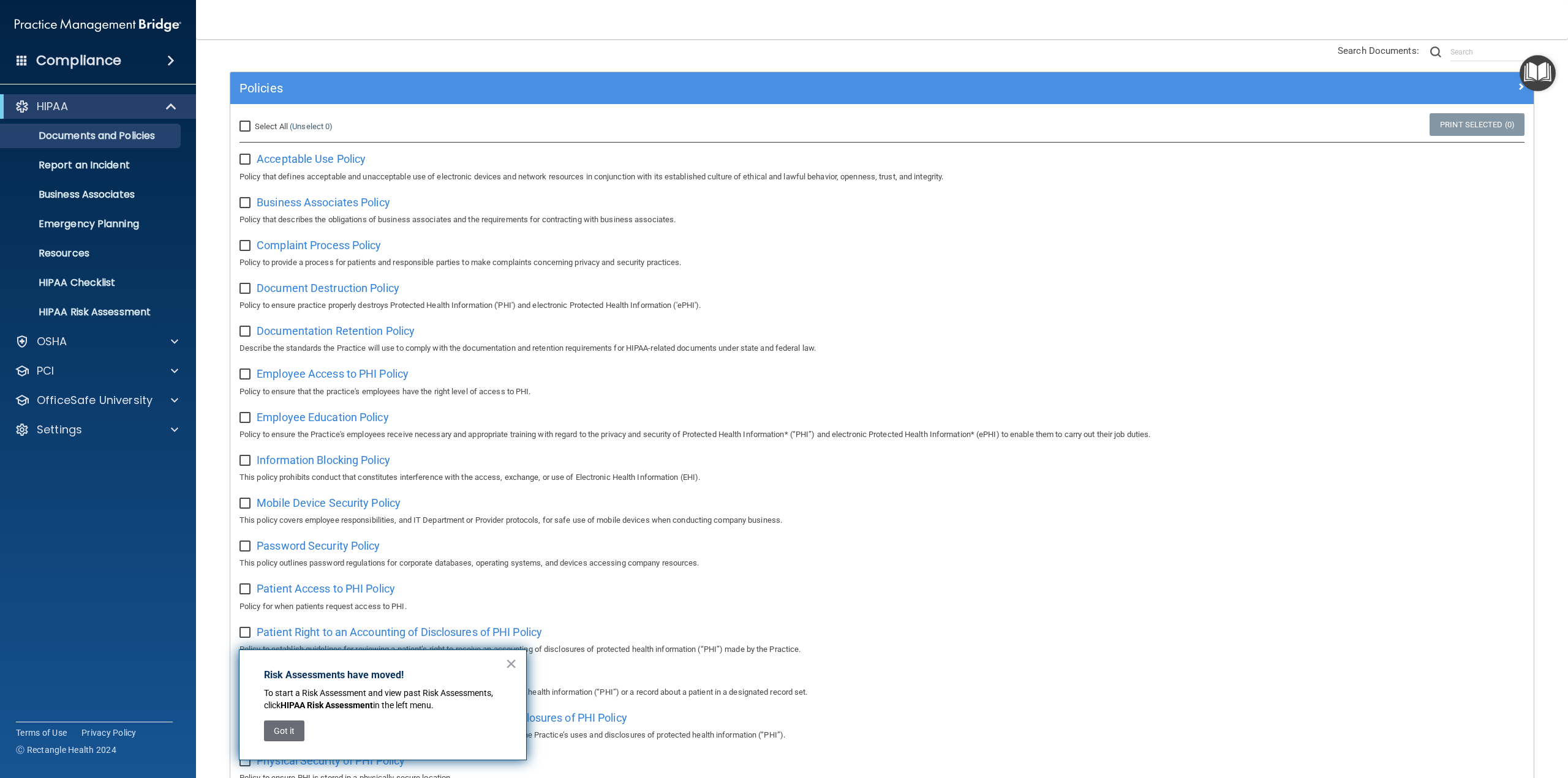
scroll to position [122, 0]
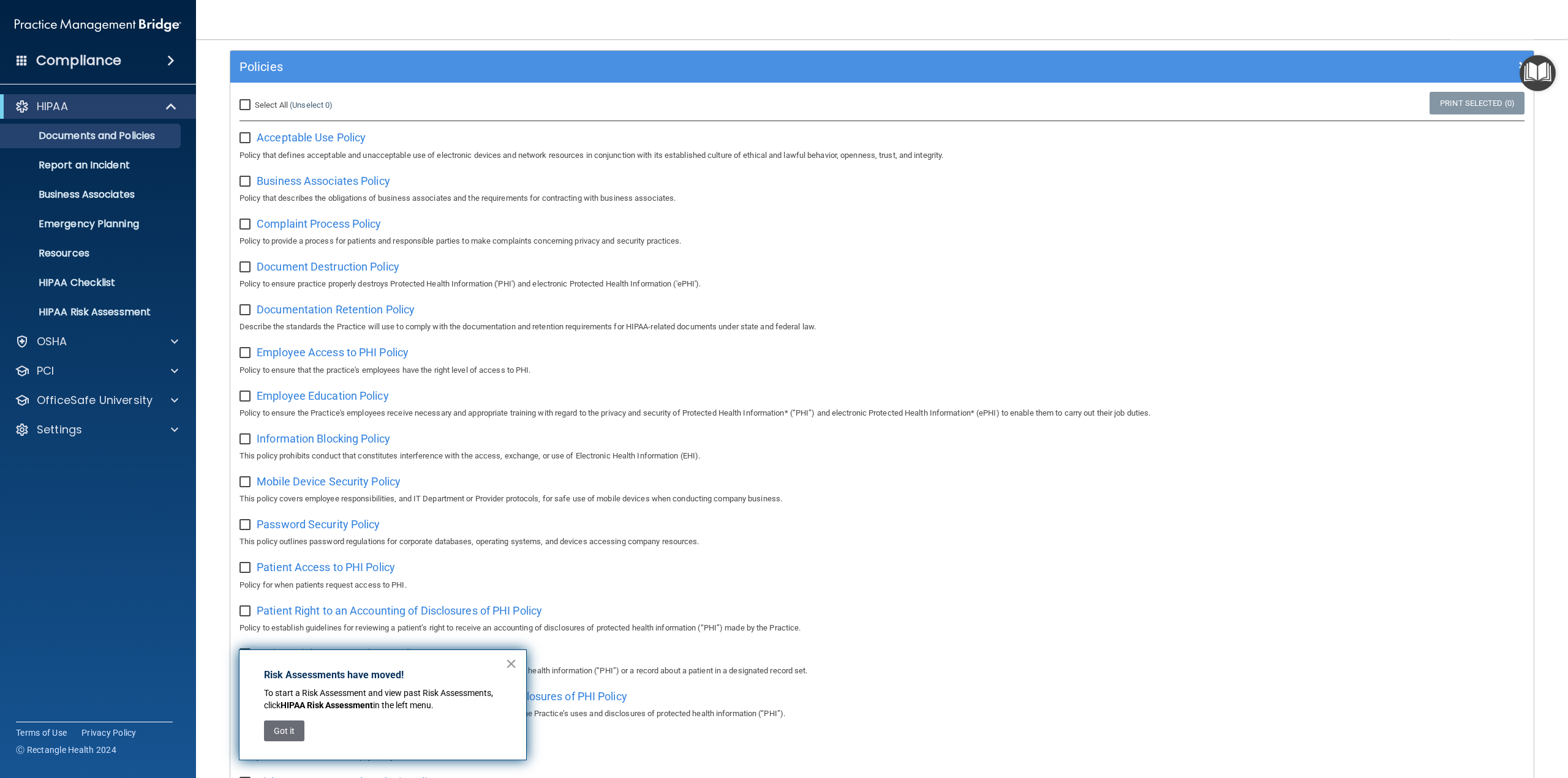
click at [512, 666] on button "×" at bounding box center [511, 664] width 11 height 20
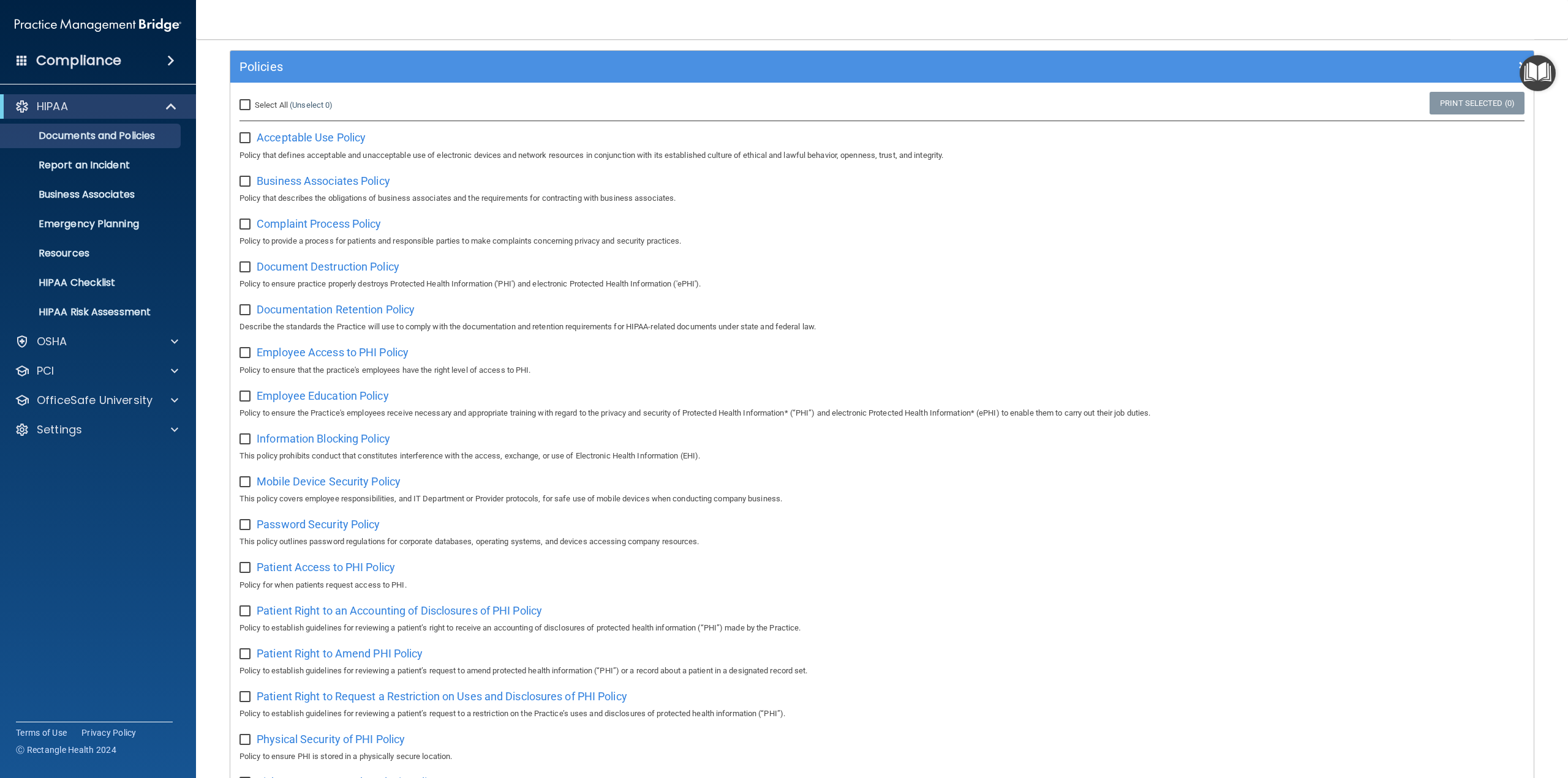
click at [248, 137] on input "checkbox" at bounding box center [246, 138] width 14 height 10
checkbox input "true"
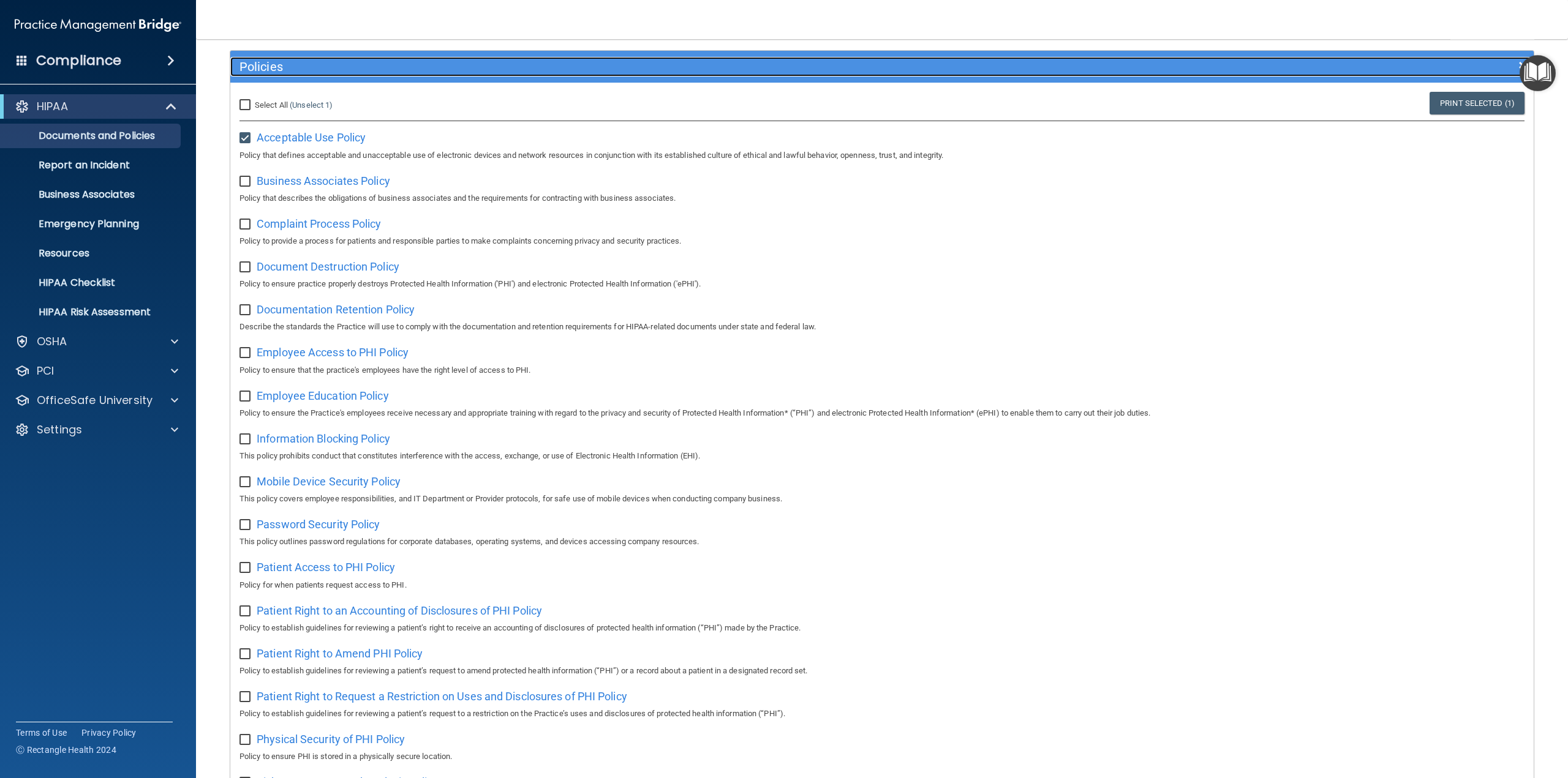
click at [265, 59] on div "Policies" at bounding box center [719, 67] width 978 height 20
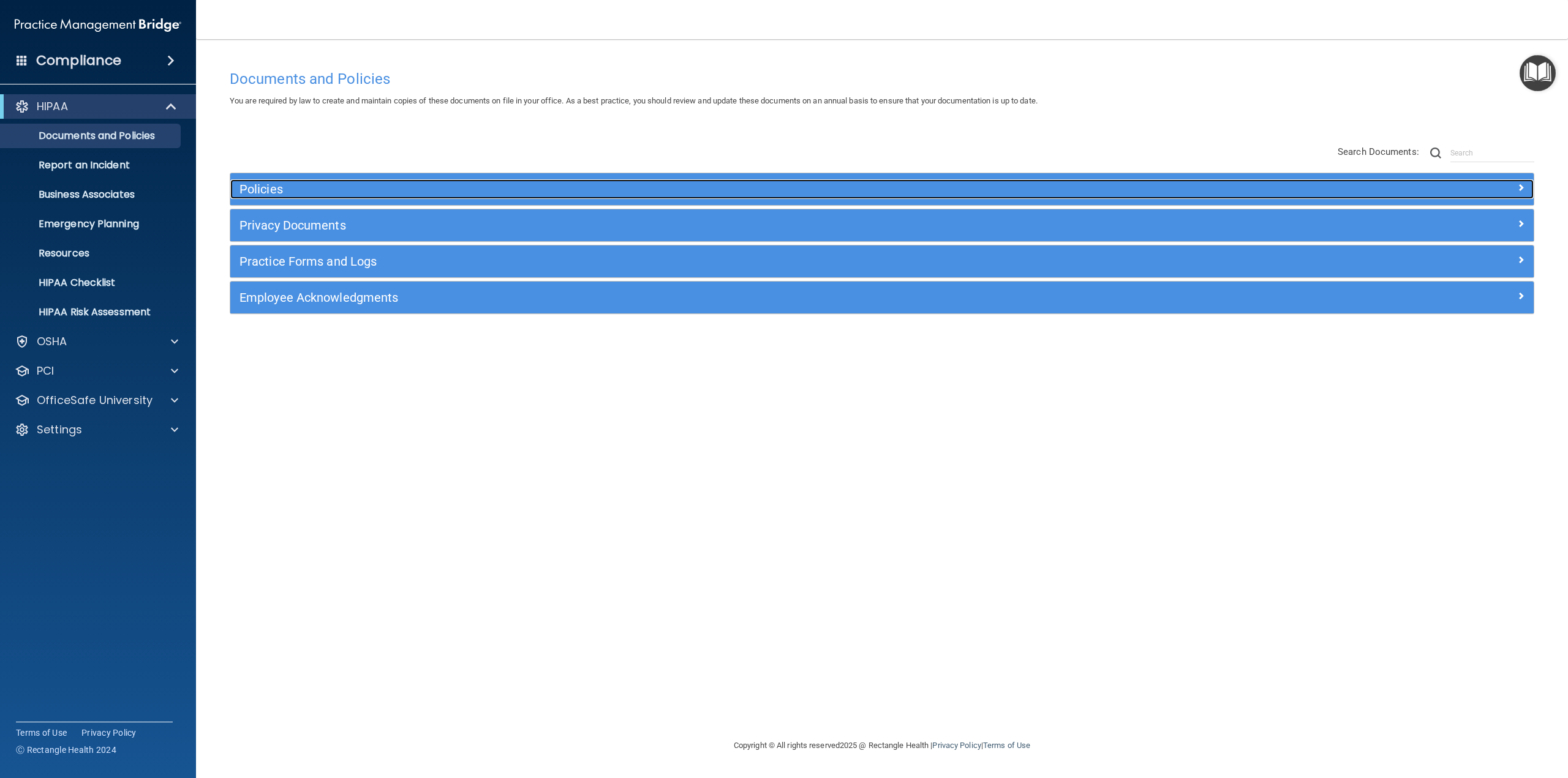
scroll to position [0, 0]
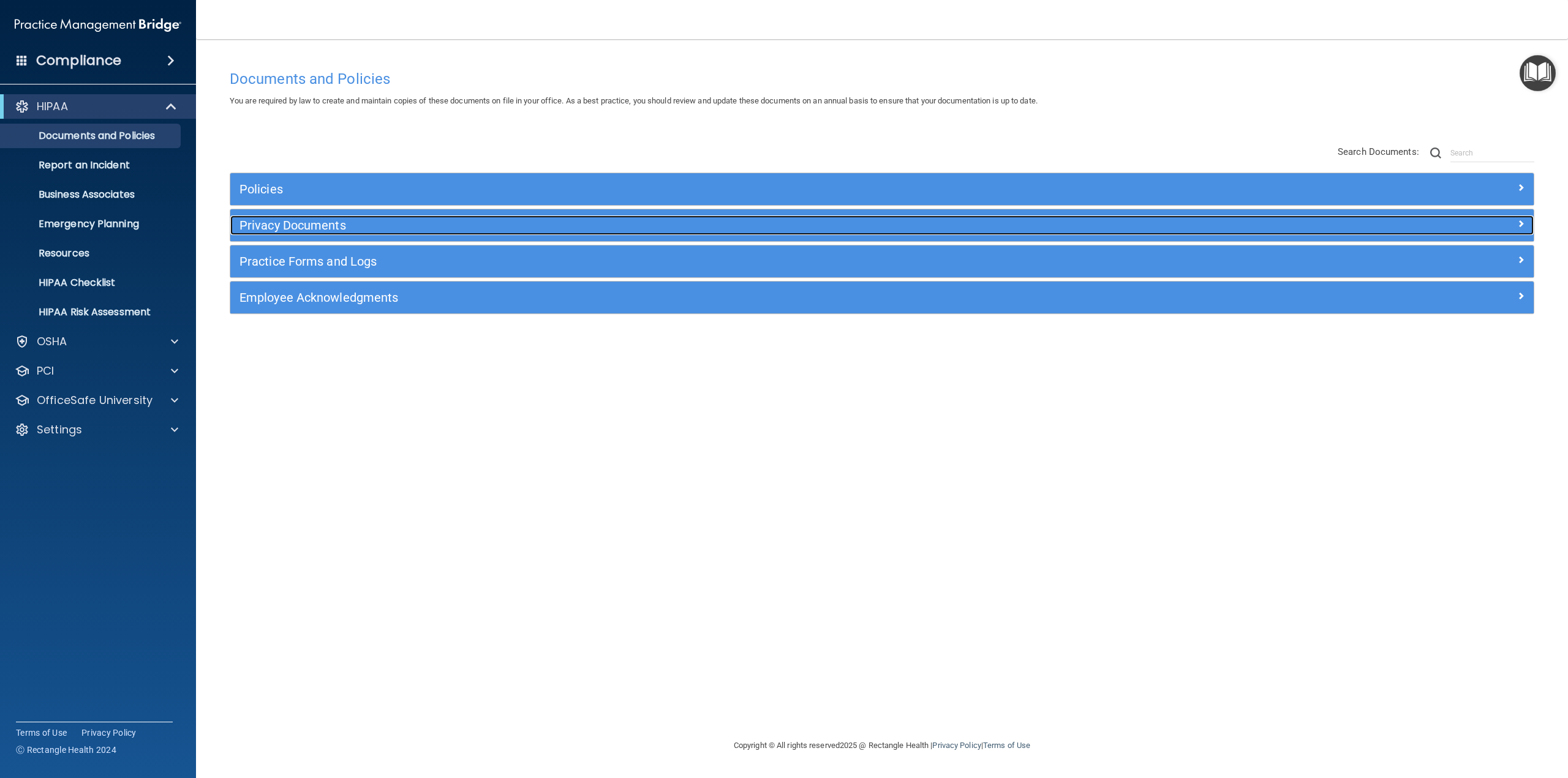
click at [284, 229] on h5 "Privacy Documents" at bounding box center [719, 225] width 959 height 13
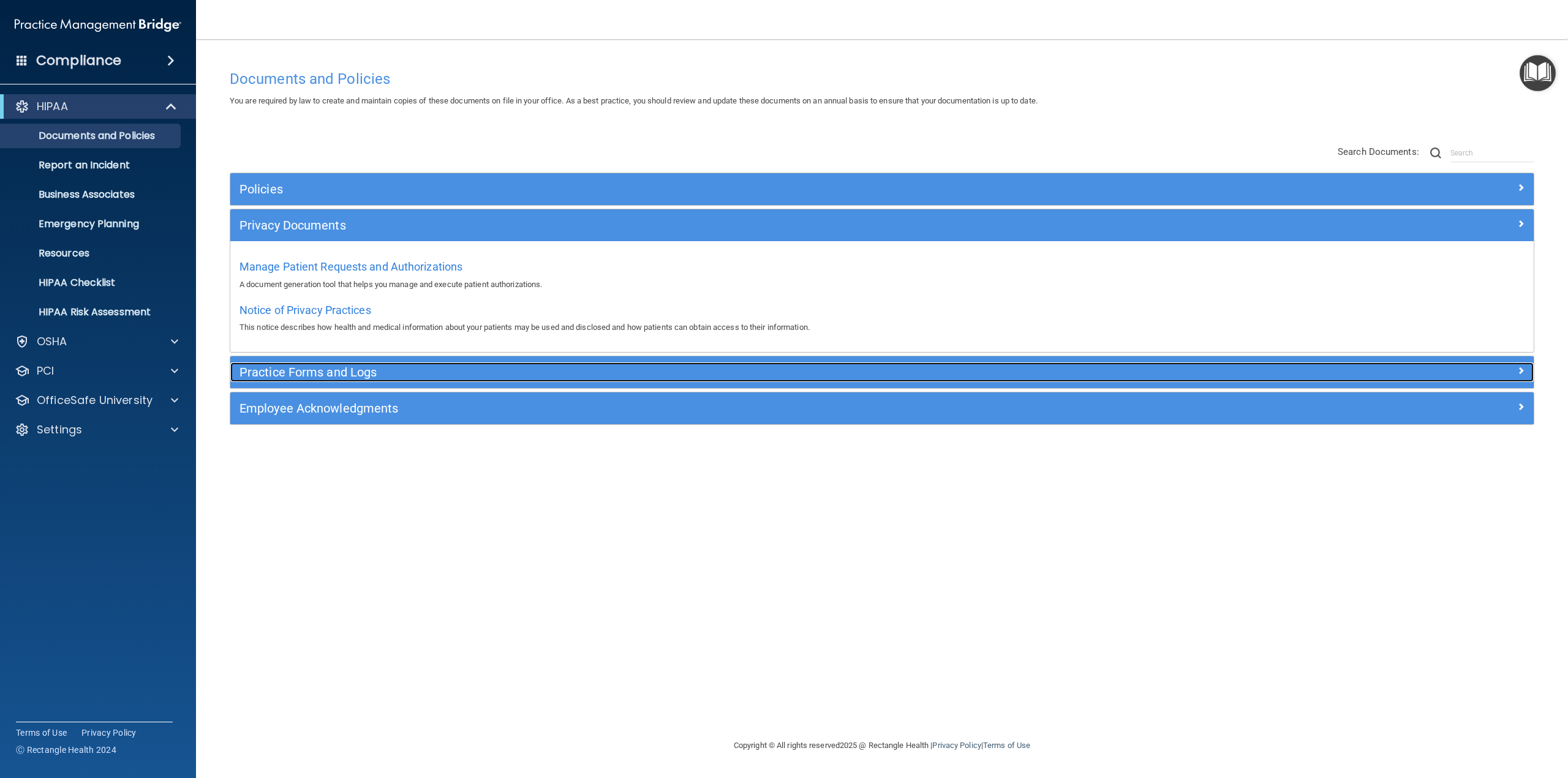
click at [279, 374] on h5 "Practice Forms and Logs" at bounding box center [719, 372] width 959 height 13
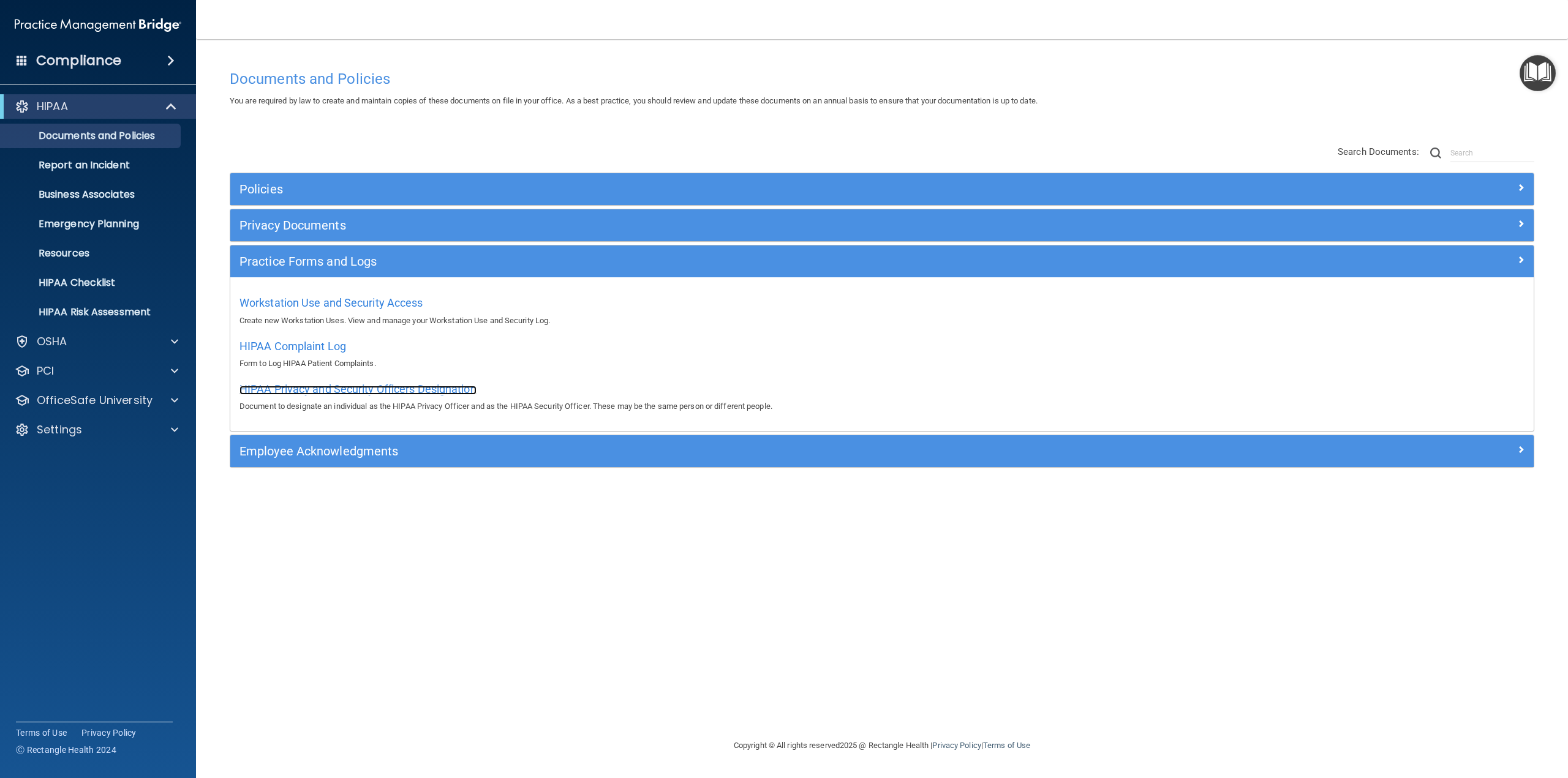
click at [325, 392] on span "HIPAA Privacy and Security Officers Designation" at bounding box center [358, 389] width 237 height 13
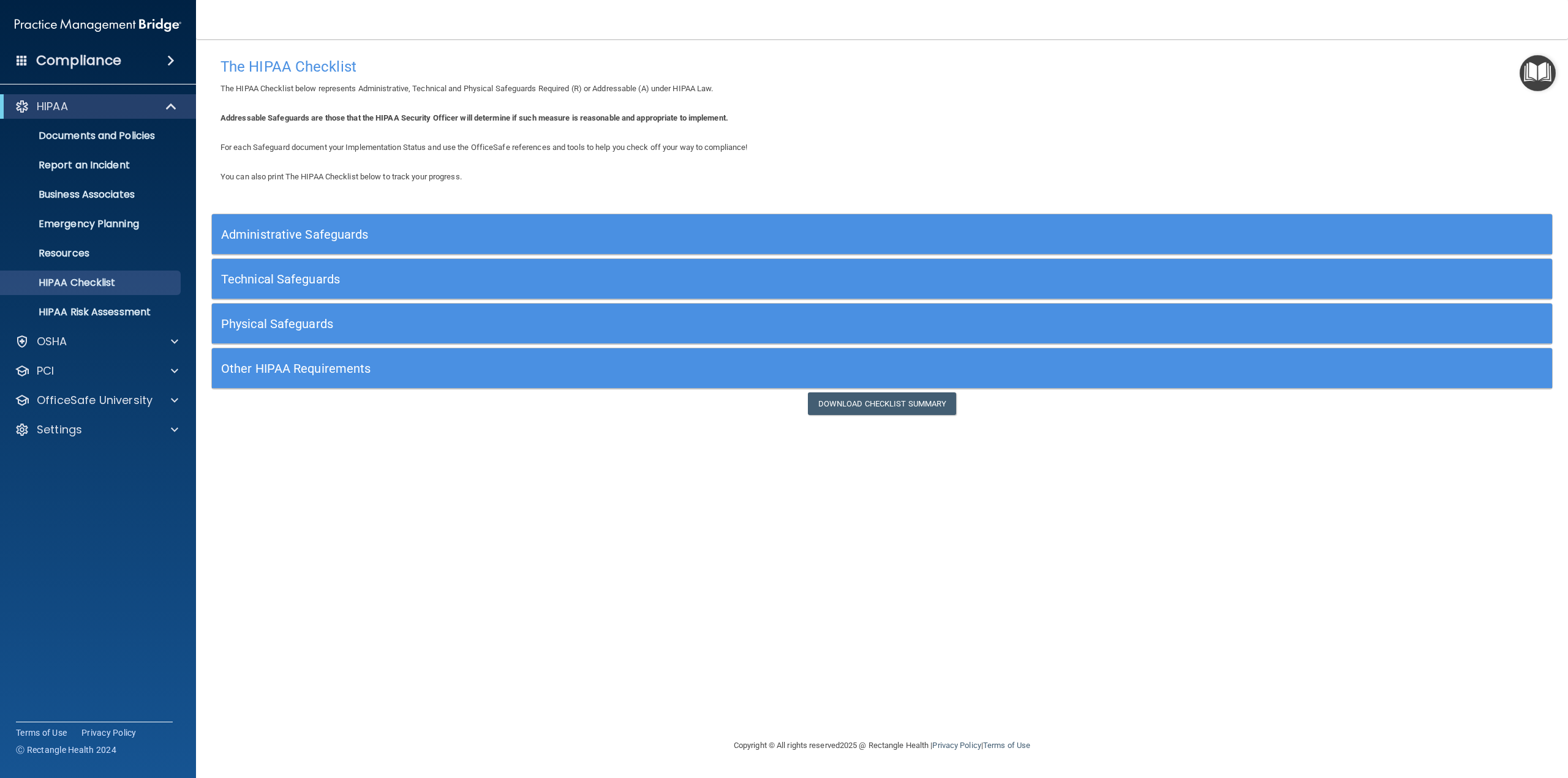
click at [313, 239] on h5 "Administrative Safeguards" at bounding box center [714, 234] width 987 height 13
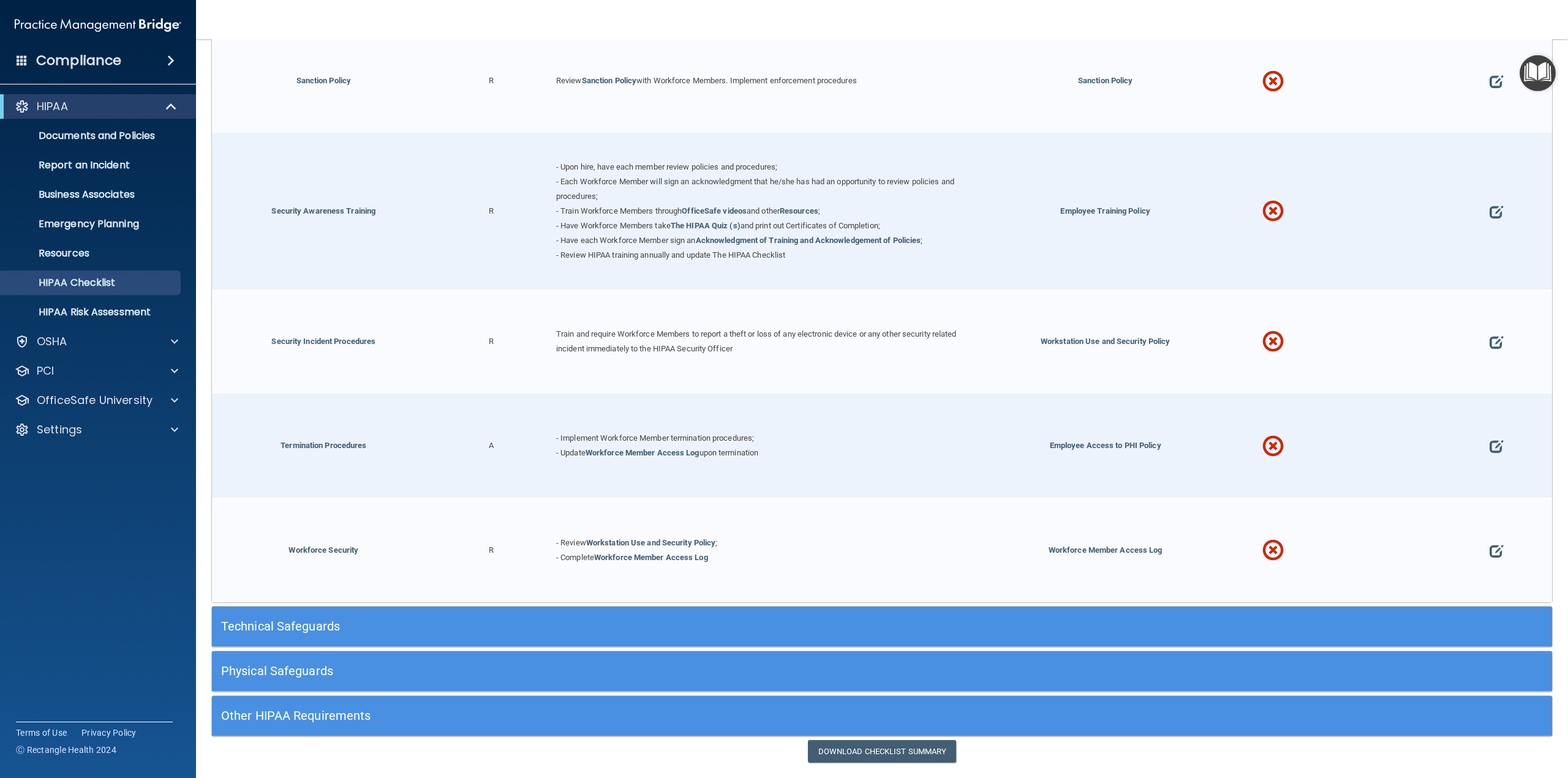
scroll to position [1361, 0]
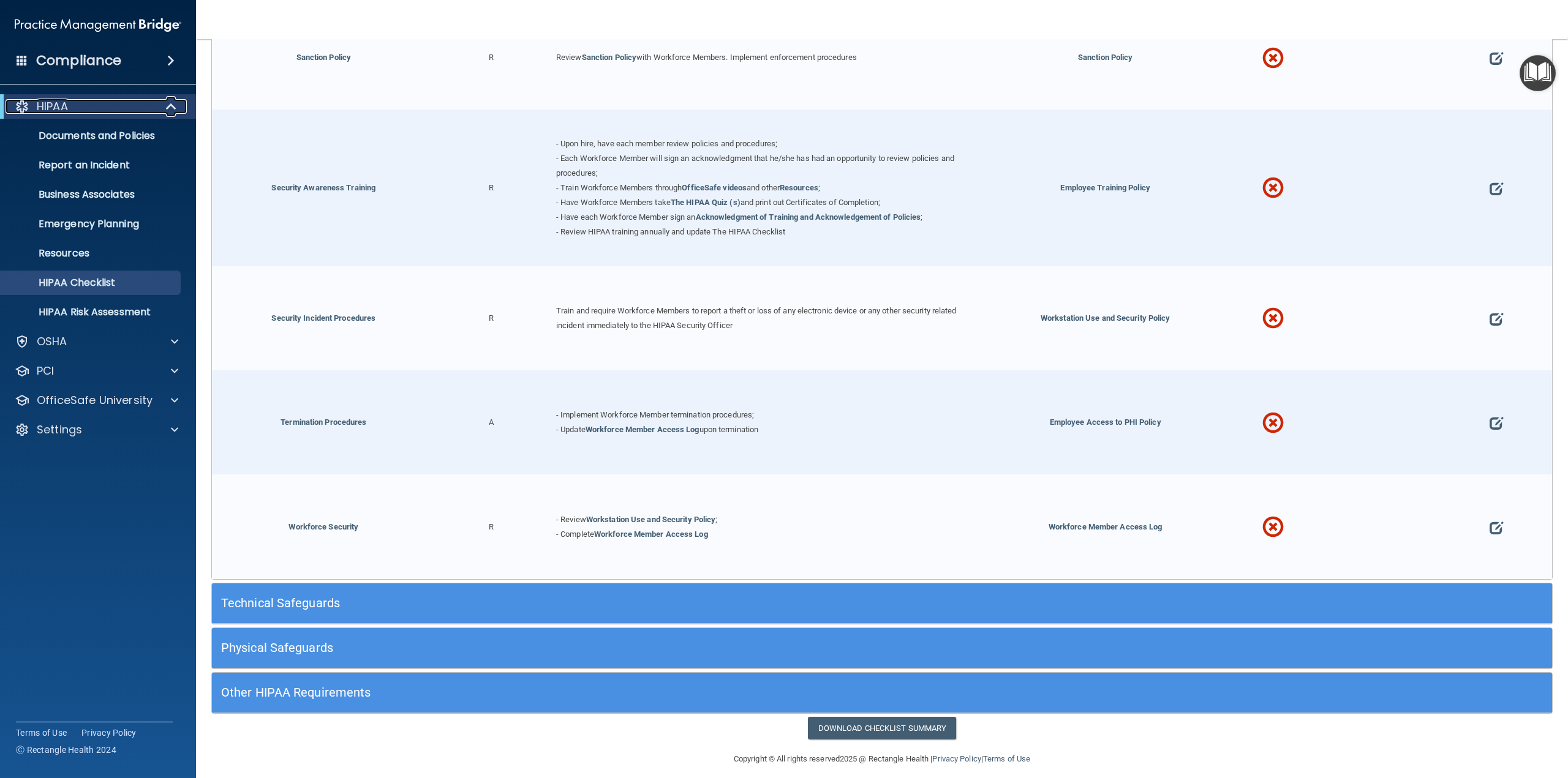
click at [169, 105] on span at bounding box center [172, 106] width 10 height 15
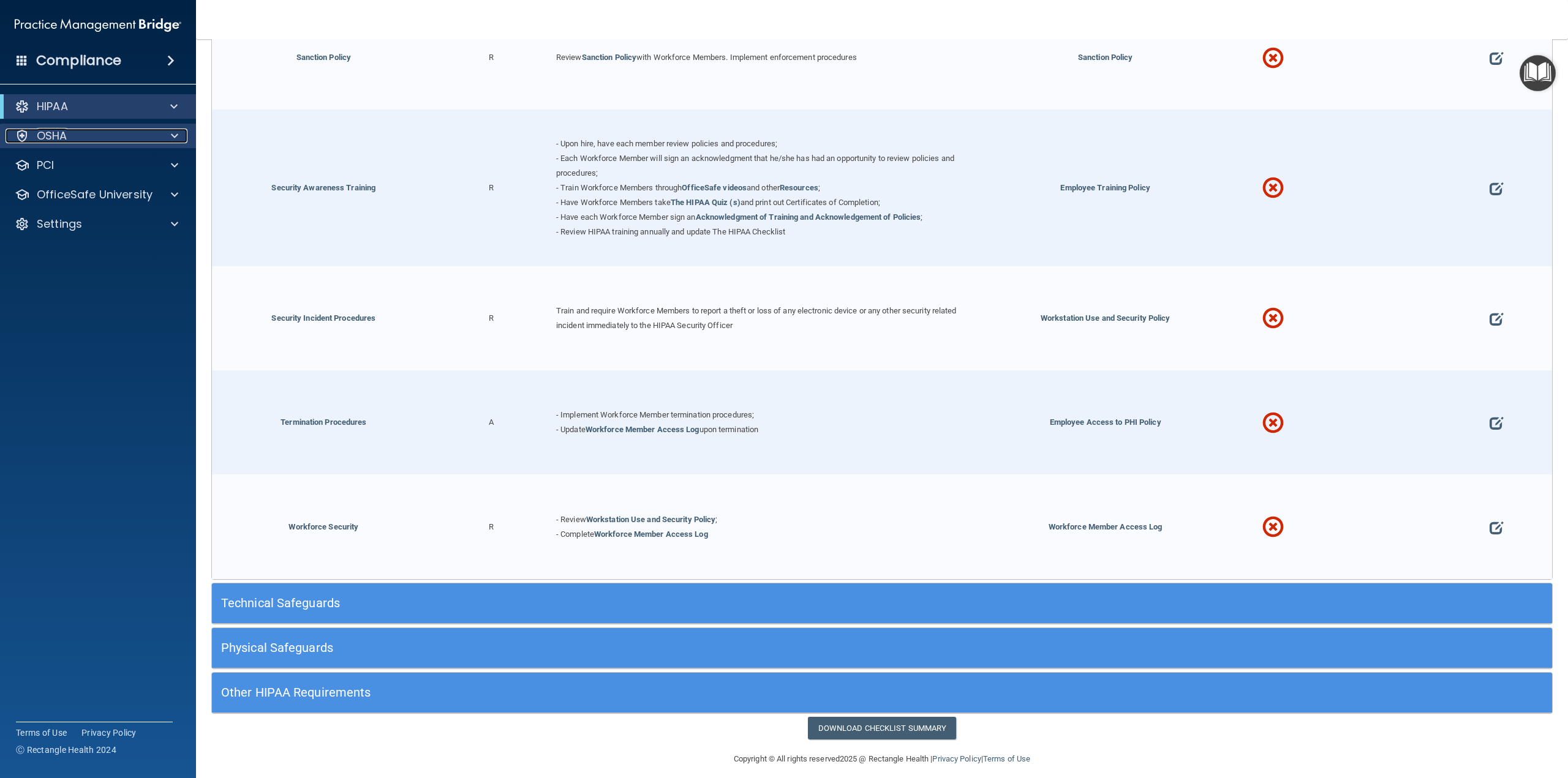
click at [176, 135] on span at bounding box center [174, 136] width 7 height 15
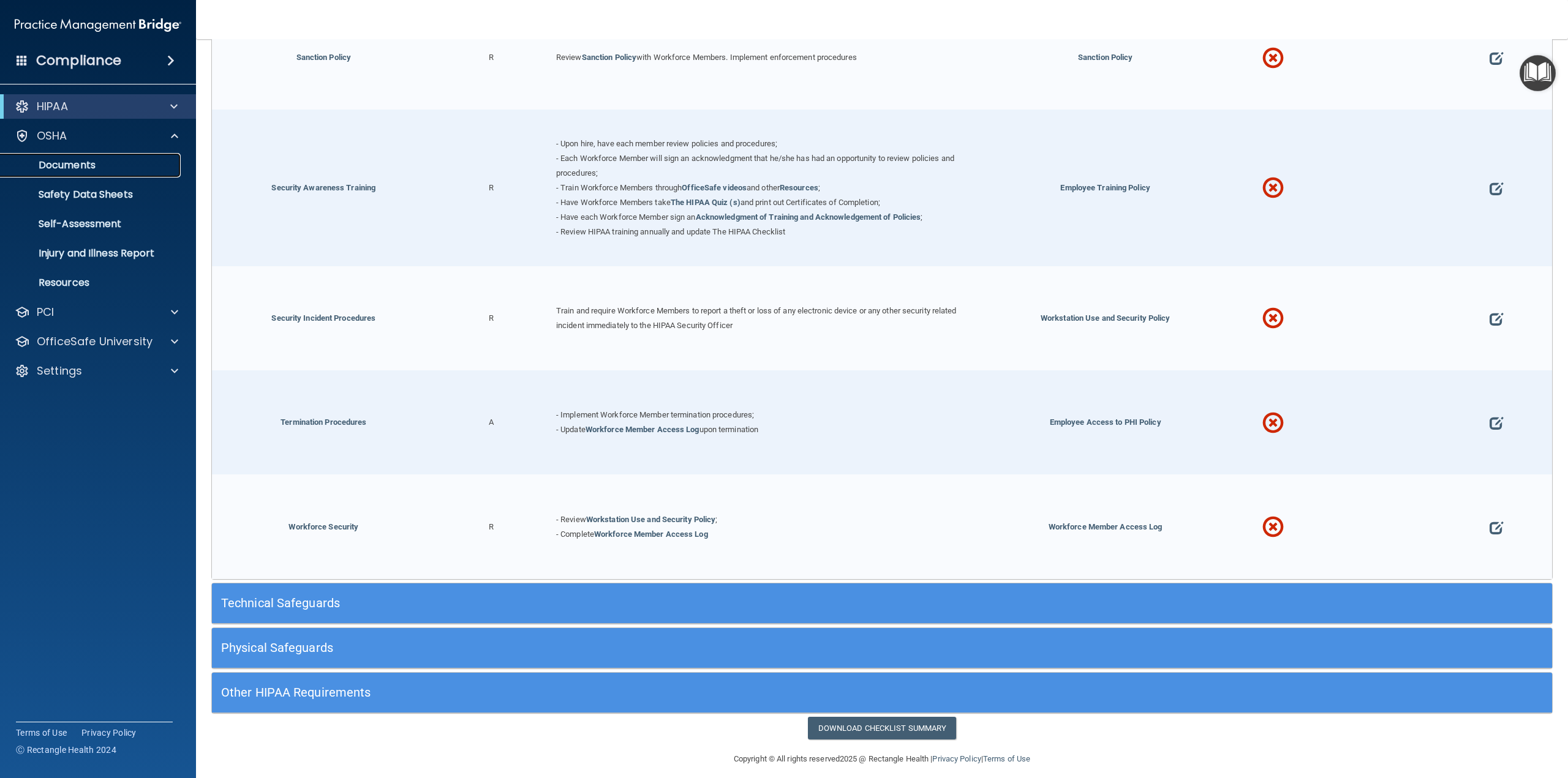
click at [73, 166] on p "Documents" at bounding box center [92, 166] width 167 height 12
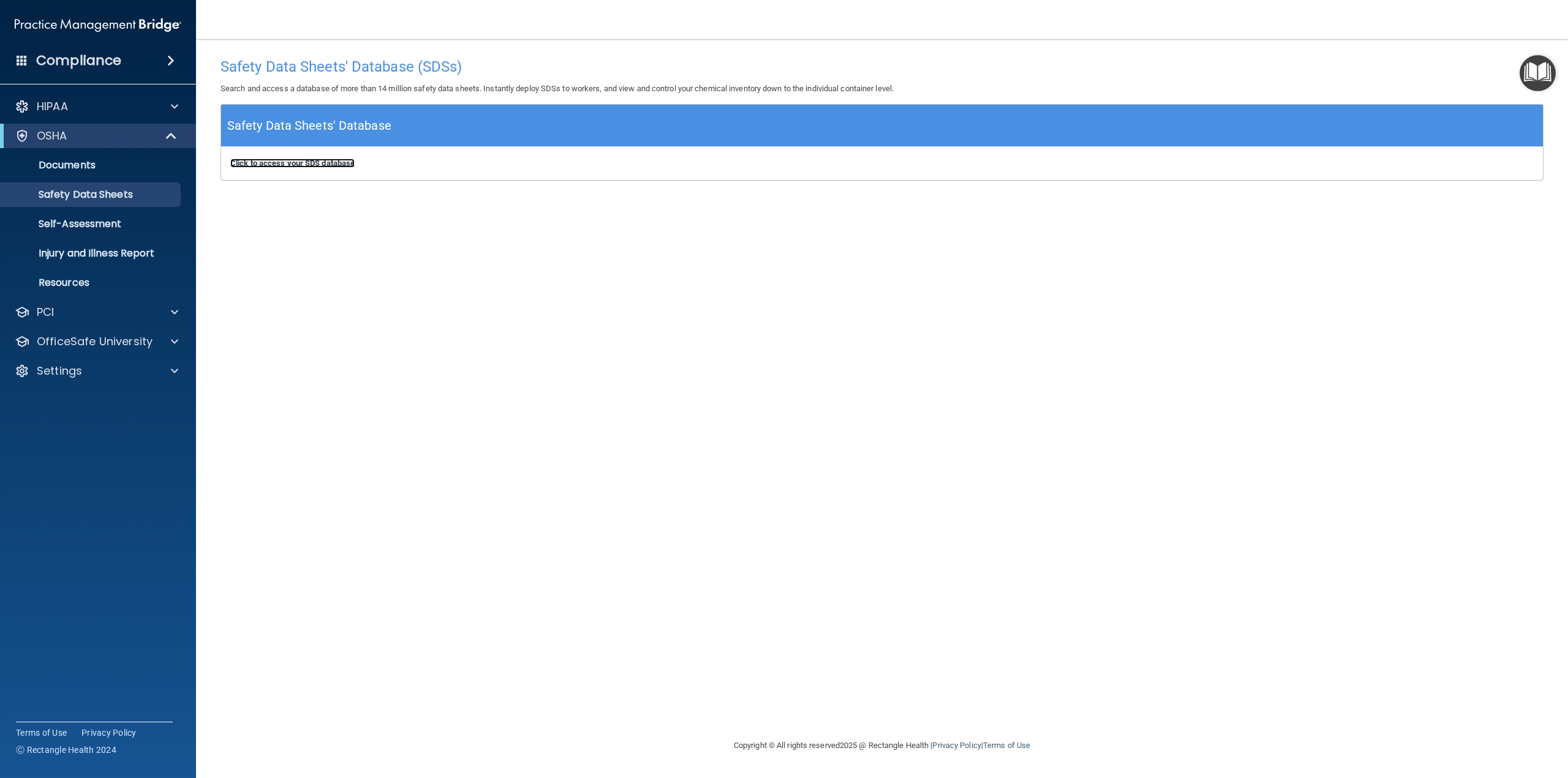
click at [300, 166] on b "Click to access your SDS database" at bounding box center [292, 164] width 125 height 9
click at [77, 226] on p "Self-Assessment" at bounding box center [92, 224] width 167 height 12
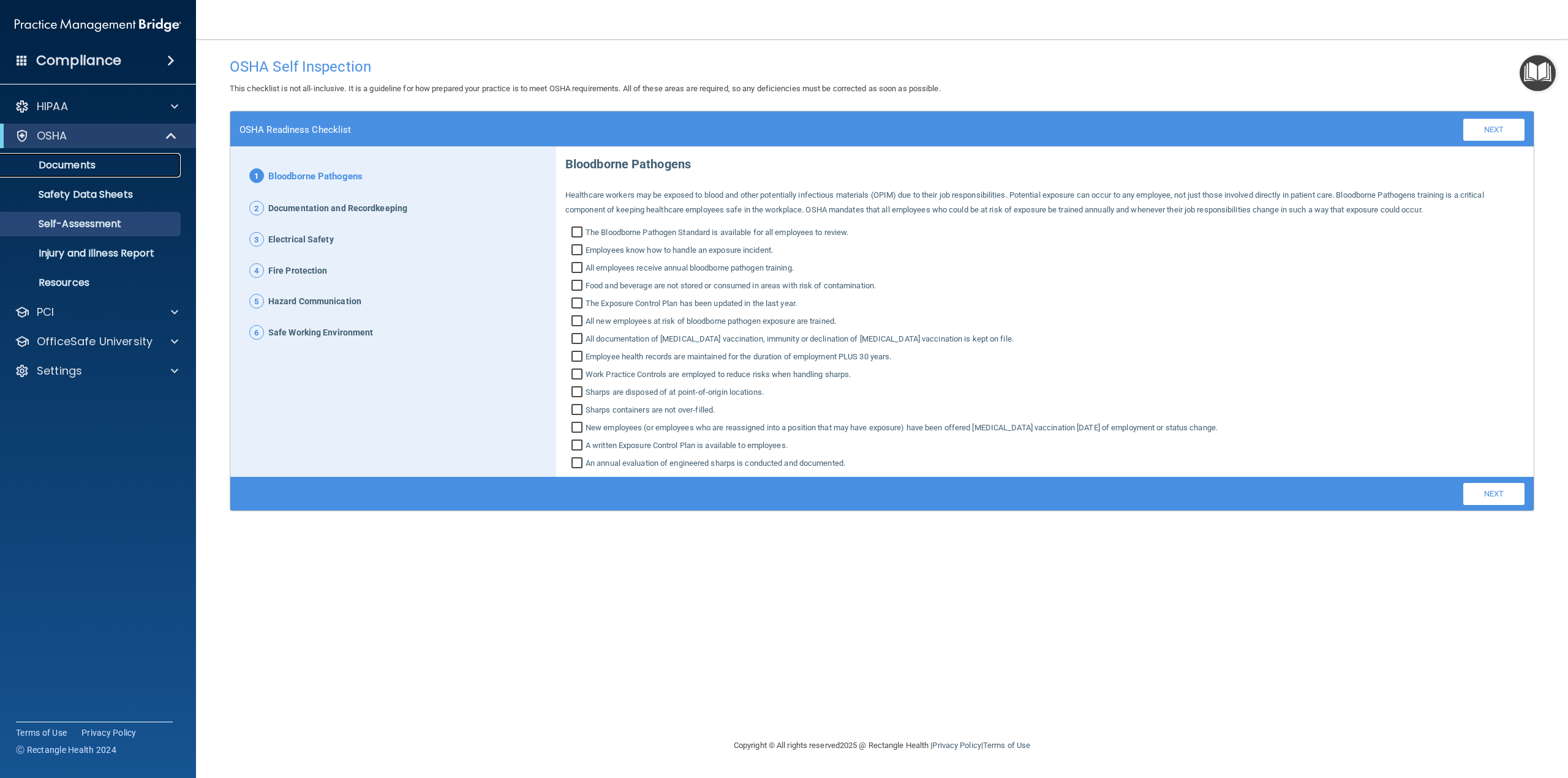
click at [70, 165] on p "Documents" at bounding box center [92, 166] width 167 height 12
click at [96, 260] on p "Injury and Illness Report" at bounding box center [92, 254] width 167 height 12
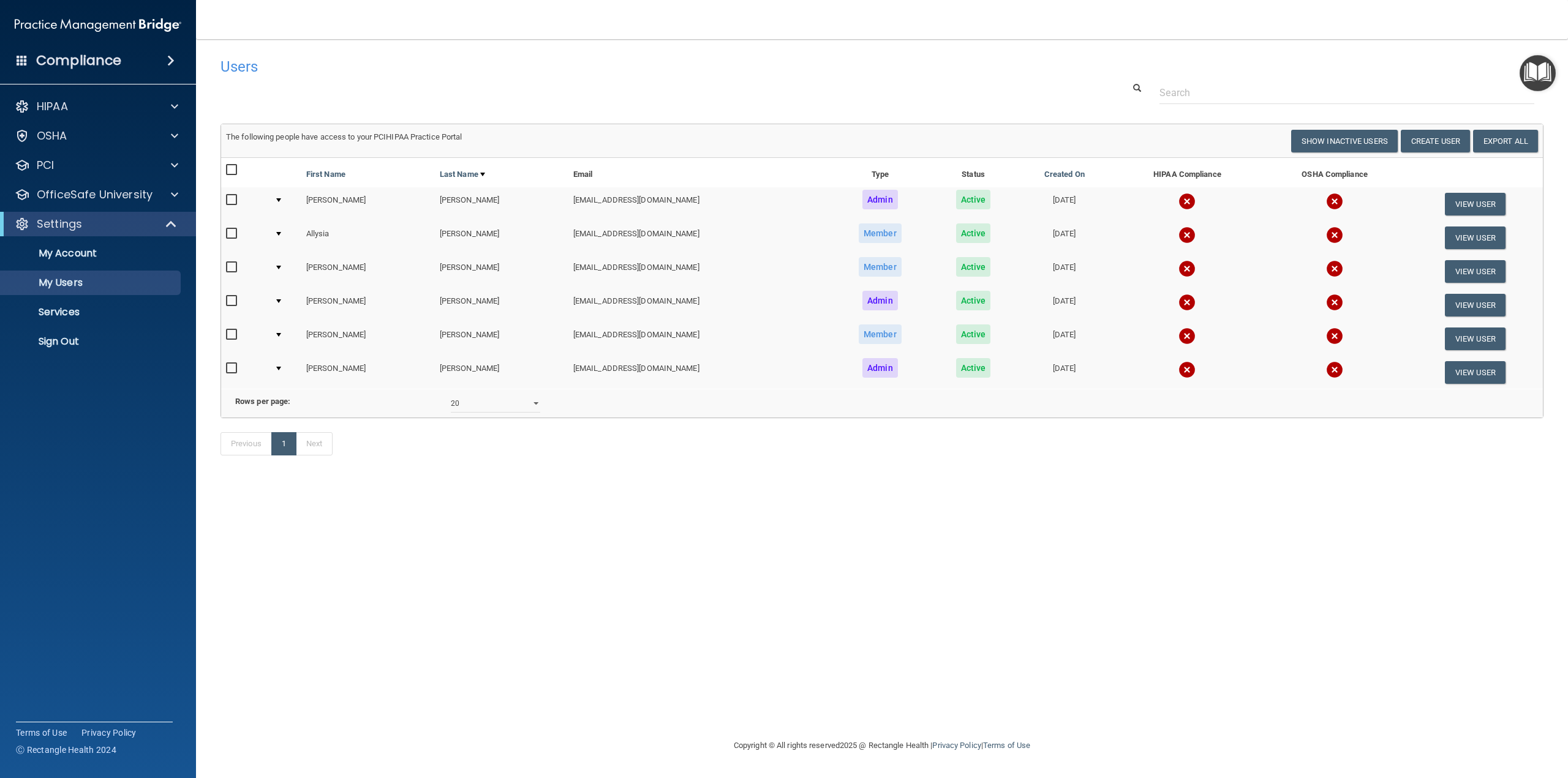
select select "20"
drag, startPoint x: 1474, startPoint y: 0, endPoint x: 635, endPoint y: 376, distance: 919.4
click at [866, 567] on div "Users Success! New user created. × Error! The user couldn't be created. × Succe…" at bounding box center [882, 388] width 1323 height 675
